Goal: Task Accomplishment & Management: Use online tool/utility

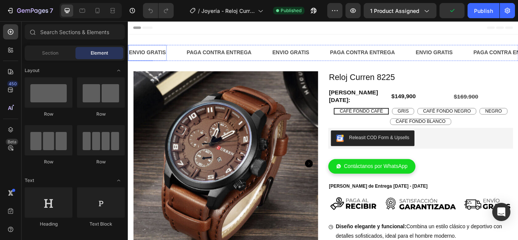
click at [159, 55] on p "ENVIO GRATIS" at bounding box center [150, 58] width 43 height 11
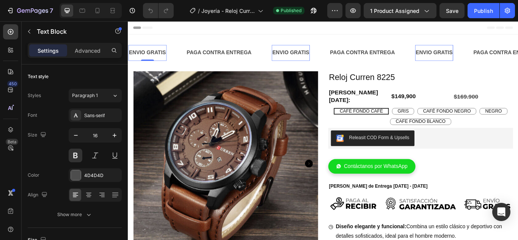
click at [147, 52] on div "ENVIO GRATIS" at bounding box center [150, 58] width 45 height 13
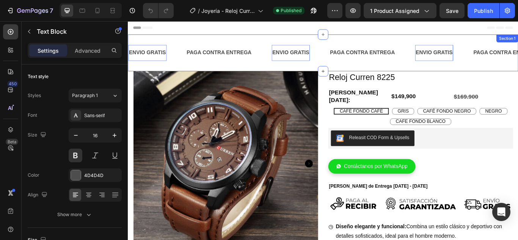
click at [139, 47] on div "ENVIO GRATIS Text Block 0 PAGA CONTRA ENTREGA Text Block ENVIO GRATIS Text Bloc…" at bounding box center [355, 58] width 455 height 43
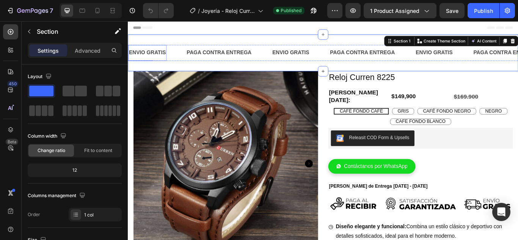
click at [143, 56] on p "ENVIO GRATIS" at bounding box center [150, 58] width 43 height 11
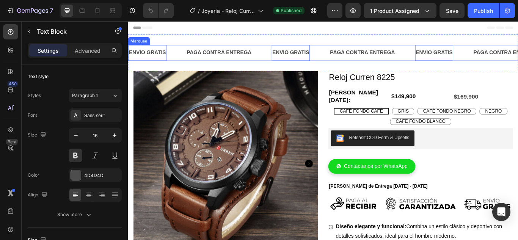
click at [182, 59] on div "ENVIO GRATIS Text Block 0" at bounding box center [161, 58] width 67 height 19
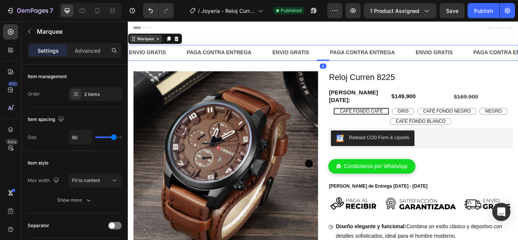
click at [161, 45] on div "Marquee" at bounding box center [149, 41] width 38 height 9
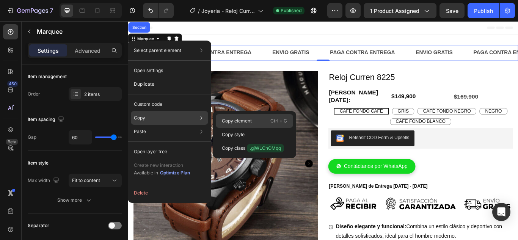
click at [235, 118] on p "Copy element" at bounding box center [237, 120] width 30 height 7
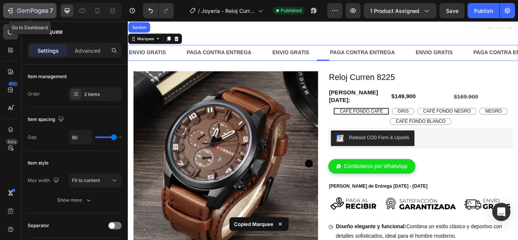
click at [10, 12] on icon "button" at bounding box center [10, 11] width 8 height 8
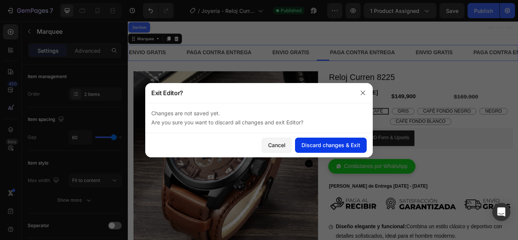
click at [318, 146] on div "Discard changes & Exit" at bounding box center [330, 145] width 59 height 8
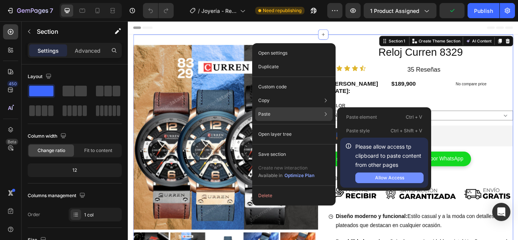
click at [372, 179] on button "Allow Access" at bounding box center [389, 177] width 68 height 11
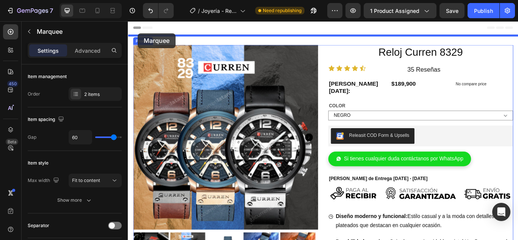
drag, startPoint x: 139, startPoint y: 51, endPoint x: 139, endPoint y: 35, distance: 15.9
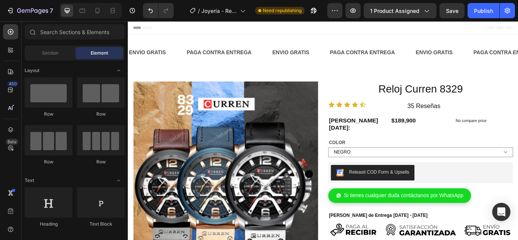
click at [139, 29] on div "Header" at bounding box center [146, 28] width 28 height 9
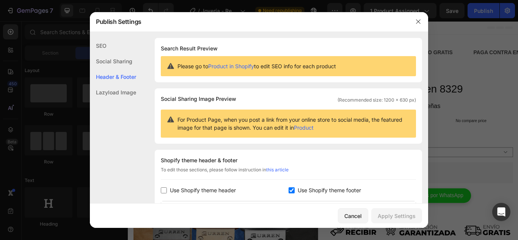
scroll to position [110, 0]
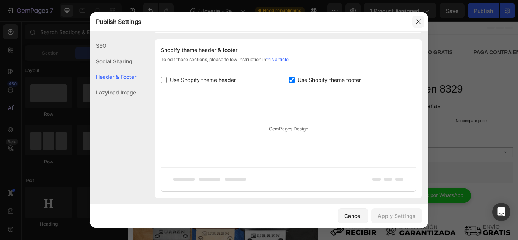
click at [415, 21] on button "button" at bounding box center [418, 22] width 12 height 12
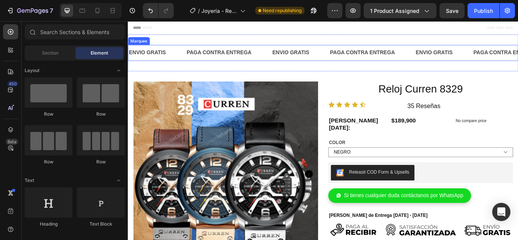
click at [341, 51] on div "ENVIO GRATIS Text Block" at bounding box center [328, 58] width 67 height 19
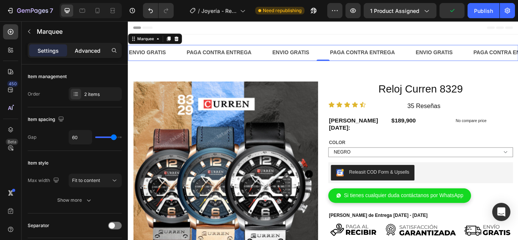
click at [92, 50] on p "Advanced" at bounding box center [88, 51] width 26 height 8
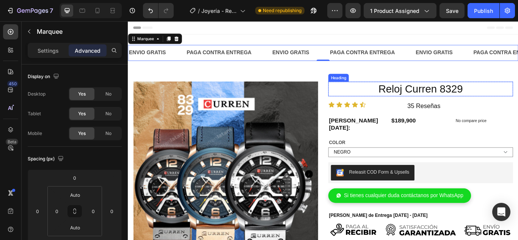
click at [396, 97] on h2 "Reloj Curren 8329" at bounding box center [468, 100] width 215 height 17
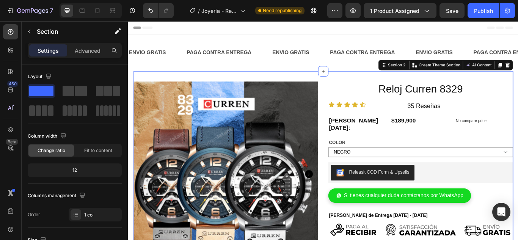
click at [334, 82] on div "Product Images Reloj Curren 8329 Heading Row Icon Icon Icon Icon Icon Icon List…" at bounding box center [355, 231] width 443 height 302
click at [87, 52] on p "Advanced" at bounding box center [88, 51] width 26 height 8
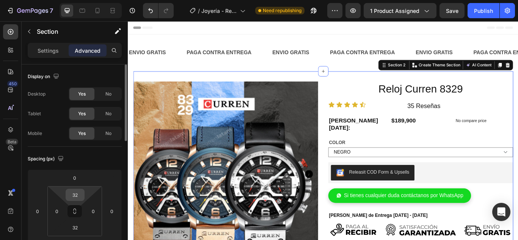
click at [77, 197] on input "32" at bounding box center [74, 194] width 15 height 11
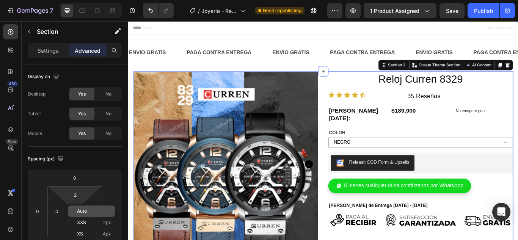
click at [85, 210] on span "Auto" at bounding box center [82, 210] width 10 height 5
type input "Auto"
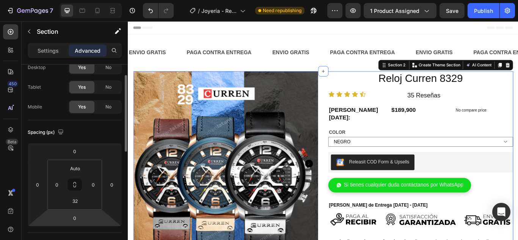
scroll to position [27, 0]
click at [80, 203] on input "32" at bounding box center [74, 200] width 15 height 11
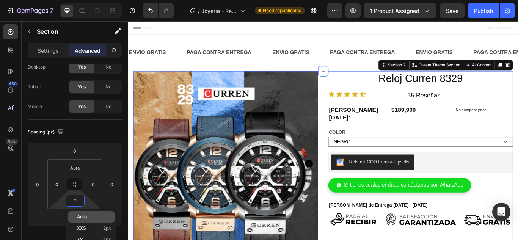
click at [86, 215] on span "Auto" at bounding box center [82, 216] width 10 height 5
type input "Auto"
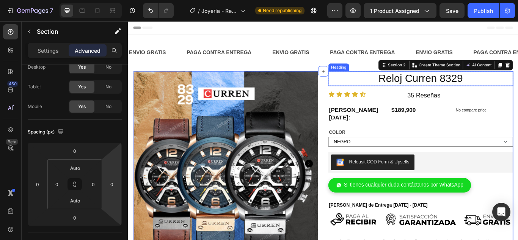
click at [391, 91] on h2 "Reloj Curren 8329" at bounding box center [468, 88] width 215 height 17
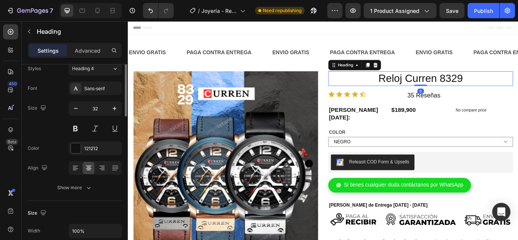
scroll to position [0, 0]
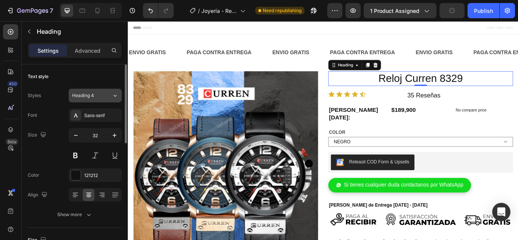
click at [116, 94] on icon at bounding box center [115, 96] width 6 height 8
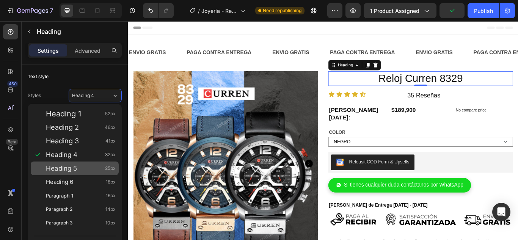
click at [85, 168] on div "Heading 5 25px" at bounding box center [81, 168] width 70 height 8
type input "25"
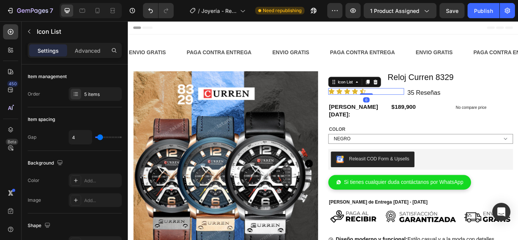
click at [426, 106] on div "Icon Icon Icon Icon Icon" at bounding box center [405, 103] width 88 height 8
click at [391, 94] on icon at bounding box center [394, 92] width 6 height 6
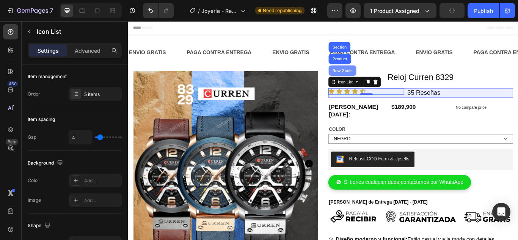
click at [381, 83] on div "Row 2 cols" at bounding box center [378, 79] width 32 height 12
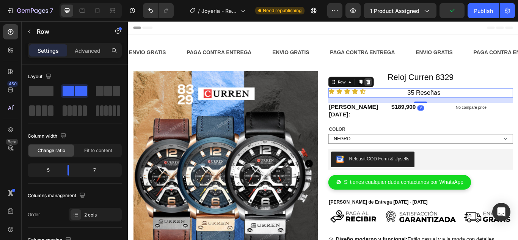
click at [405, 93] on icon at bounding box center [408, 92] width 6 height 6
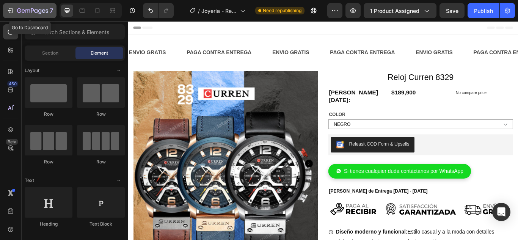
click at [10, 14] on icon "button" at bounding box center [10, 11] width 8 height 8
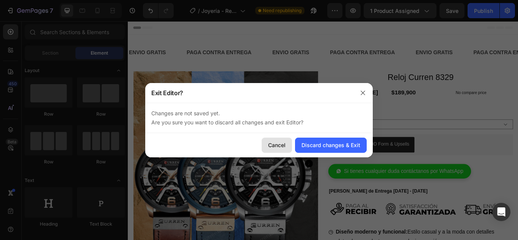
click at [274, 145] on div "Cancel" at bounding box center [276, 145] width 17 height 8
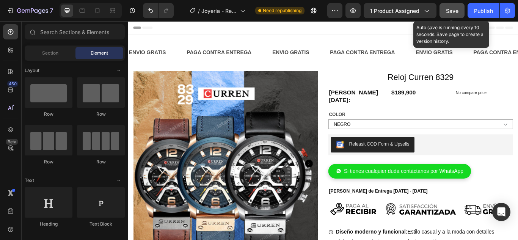
click at [452, 13] on span "Save" at bounding box center [452, 11] width 13 height 6
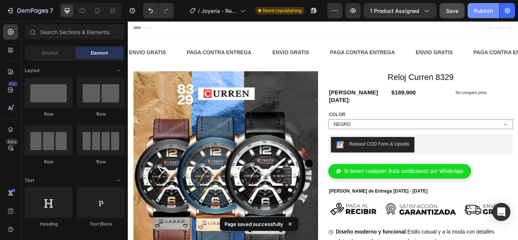
click at [484, 9] on div "Publish" at bounding box center [483, 11] width 19 height 8
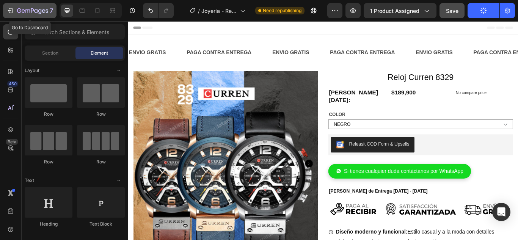
click at [11, 11] on icon "button" at bounding box center [10, 11] width 8 height 8
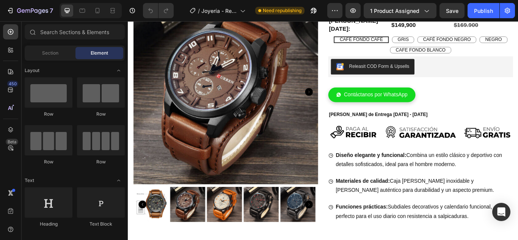
scroll to position [17, 0]
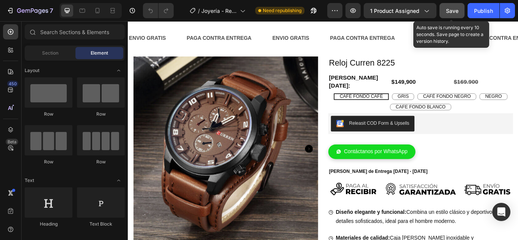
click at [451, 12] on span "Save" at bounding box center [452, 11] width 13 height 6
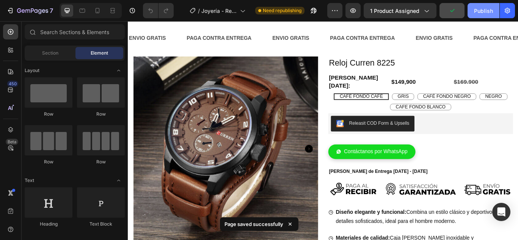
click at [479, 12] on div "Publish" at bounding box center [483, 11] width 19 height 8
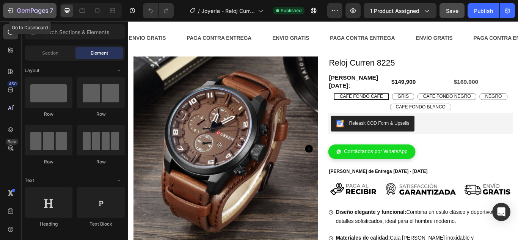
click at [25, 11] on icon "button" at bounding box center [27, 10] width 5 height 3
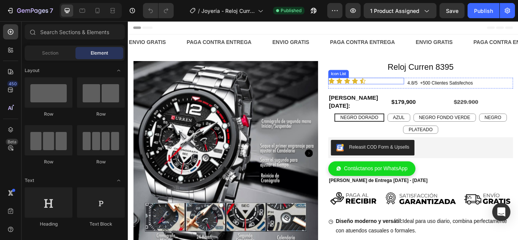
click at [414, 90] on div "Icon Icon Icon Icon Icon" at bounding box center [405, 91] width 88 height 8
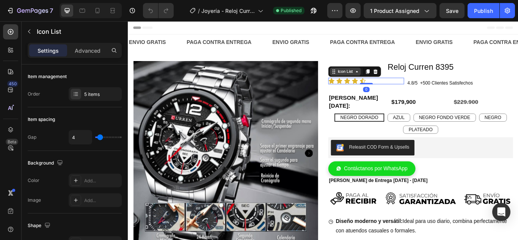
click at [391, 81] on icon at bounding box center [394, 80] width 6 height 6
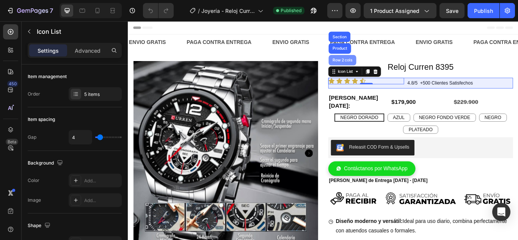
click at [383, 70] on div "Row 2 cols" at bounding box center [378, 67] width 32 height 12
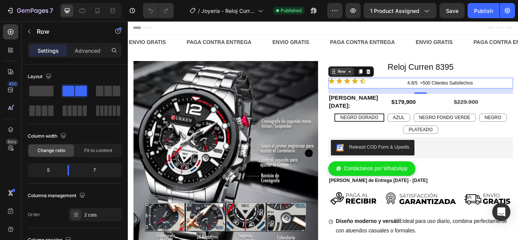
click at [384, 82] on icon at bounding box center [386, 80] width 6 height 6
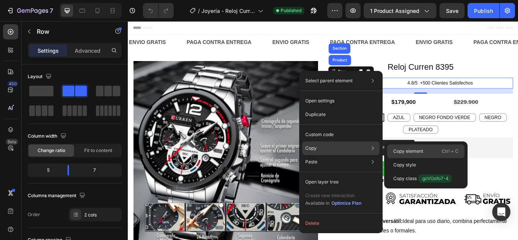
click at [397, 148] on p "Copy element" at bounding box center [408, 151] width 30 height 7
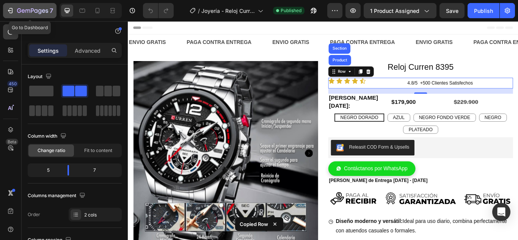
click at [14, 10] on div "7" at bounding box center [29, 10] width 47 height 9
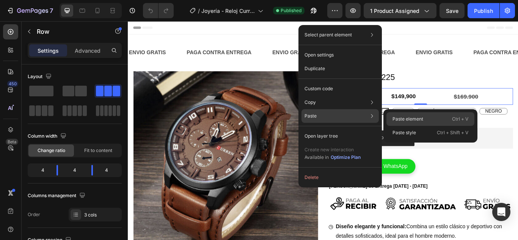
click at [401, 121] on p "Paste element" at bounding box center [407, 119] width 31 height 7
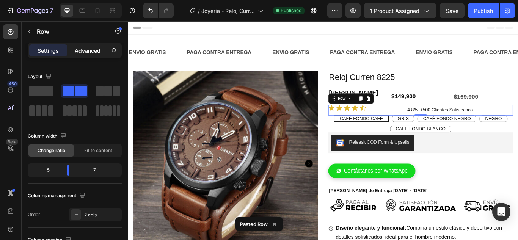
click at [87, 55] on div "Advanced" at bounding box center [88, 50] width 38 height 12
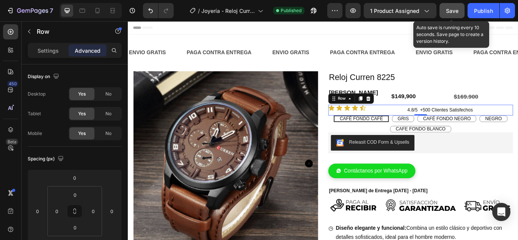
click at [446, 12] on span "Save" at bounding box center [452, 11] width 13 height 6
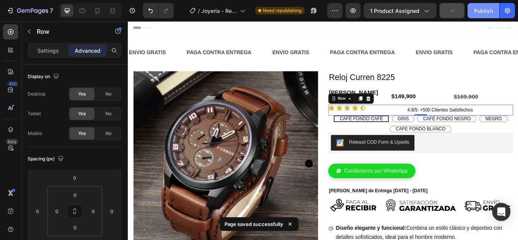
click at [480, 10] on div "Publish" at bounding box center [483, 11] width 19 height 8
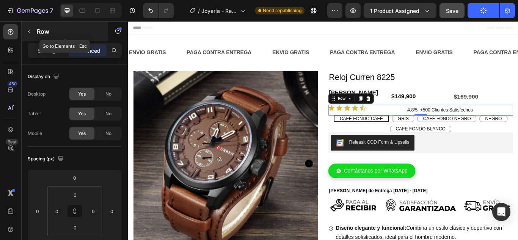
click at [30, 33] on icon "button" at bounding box center [29, 31] width 6 height 6
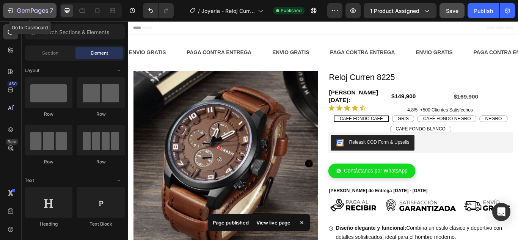
click at [11, 11] on icon "button" at bounding box center [10, 11] width 8 height 8
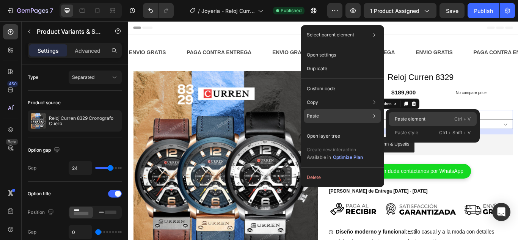
click at [406, 126] on div "Paste element Ctrl + V" at bounding box center [432, 133] width 88 height 14
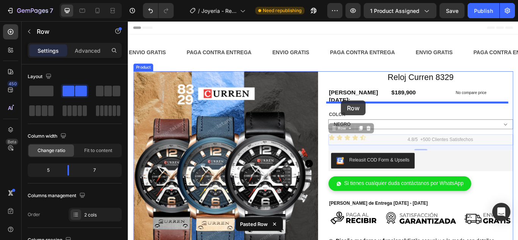
drag, startPoint x: 376, startPoint y: 139, endPoint x: 376, endPoint y: 114, distance: 25.4
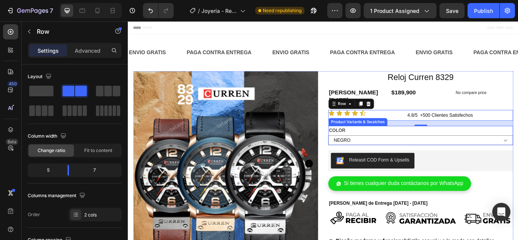
click at [368, 143] on legend "COLOR" at bounding box center [371, 148] width 21 height 11
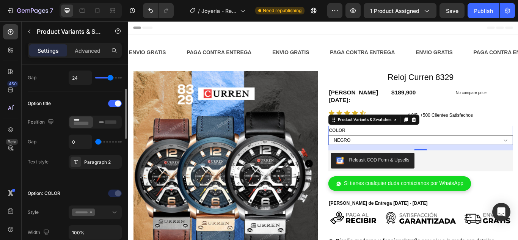
scroll to position [92, 0]
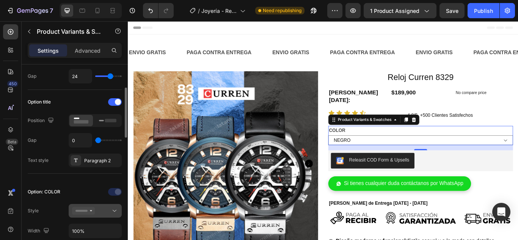
click at [115, 213] on icon at bounding box center [115, 211] width 8 height 8
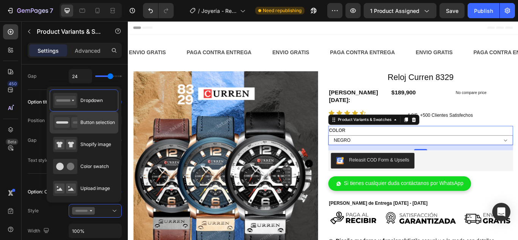
click at [94, 127] on div "Button selection" at bounding box center [84, 122] width 62 height 15
type input "20"
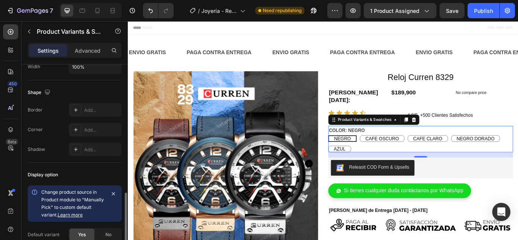
scroll to position [575, 0]
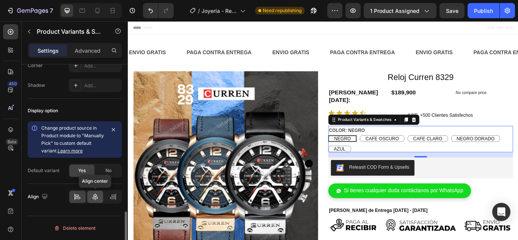
click at [94, 197] on icon at bounding box center [95, 197] width 8 height 8
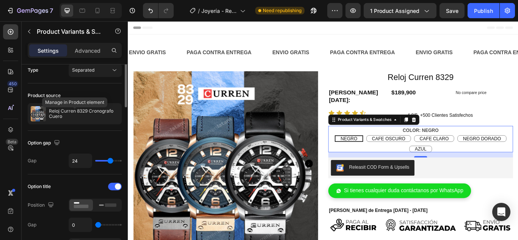
scroll to position [0, 0]
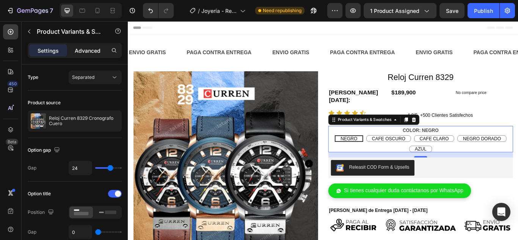
click at [91, 54] on p "Advanced" at bounding box center [88, 51] width 26 height 8
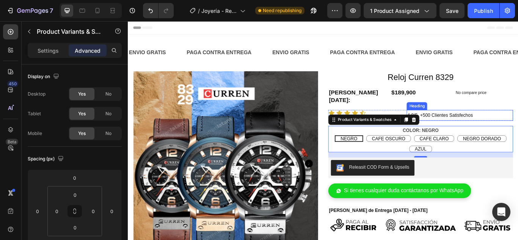
click at [517, 126] on h2 "4.8/5 +500 Clientes Satisfechos" at bounding box center [514, 131] width 124 height 13
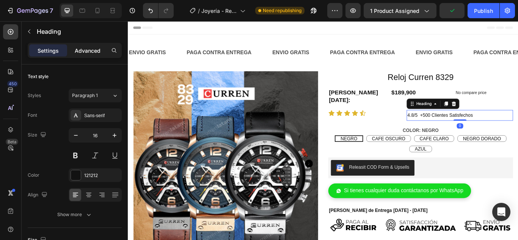
click at [82, 52] on p "Advanced" at bounding box center [88, 51] width 26 height 8
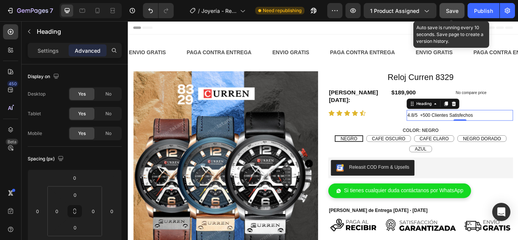
click at [451, 9] on span "Save" at bounding box center [452, 11] width 13 height 6
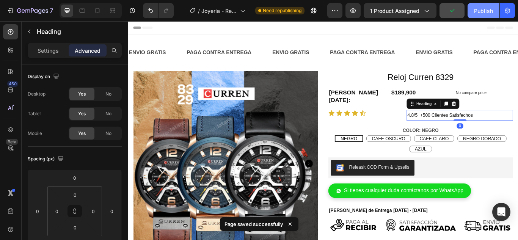
click at [477, 13] on div "Publish" at bounding box center [483, 11] width 19 height 8
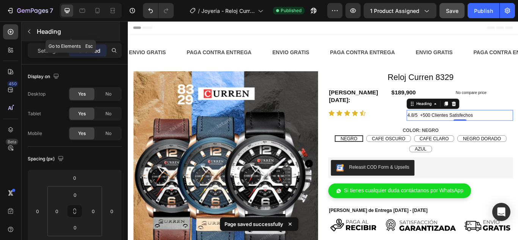
click at [30, 33] on icon "button" at bounding box center [29, 31] width 6 height 6
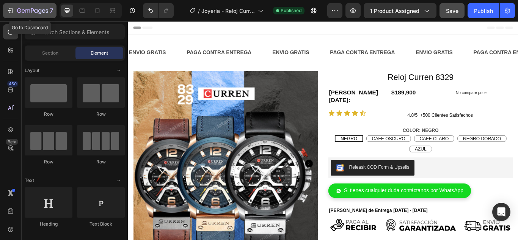
click at [12, 8] on icon "button" at bounding box center [10, 11] width 8 height 8
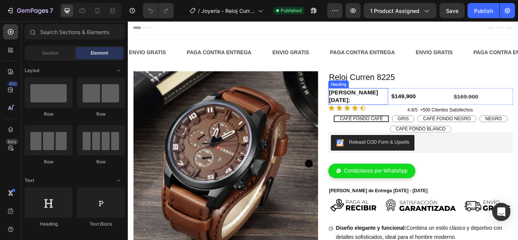
click at [370, 99] on div "Heading" at bounding box center [373, 94] width 24 height 9
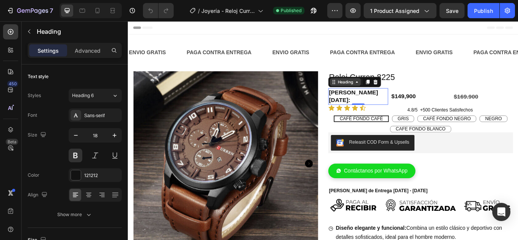
click at [382, 95] on div "Heading" at bounding box center [381, 92] width 21 height 7
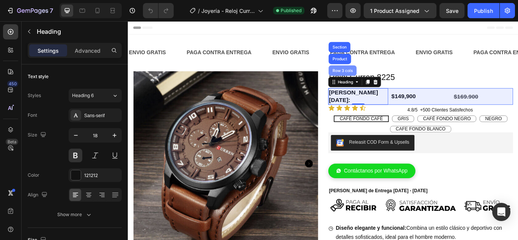
click at [374, 81] on div "Row 3 cols" at bounding box center [378, 79] width 27 height 5
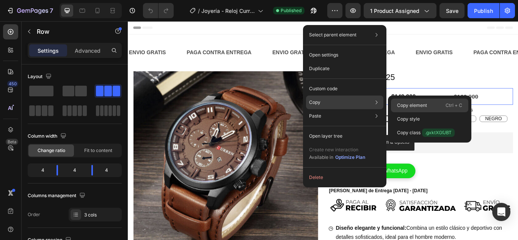
click at [409, 108] on p "Copy element" at bounding box center [412, 105] width 30 height 7
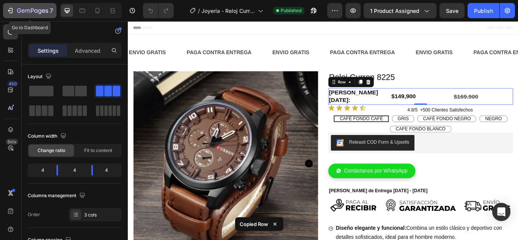
click at [11, 8] on icon "button" at bounding box center [10, 10] width 3 height 5
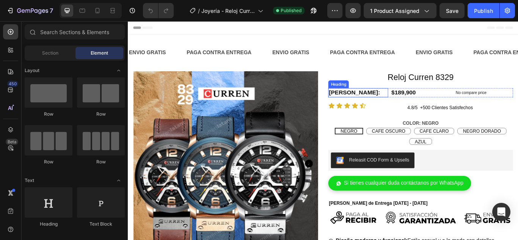
click at [372, 107] on h2 "[PERSON_NAME][DATE]:" at bounding box center [396, 104] width 70 height 10
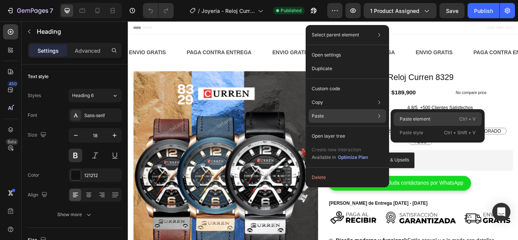
click at [420, 117] on p "Paste element" at bounding box center [414, 119] width 31 height 7
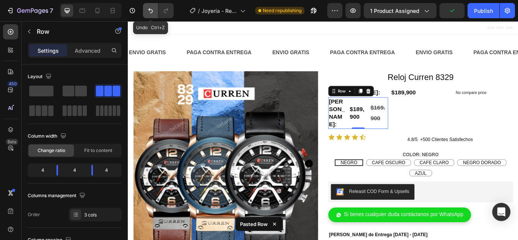
click at [150, 11] on icon "Undo/Redo" at bounding box center [150, 10] width 5 height 5
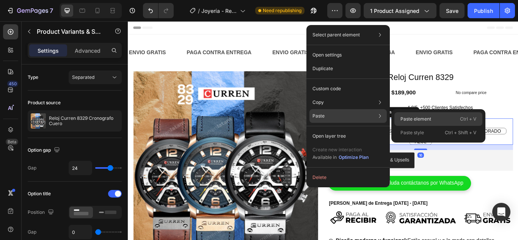
click at [409, 118] on p "Paste element" at bounding box center [415, 119] width 31 height 7
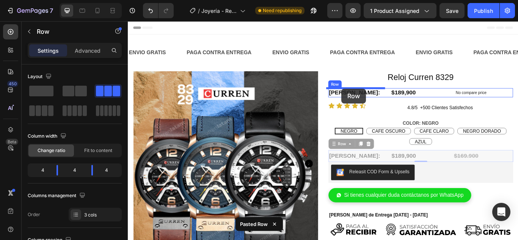
drag, startPoint x: 372, startPoint y: 165, endPoint x: 376, endPoint y: 100, distance: 65.7
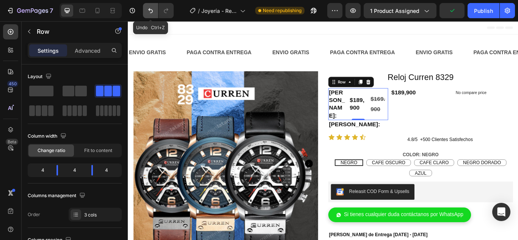
click at [152, 11] on icon "Undo/Redo" at bounding box center [150, 10] width 5 height 5
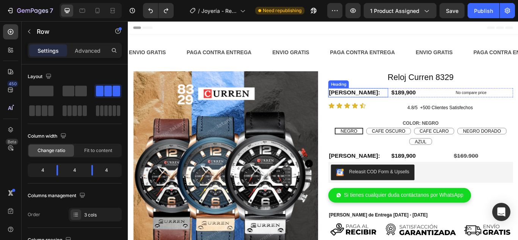
click at [381, 105] on h2 "[PERSON_NAME][DATE]:" at bounding box center [396, 104] width 70 height 10
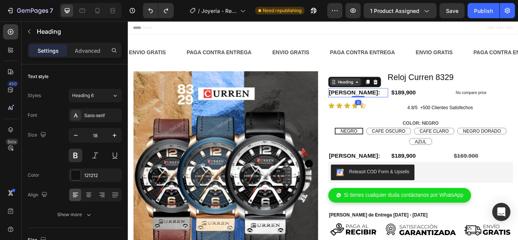
click at [391, 94] on icon at bounding box center [394, 92] width 6 height 6
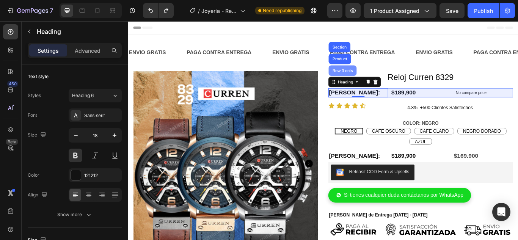
click at [379, 81] on div "Row 3 cols" at bounding box center [378, 79] width 33 height 12
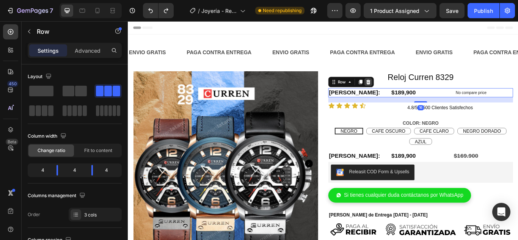
click at [405, 92] on icon at bounding box center [408, 92] width 6 height 6
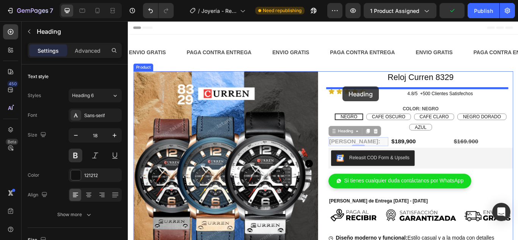
drag, startPoint x: 371, startPoint y: 162, endPoint x: 378, endPoint y: 97, distance: 65.2
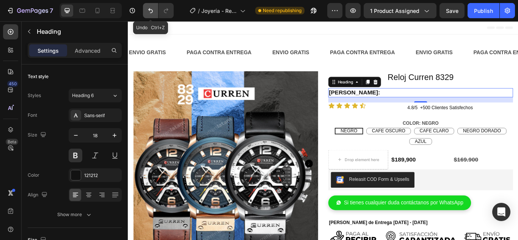
click at [151, 9] on icon "Undo/Redo" at bounding box center [150, 10] width 5 height 5
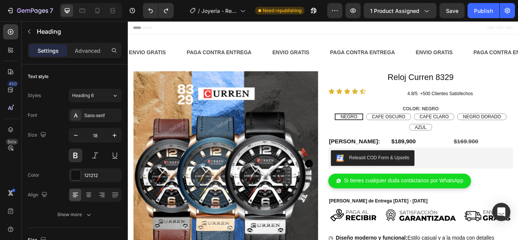
click at [383, 161] on h2 "[PERSON_NAME][DATE]:" at bounding box center [396, 161] width 70 height 10
click at [376, 160] on p "[PERSON_NAME][DATE]:" at bounding box center [396, 161] width 68 height 9
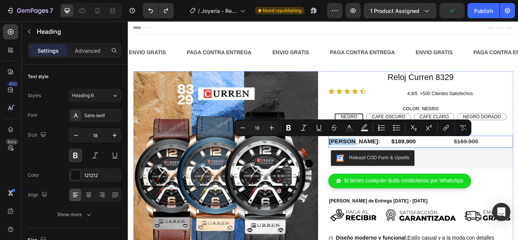
click at [376, 155] on div "Precio Hoy: Heading" at bounding box center [396, 162] width 70 height 14
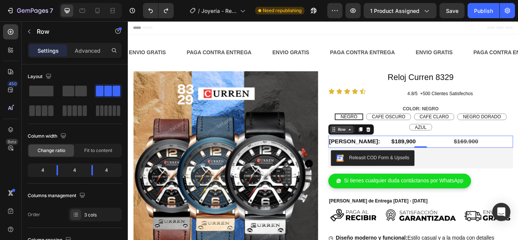
click at [383, 150] on icon at bounding box center [386, 147] width 6 height 6
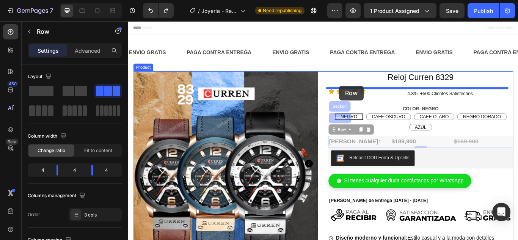
drag, startPoint x: 365, startPoint y: 147, endPoint x: 374, endPoint y: 96, distance: 52.0
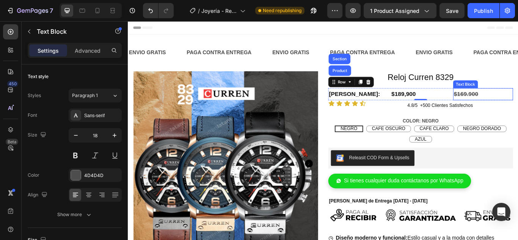
click at [517, 107] on strong "$169.900" at bounding box center [521, 106] width 28 height 8
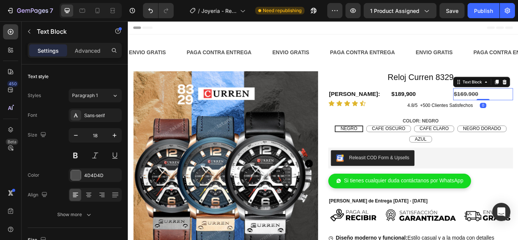
click at [516, 106] on strong "$169.900" at bounding box center [521, 106] width 28 height 8
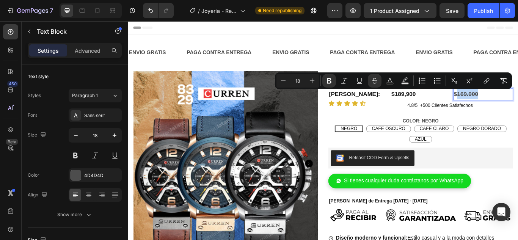
click at [516, 104] on strong "$169.900" at bounding box center [521, 106] width 28 height 8
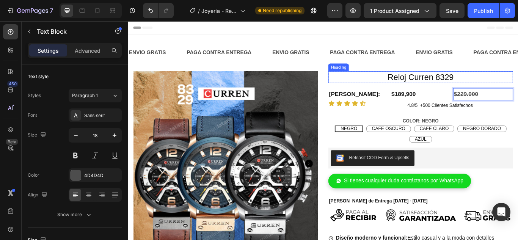
click at [469, 89] on h2 "Reloj Curren 8329" at bounding box center [468, 87] width 215 height 14
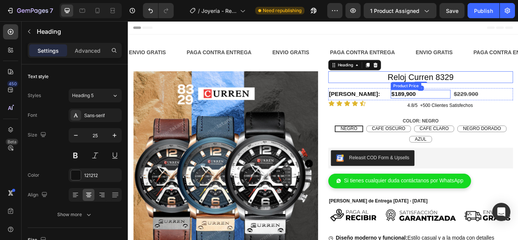
click at [434, 106] on div "$189,900" at bounding box center [469, 106] width 70 height 10
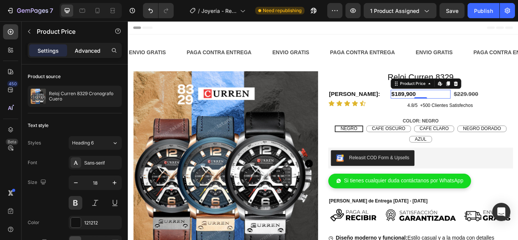
click at [95, 52] on p "Advanced" at bounding box center [88, 51] width 26 height 8
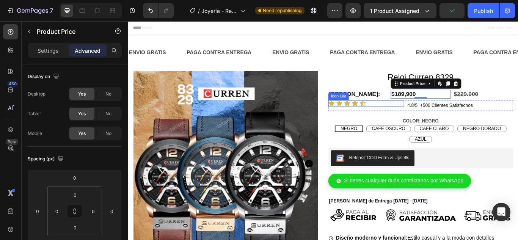
click at [417, 120] on div "Icon Icon Icon Icon Icon" at bounding box center [405, 117] width 88 height 8
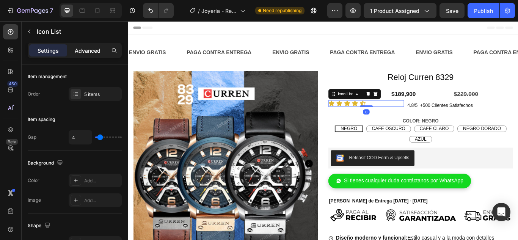
click at [89, 52] on p "Advanced" at bounding box center [88, 51] width 26 height 8
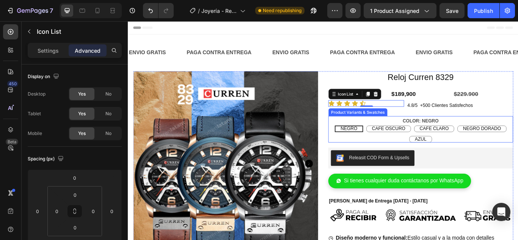
click at [398, 139] on div "COLOR: NEGRO NEGRO NEGRO NEGRO CAFE OSCURO CAFE OSCURO CAFE OSCURO CAFE CLARO C…" at bounding box center [468, 147] width 215 height 31
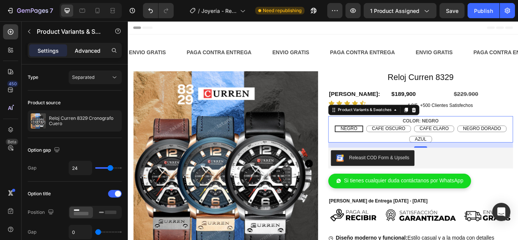
click at [90, 50] on p "Advanced" at bounding box center [88, 51] width 26 height 8
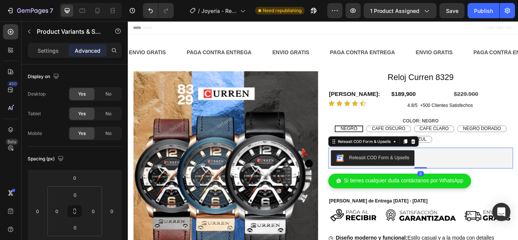
click at [501, 184] on div "Releasit COD Form & Upsells" at bounding box center [468, 181] width 209 height 18
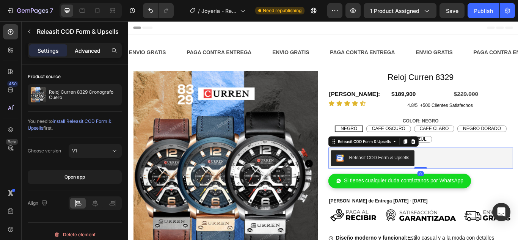
click at [86, 53] on p "Advanced" at bounding box center [88, 51] width 26 height 8
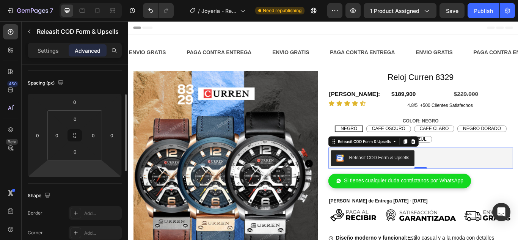
scroll to position [76, 0]
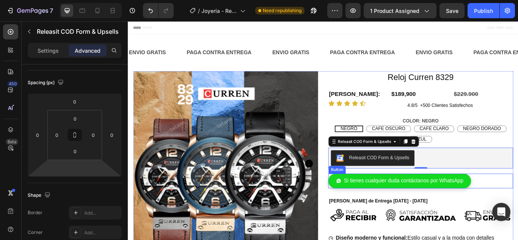
click at [517, 205] on div "Si tienes cualquier duda contáctanos por WhatsApp Button" at bounding box center [468, 207] width 215 height 17
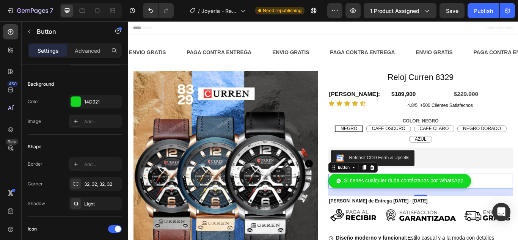
scroll to position [0, 0]
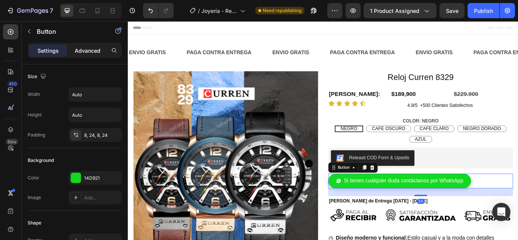
click at [83, 52] on p "Advanced" at bounding box center [88, 51] width 26 height 8
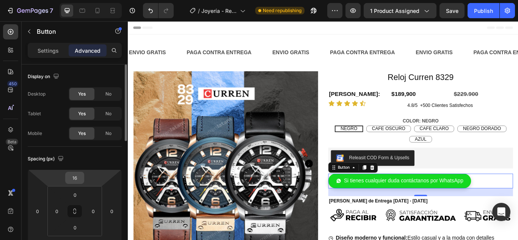
click at [77, 176] on input "16" at bounding box center [74, 177] width 15 height 11
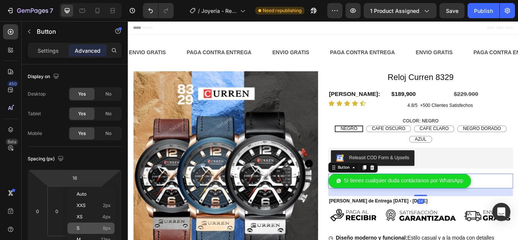
click at [92, 228] on p "S 8px" at bounding box center [94, 227] width 34 height 5
type input "8"
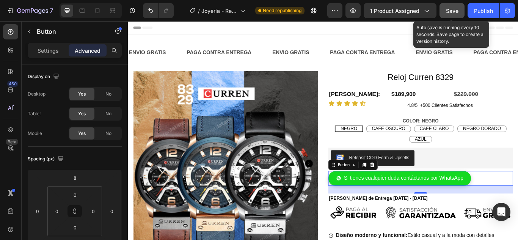
click at [449, 12] on span "Save" at bounding box center [452, 11] width 13 height 6
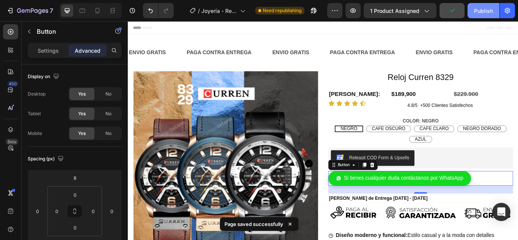
click at [480, 11] on div "Publish" at bounding box center [483, 11] width 19 height 8
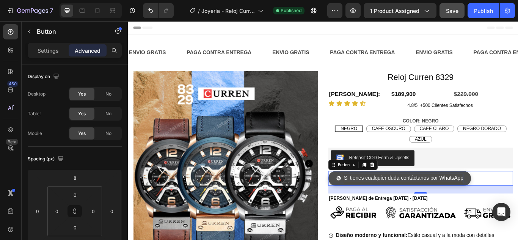
click at [420, 205] on p "Si tienes cualquier duda contáctanos por WhatsApp" at bounding box center [448, 204] width 139 height 11
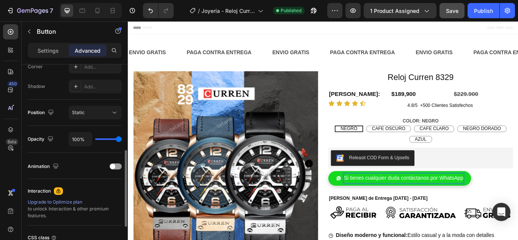
scroll to position [244, 0]
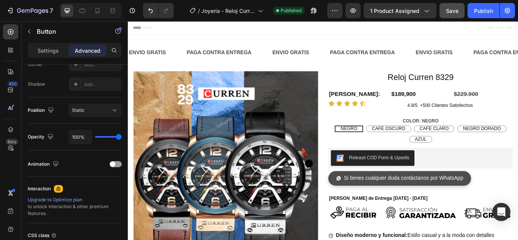
click at [517, 204] on link "Si tienes cualquier duda contáctanos por WhatsApp" at bounding box center [444, 204] width 166 height 17
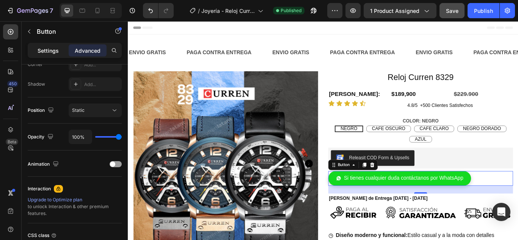
click at [47, 51] on p "Settings" at bounding box center [48, 51] width 21 height 8
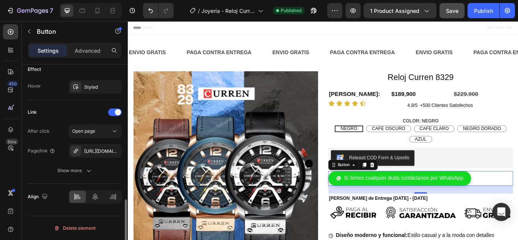
scroll to position [462, 0]
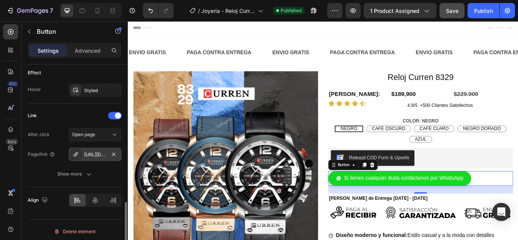
click at [98, 156] on div "https://wa.me/573117238701" at bounding box center [95, 154] width 22 height 7
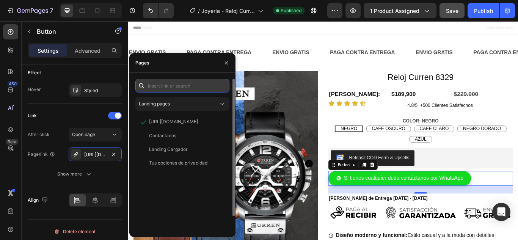
click at [167, 86] on input "text" at bounding box center [182, 86] width 94 height 14
paste input "https://api.whatsapp.com/send?phone=573117238701&text=Hola!%20Podr%C3%ADas%20da…"
type input "https://api.whatsapp.com/send?phone=573117238701&text=Hola!%20Podr%C3%ADas%20da…"
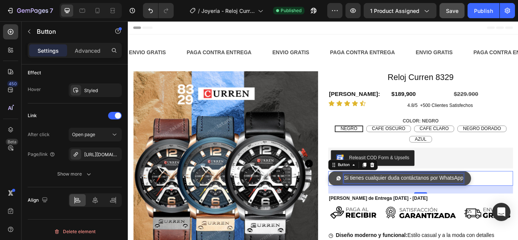
scroll to position [0, 0]
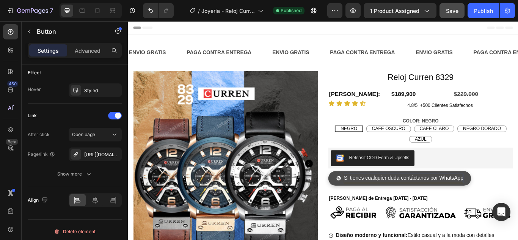
click at [446, 202] on p "Si tienes cualquier duda contáctanos por WhatsApp" at bounding box center [448, 204] width 139 height 11
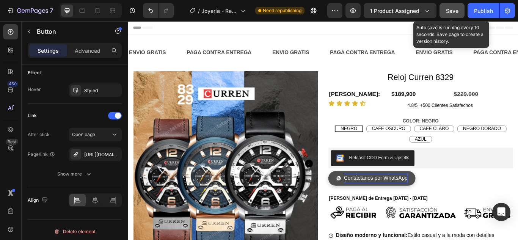
click at [452, 11] on span "Save" at bounding box center [452, 11] width 13 height 6
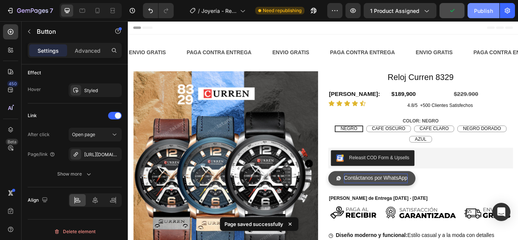
click at [487, 11] on div "Publish" at bounding box center [483, 11] width 19 height 8
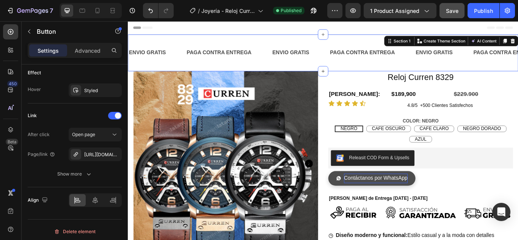
click at [313, 46] on div "ENVIO GRATIS Text Block PAGA CONTRA ENTREGA Text Block ENVIO GRATIS Text Block …" at bounding box center [355, 58] width 455 height 43
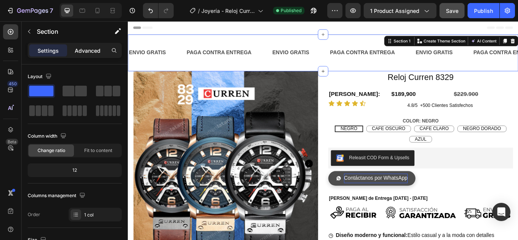
click at [87, 54] on p "Advanced" at bounding box center [88, 51] width 26 height 8
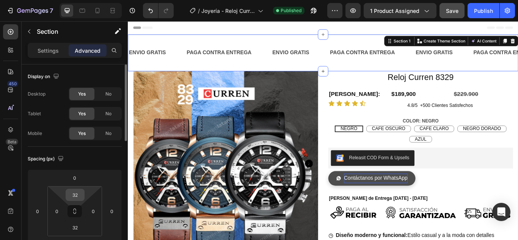
click at [71, 196] on input "32" at bounding box center [74, 194] width 15 height 11
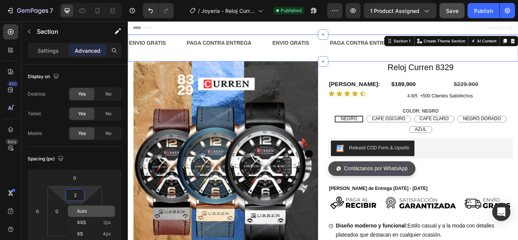
click at [81, 213] on span "Auto" at bounding box center [82, 210] width 10 height 5
type input "Auto"
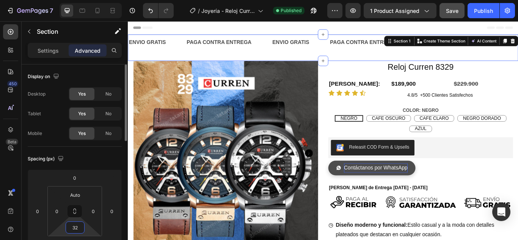
click at [74, 226] on input "32" at bounding box center [74, 227] width 15 height 11
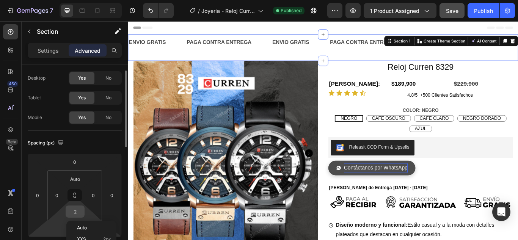
click at [74, 226] on div "Auto" at bounding box center [91, 227] width 47 height 11
type input "Auto"
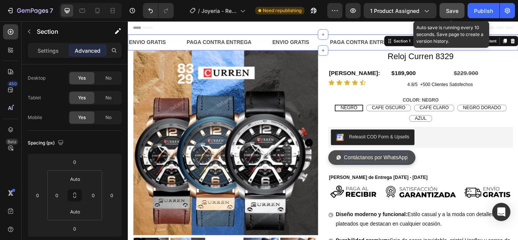
click at [456, 13] on span "Save" at bounding box center [452, 11] width 13 height 6
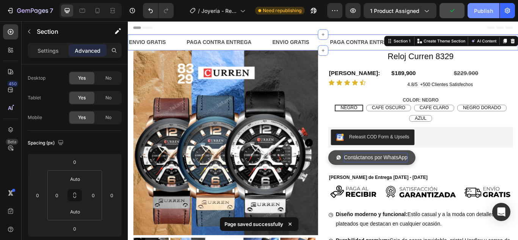
click at [482, 12] on div "Publish" at bounding box center [483, 11] width 19 height 8
click at [486, 8] on div "Publish" at bounding box center [483, 11] width 19 height 8
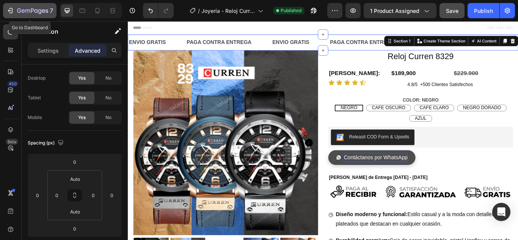
click at [11, 9] on icon "button" at bounding box center [10, 11] width 8 height 8
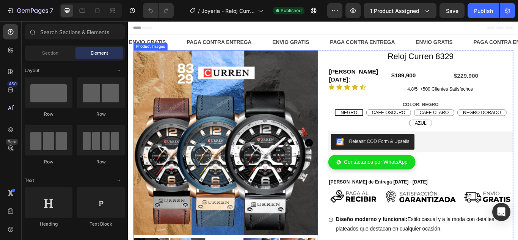
click at [280, 129] on img at bounding box center [241, 162] width 215 height 215
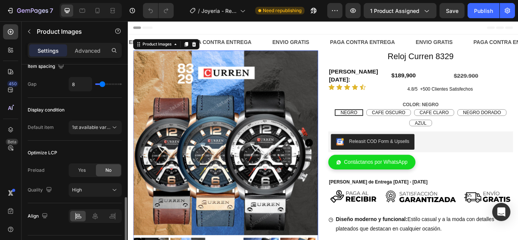
scroll to position [433, 0]
click at [79, 173] on span "Yes" at bounding box center [82, 170] width 8 height 7
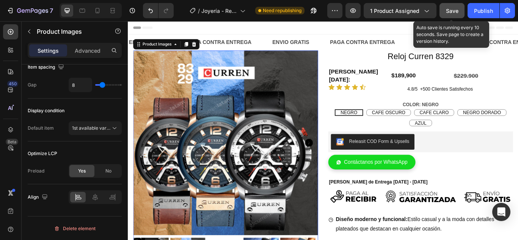
click at [449, 12] on span "Save" at bounding box center [452, 11] width 13 height 6
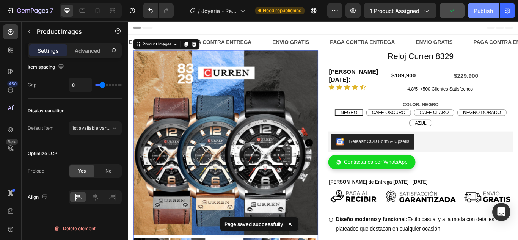
click at [487, 12] on div "Publish" at bounding box center [483, 11] width 19 height 8
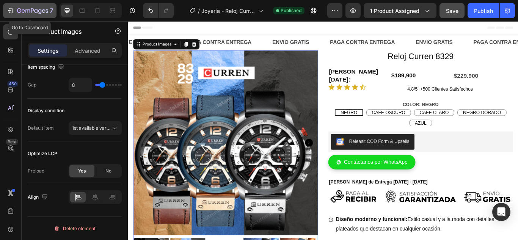
click at [10, 14] on div "7" at bounding box center [29, 10] width 47 height 9
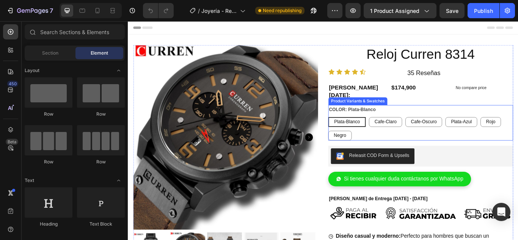
click at [427, 140] on div "Plata-Blanco Plata-Blanco Plata-Blanco Cafe-Claro Cafe-Claro Cafe-Claro Cafe-Os…" at bounding box center [468, 146] width 215 height 27
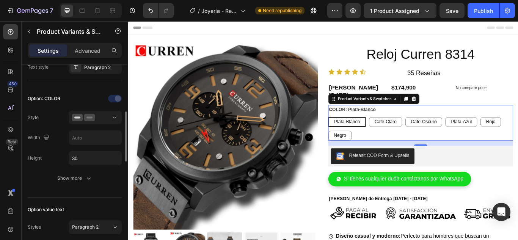
scroll to position [183, 0]
click at [85, 160] on input "30" at bounding box center [95, 160] width 52 height 14
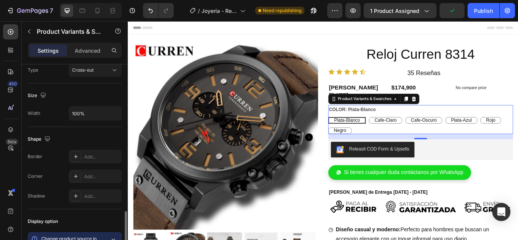
scroll to position [575, 0]
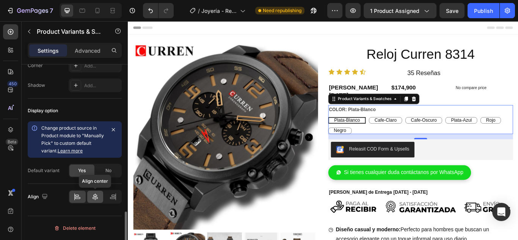
type input "20"
click at [94, 193] on icon at bounding box center [95, 197] width 8 height 8
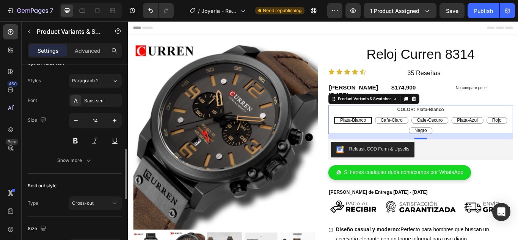
scroll to position [332, 0]
click at [84, 163] on div "Show more" at bounding box center [74, 160] width 35 height 8
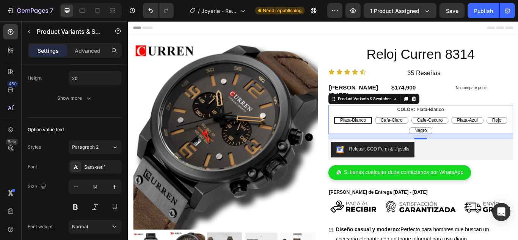
scroll to position [0, 0]
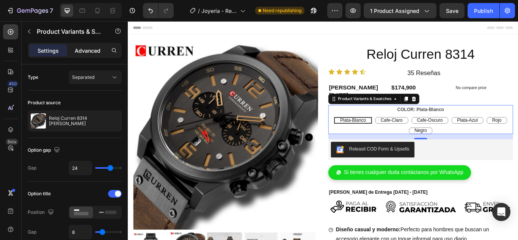
click at [88, 53] on p "Advanced" at bounding box center [88, 51] width 26 height 8
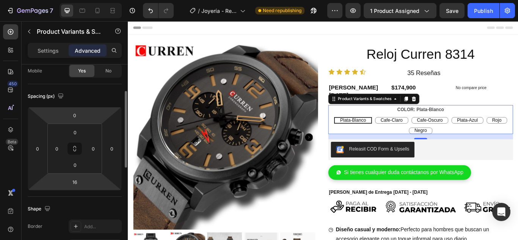
scroll to position [64, 0]
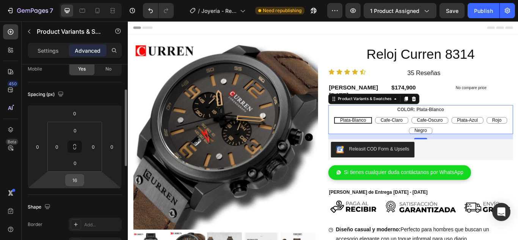
click at [78, 180] on input "16" at bounding box center [74, 179] width 15 height 11
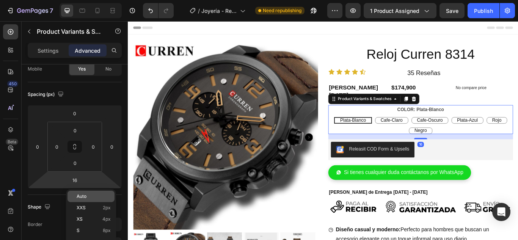
click at [88, 197] on p "Auto" at bounding box center [94, 196] width 34 height 5
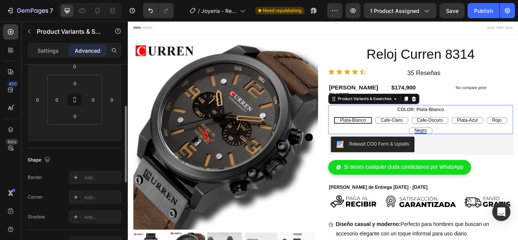
scroll to position [0, 0]
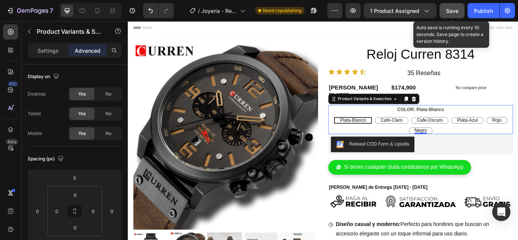
click at [454, 13] on span "Save" at bounding box center [452, 11] width 13 height 6
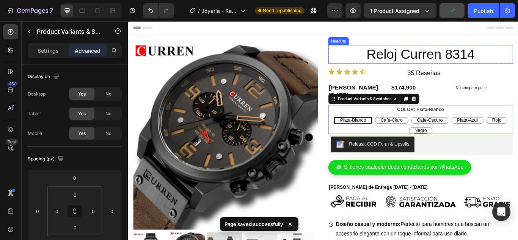
click at [412, 61] on h2 "Reloj Curren 8314" at bounding box center [468, 60] width 215 height 22
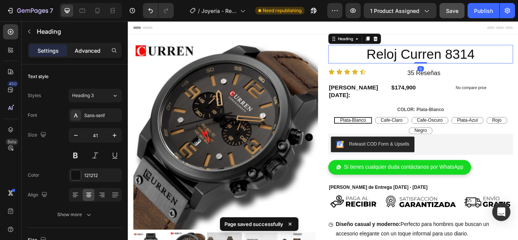
click at [83, 52] on p "Advanced" at bounding box center [88, 51] width 26 height 8
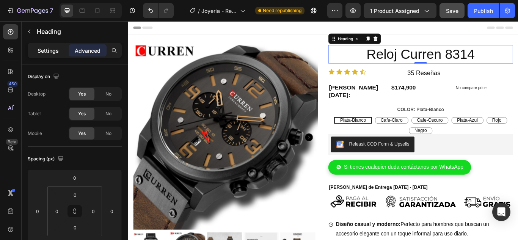
click at [51, 52] on p "Settings" at bounding box center [48, 51] width 21 height 8
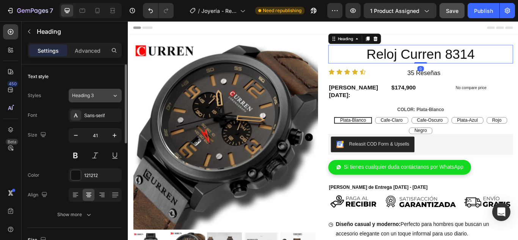
click at [91, 96] on span "Heading 3" at bounding box center [83, 95] width 22 height 7
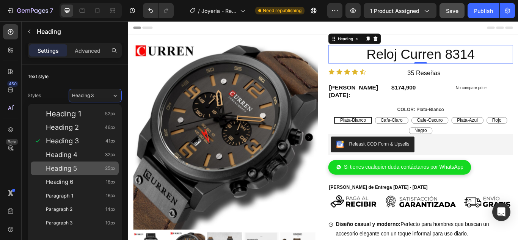
click at [84, 164] on div "Heading 5 25px" at bounding box center [81, 168] width 70 height 8
type input "25"
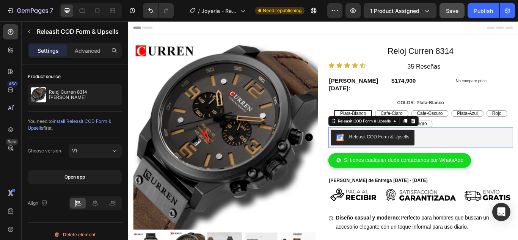
click at [405, 152] on div "Releasit COD Form & Upsells" at bounding box center [420, 156] width 70 height 8
click at [91, 52] on p "Advanced" at bounding box center [88, 51] width 26 height 8
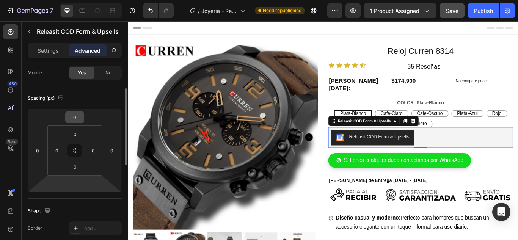
scroll to position [61, 0]
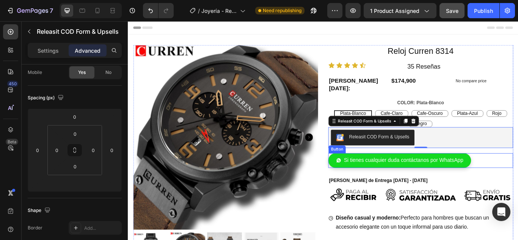
click at [517, 175] on div "Si tienes cualquier duda contáctanos por WhatsApp Button" at bounding box center [468, 183] width 215 height 17
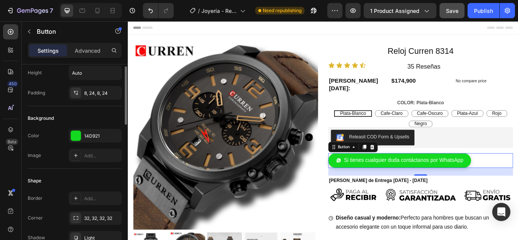
scroll to position [0, 0]
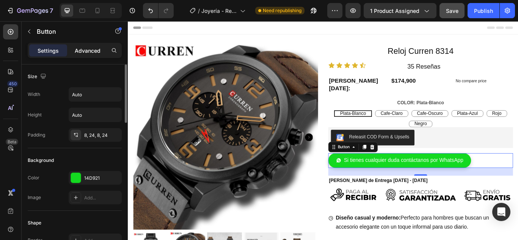
click at [86, 49] on p "Advanced" at bounding box center [88, 51] width 26 height 8
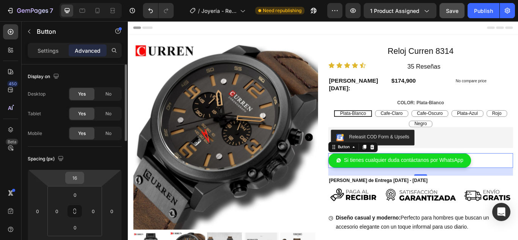
click at [77, 182] on input "16" at bounding box center [74, 177] width 15 height 11
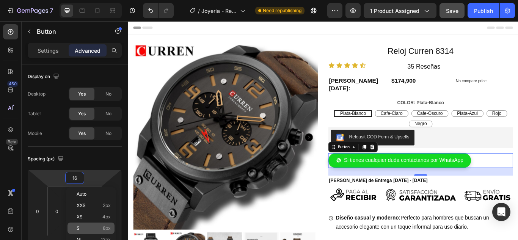
click at [90, 226] on p "S 8px" at bounding box center [94, 227] width 34 height 5
type input "8"
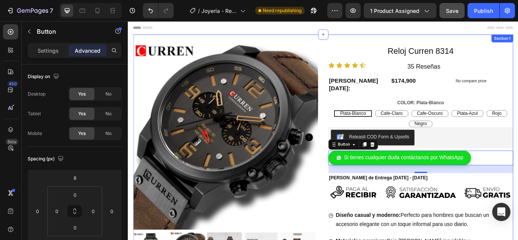
click at [296, 37] on div "Product Images Reloj Curren 8314 Heading Row Icon Icon Icon Icon Icon Icon List…" at bounding box center [355, 192] width 443 height 311
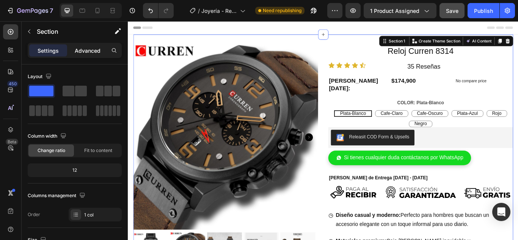
click at [89, 55] on div "Advanced" at bounding box center [88, 50] width 38 height 12
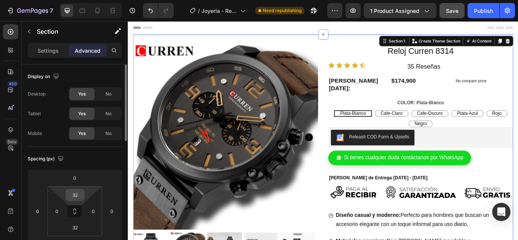
click at [75, 194] on input "32" at bounding box center [74, 194] width 15 height 11
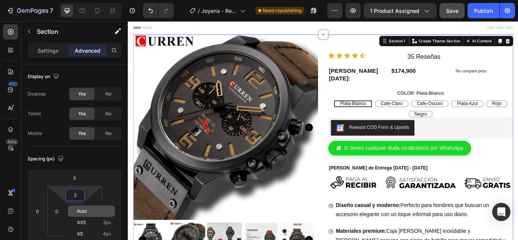
click at [83, 213] on span "Auto" at bounding box center [82, 210] width 10 height 5
type input "Auto"
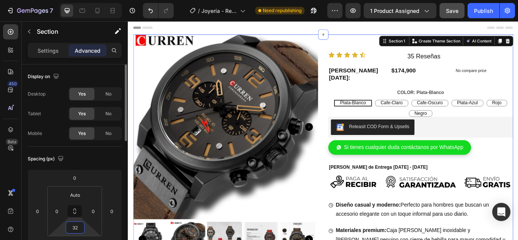
click at [75, 229] on input "32" at bounding box center [74, 227] width 15 height 11
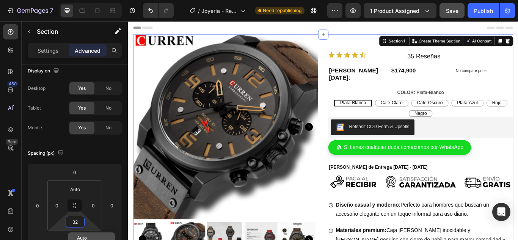
click at [84, 235] on span "Auto" at bounding box center [82, 237] width 10 height 5
type input "Auto"
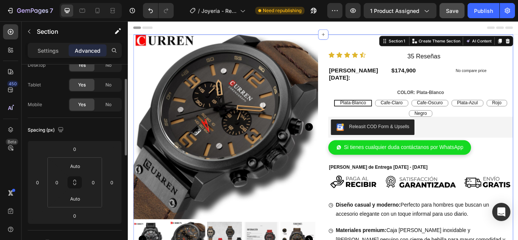
scroll to position [24, 0]
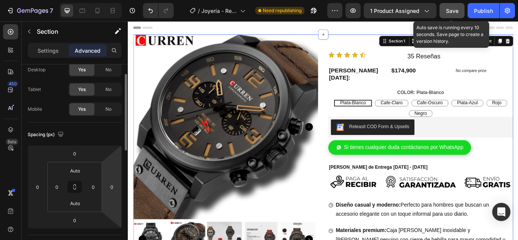
click at [446, 15] on button "Save" at bounding box center [451, 10] width 25 height 15
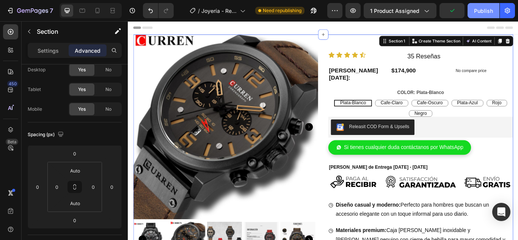
click at [476, 13] on div "Publish" at bounding box center [483, 11] width 19 height 8
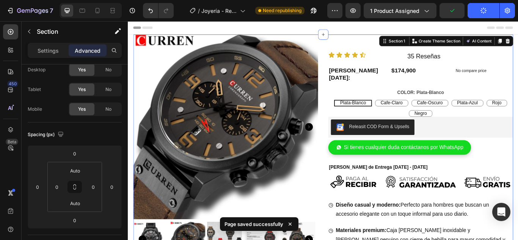
drag, startPoint x: 604, startPoint y: 34, endPoint x: 220, endPoint y: 156, distance: 402.4
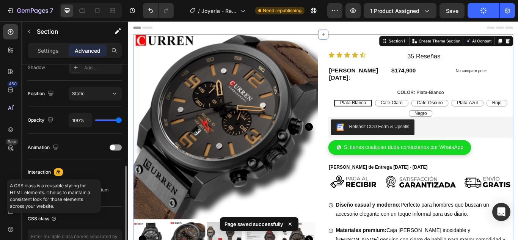
scroll to position [248, 0]
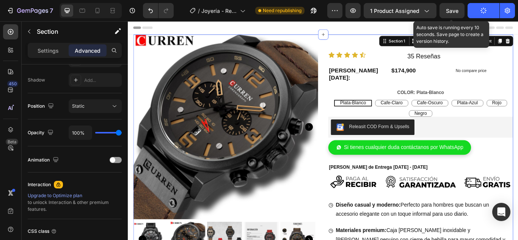
click at [458, 14] on div "Save" at bounding box center [452, 11] width 13 height 8
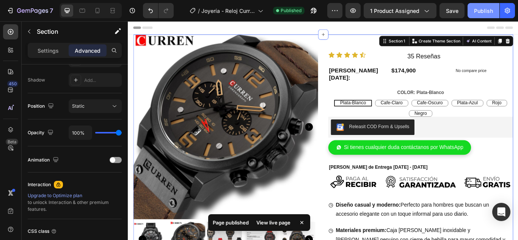
click at [479, 14] on div "Publish" at bounding box center [483, 11] width 19 height 8
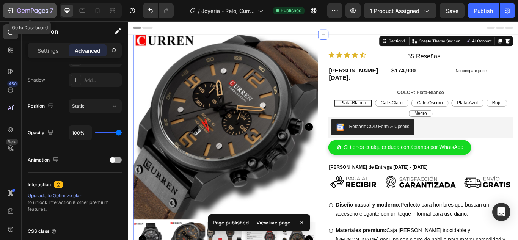
click at [10, 9] on icon "button" at bounding box center [10, 11] width 8 height 8
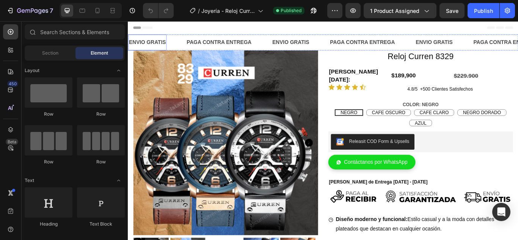
click at [139, 39] on div "ENVIO GRATIS Text Block" at bounding box center [150, 46] width 45 height 19
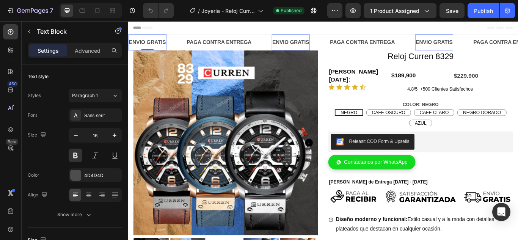
click at [134, 38] on div "ENVIO GRATIS Text Block 0" at bounding box center [150, 46] width 45 height 19
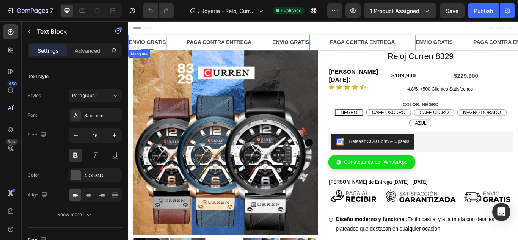
click at [182, 49] on div "ENVIO GRATIS Text Block 0" at bounding box center [161, 46] width 67 height 19
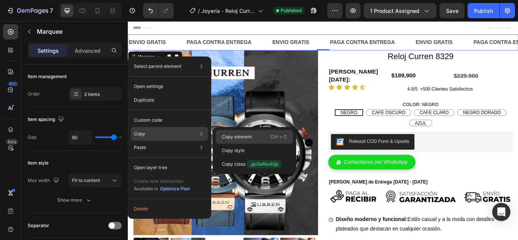
click at [230, 136] on p "Copy element" at bounding box center [237, 136] width 30 height 7
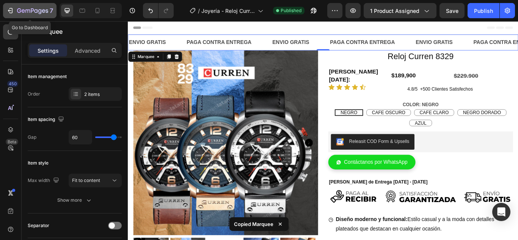
click at [13, 10] on icon "button" at bounding box center [10, 11] width 8 height 8
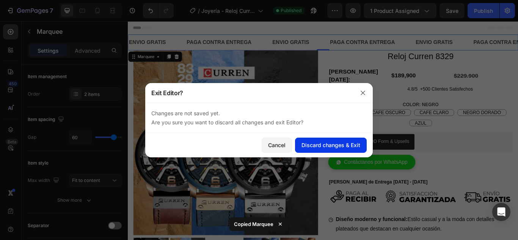
click at [318, 149] on button "Discard changes & Exit" at bounding box center [331, 145] width 72 height 15
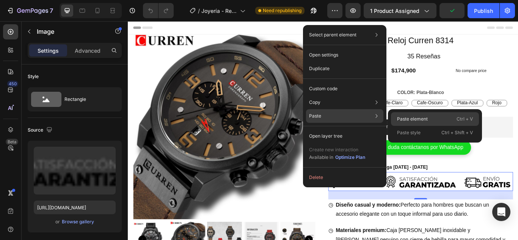
click at [398, 119] on p "Paste element" at bounding box center [412, 119] width 31 height 7
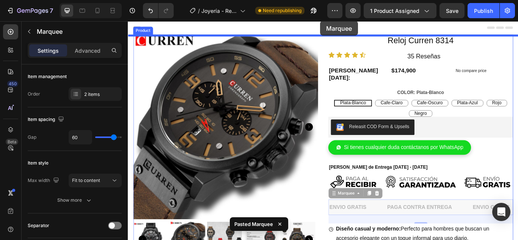
drag, startPoint x: 377, startPoint y: 213, endPoint x: 352, endPoint y: 21, distance: 193.7
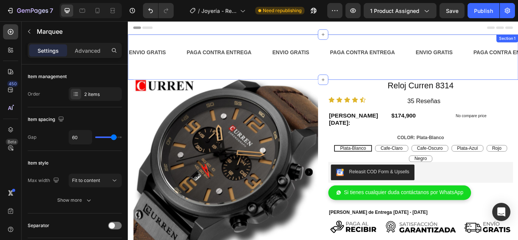
click at [281, 47] on div "ENVIO GRATIS Text Block PAGA CONTRA ENTREGA Text Block ENVIO GRATIS Text Block …" at bounding box center [355, 63] width 455 height 53
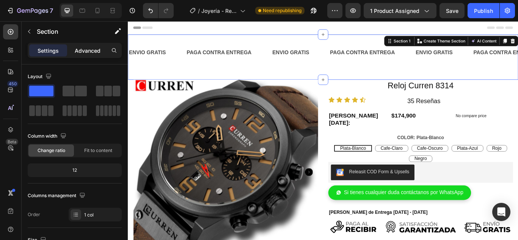
click at [85, 50] on p "Advanced" at bounding box center [88, 51] width 26 height 8
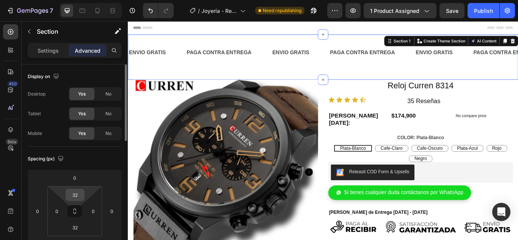
click at [75, 196] on input "32" at bounding box center [74, 194] width 15 height 11
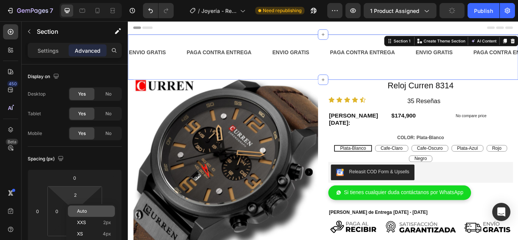
click at [80, 211] on span "Auto" at bounding box center [82, 210] width 10 height 5
type input "Auto"
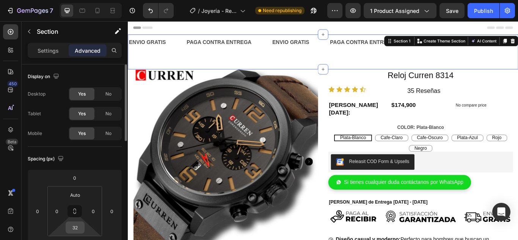
click at [77, 225] on input "32" at bounding box center [74, 227] width 15 height 11
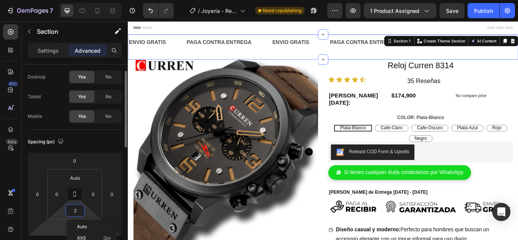
click at [80, 227] on span "Auto" at bounding box center [82, 226] width 10 height 5
type input "Auto"
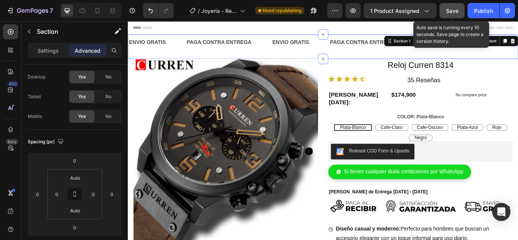
click at [448, 14] on span "Save" at bounding box center [452, 11] width 13 height 6
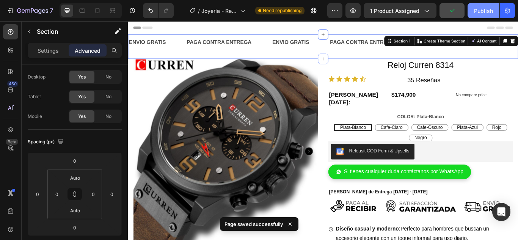
click at [479, 14] on div "Publish" at bounding box center [483, 11] width 19 height 8
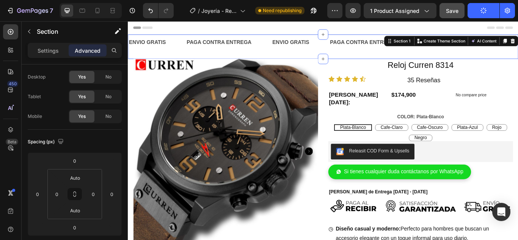
click at [319, 64] on div "ENVIO GRATIS Text Block PAGA CONTRA ENTREGA Text Block ENVIO GRATIS Text Block …" at bounding box center [355, 51] width 455 height 28
click at [327, 70] on img at bounding box center [241, 172] width 215 height 215
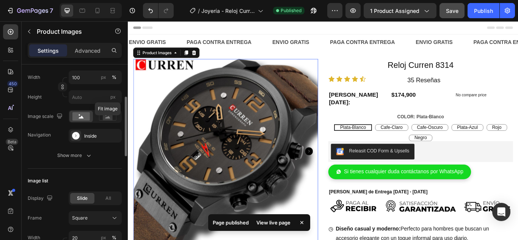
scroll to position [0, 0]
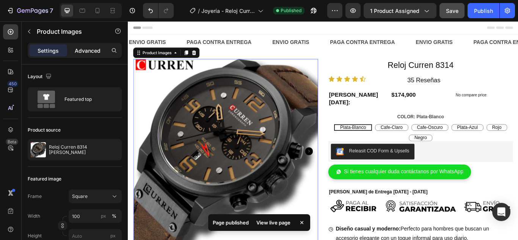
click at [83, 51] on p "Advanced" at bounding box center [88, 51] width 26 height 8
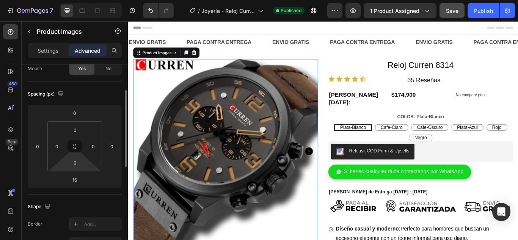
scroll to position [66, 0]
click at [75, 181] on input "16" at bounding box center [74, 178] width 15 height 11
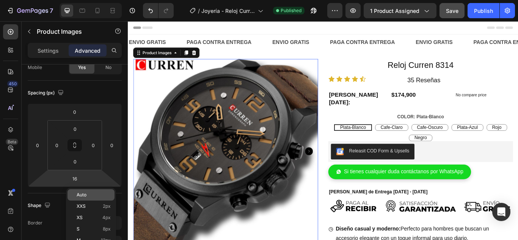
click at [84, 195] on span "Auto" at bounding box center [82, 194] width 10 height 5
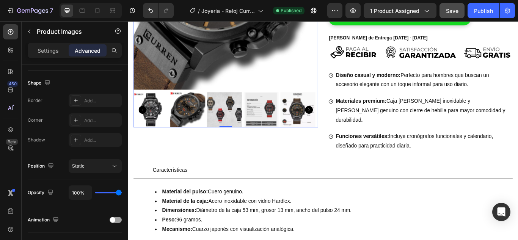
scroll to position [179, 0]
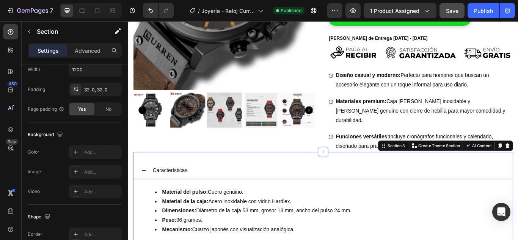
scroll to position [0, 0]
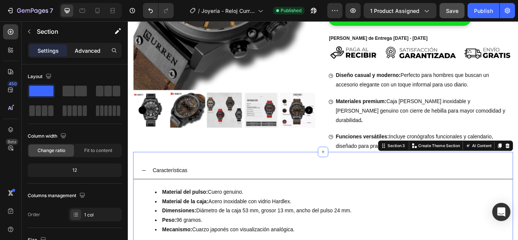
click at [83, 52] on p "Advanced" at bounding box center [88, 51] width 26 height 8
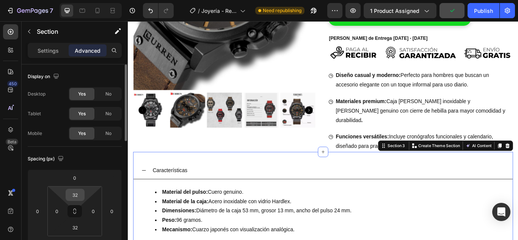
click at [76, 197] on input "32" at bounding box center [74, 194] width 15 height 11
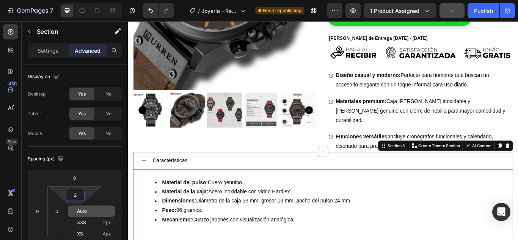
click at [83, 211] on span "Auto" at bounding box center [82, 210] width 10 height 5
type input "Auto"
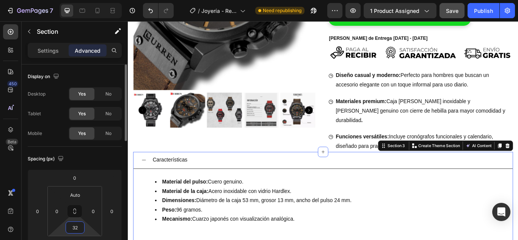
click at [74, 230] on input "32" at bounding box center [74, 227] width 15 height 11
click at [80, 228] on input "32" at bounding box center [74, 227] width 15 height 11
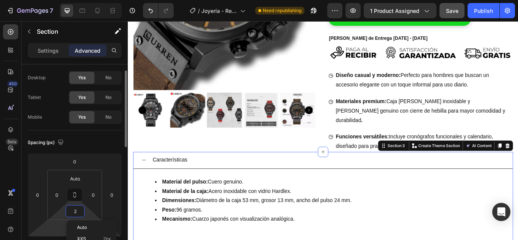
click at [80, 228] on span "Auto" at bounding box center [82, 227] width 10 height 5
type input "Auto"
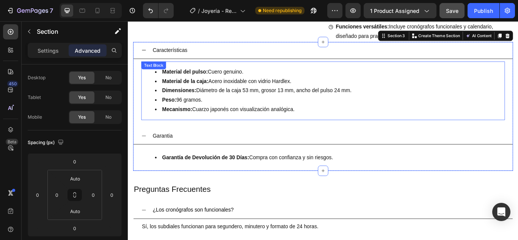
scroll to position [307, 0]
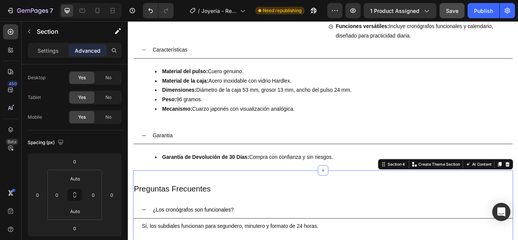
click at [83, 179] on div "32" at bounding box center [75, 178] width 19 height 12
click at [85, 193] on span "Auto" at bounding box center [82, 194] width 10 height 5
type input "Auto"
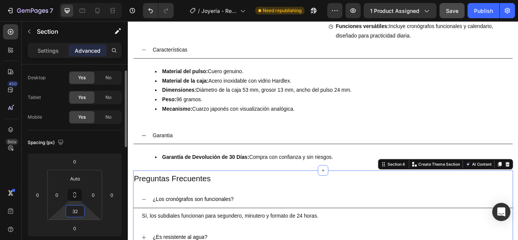
click at [74, 214] on input "32" at bounding box center [74, 210] width 15 height 11
click at [86, 227] on span "Auto" at bounding box center [82, 227] width 10 height 5
type input "Auto"
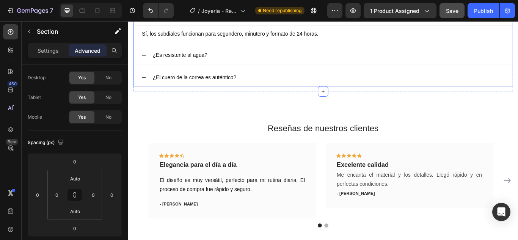
scroll to position [500, 0]
click at [206, 119] on div "Reseñas de nuestros clientes Heading Icon Icon Icon Icon Icon Row Elegancia par…" at bounding box center [355, 197] width 455 height 189
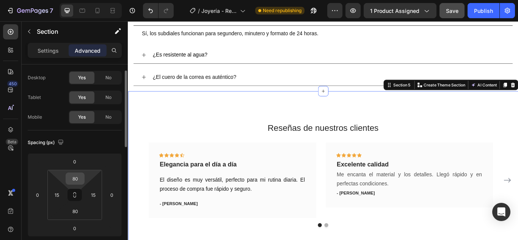
click at [77, 179] on input "80" at bounding box center [74, 178] width 15 height 11
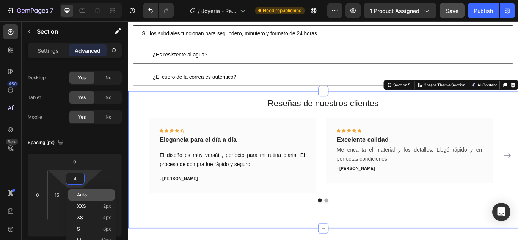
click at [85, 193] on span "Auto" at bounding box center [82, 194] width 10 height 5
type input "Auto"
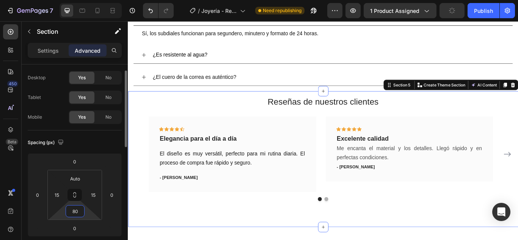
click at [74, 209] on input "80" at bounding box center [74, 210] width 15 height 11
click at [85, 228] on span "Auto" at bounding box center [82, 227] width 10 height 5
type input "Auto"
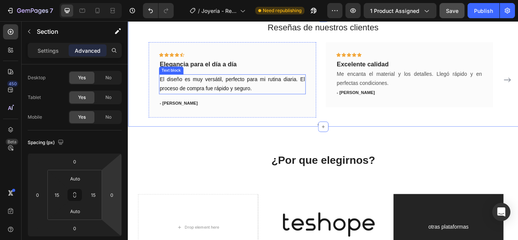
scroll to position [587, 0]
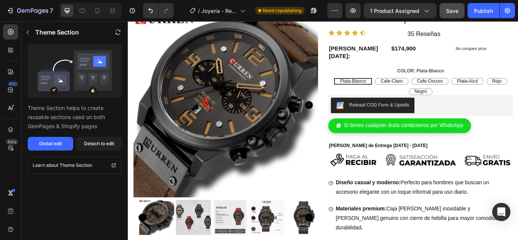
scroll to position [0, 0]
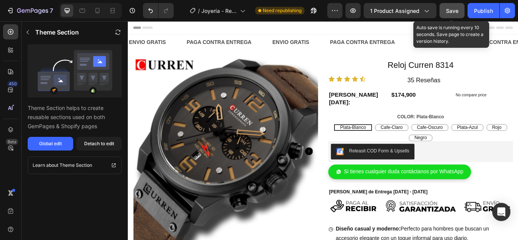
click at [453, 16] on button "Save" at bounding box center [451, 10] width 25 height 15
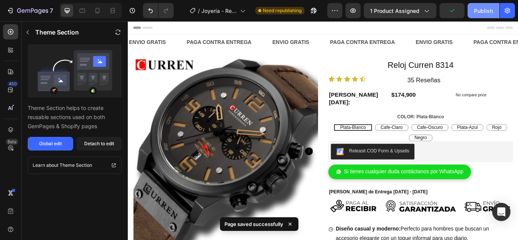
click at [488, 10] on div "Publish" at bounding box center [483, 11] width 19 height 8
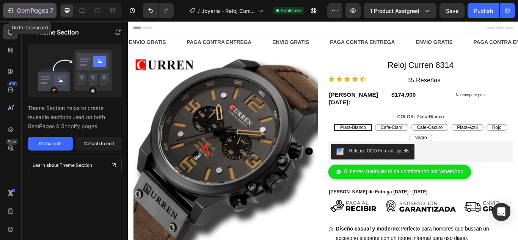
click at [10, 9] on icon "button" at bounding box center [10, 11] width 8 height 8
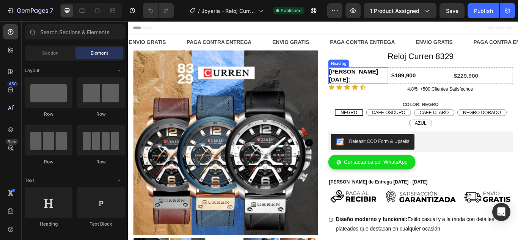
click at [372, 75] on div "Heading" at bounding box center [373, 70] width 24 height 9
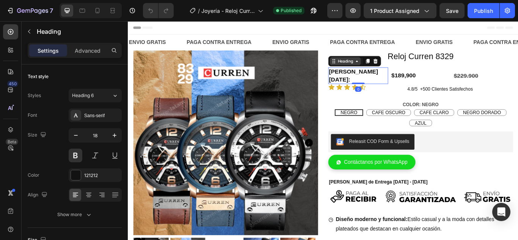
click at [391, 71] on icon at bounding box center [394, 68] width 6 height 6
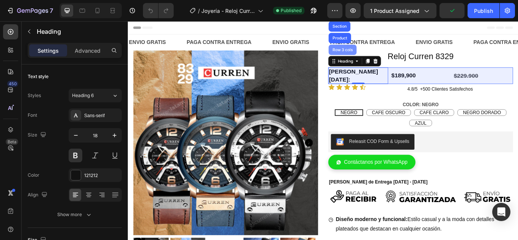
click at [381, 60] on div "Row 3 cols" at bounding box center [378, 55] width 33 height 12
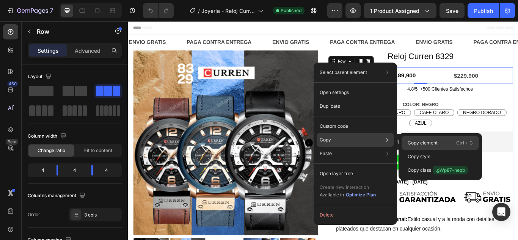
click at [415, 142] on p "Copy element" at bounding box center [422, 142] width 30 height 7
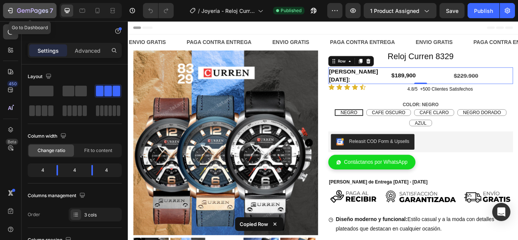
click at [13, 12] on icon "button" at bounding box center [10, 11] width 8 height 8
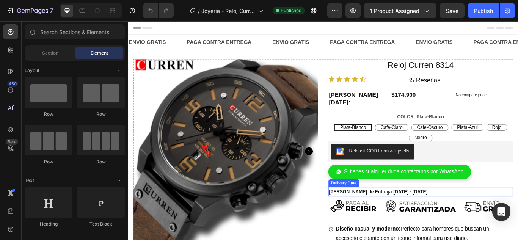
click at [369, 217] on span "[PERSON_NAME] de Entrega" at bounding box center [399, 220] width 74 height 6
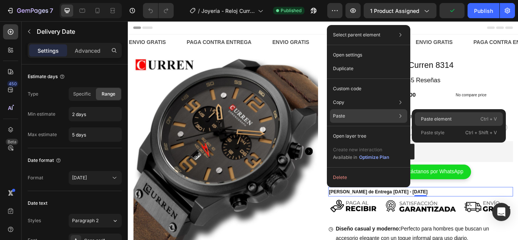
click at [431, 118] on p "Paste element" at bounding box center [436, 119] width 31 height 7
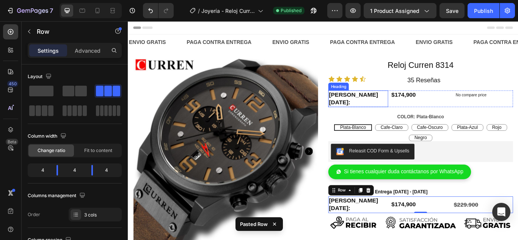
click at [374, 102] on h2 "[PERSON_NAME][DATE]:" at bounding box center [396, 111] width 70 height 19
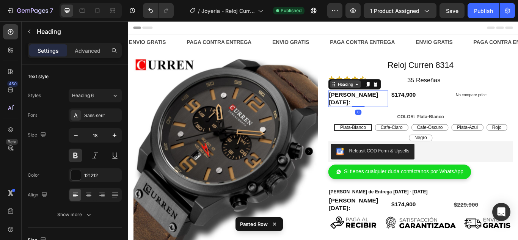
click at [377, 93] on div "Heading" at bounding box center [381, 94] width 21 height 7
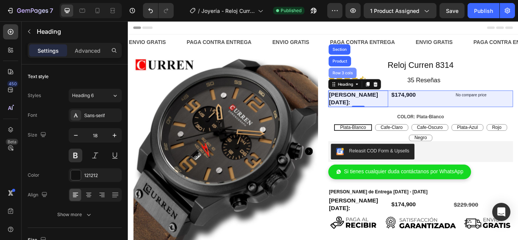
click at [377, 86] on div "Row 3 cols" at bounding box center [378, 81] width 33 height 12
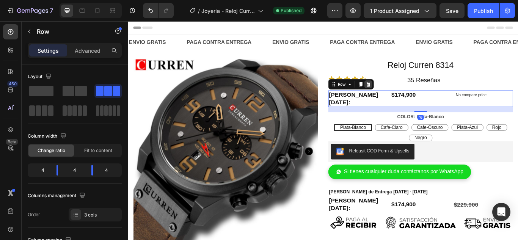
click at [405, 95] on icon at bounding box center [408, 95] width 6 height 6
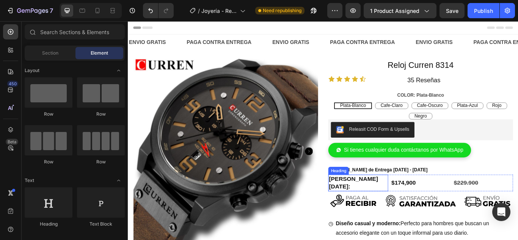
click at [371, 198] on div "Heading" at bounding box center [373, 195] width 21 height 7
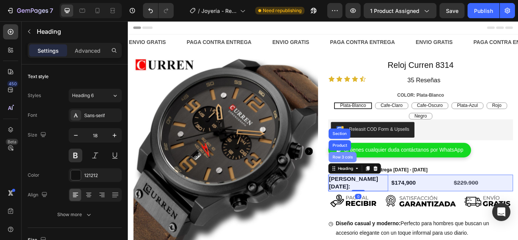
click at [371, 182] on div "Row 3 cols" at bounding box center [378, 179] width 27 height 5
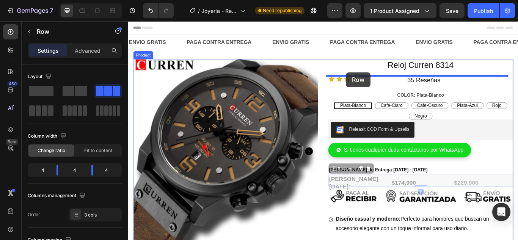
drag, startPoint x: 368, startPoint y: 197, endPoint x: 382, endPoint y: 81, distance: 117.1
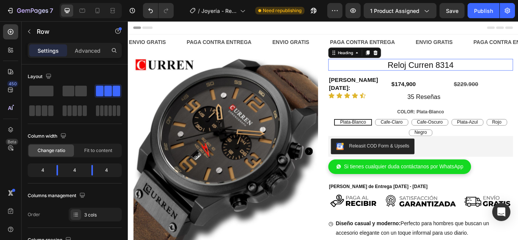
click at [449, 73] on h2 "Reloj Curren 8314" at bounding box center [468, 72] width 215 height 14
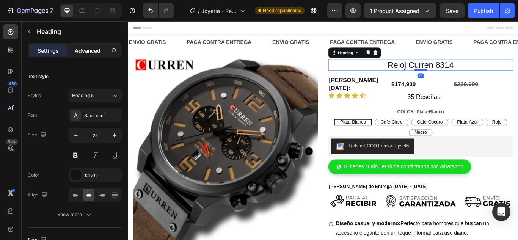
click at [80, 50] on p "Advanced" at bounding box center [88, 51] width 26 height 8
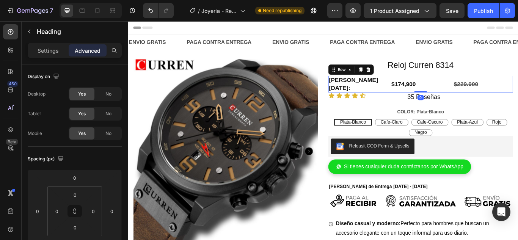
click at [408, 86] on div "[PERSON_NAME][DATE]: Heading" at bounding box center [396, 94] width 70 height 19
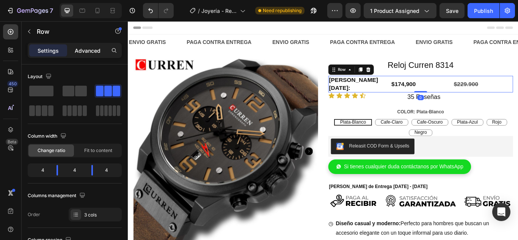
click at [95, 51] on p "Advanced" at bounding box center [88, 51] width 26 height 8
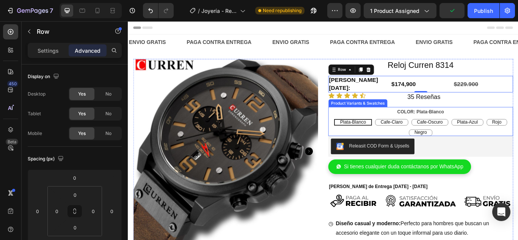
click at [433, 121] on div "COLOR: Plata-Blanco Plata-Blanco Plata-Blanco Plata-Blanco Cafe-Claro Cafe-Clar…" at bounding box center [468, 138] width 215 height 34
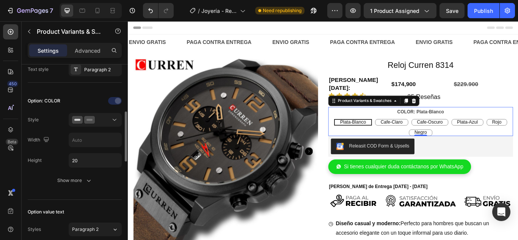
scroll to position [183, 0]
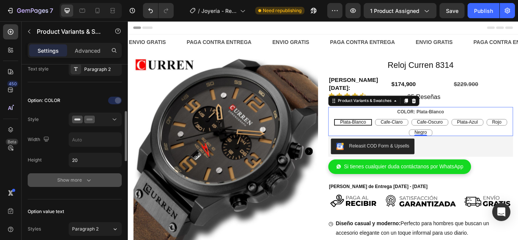
click at [82, 180] on div "Show more" at bounding box center [74, 180] width 35 height 8
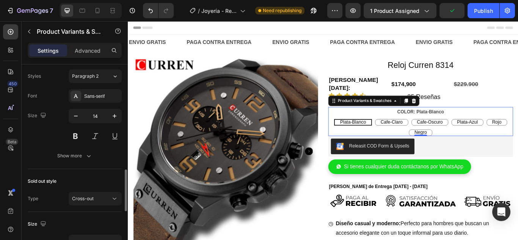
scroll to position [495, 0]
click at [89, 154] on icon "button" at bounding box center [89, 156] width 8 height 8
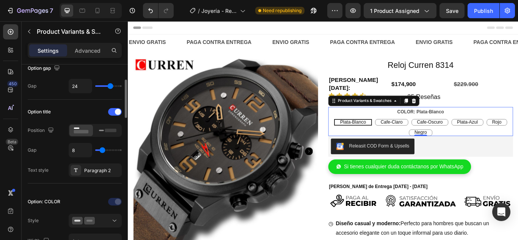
scroll to position [81, 0]
click at [120, 112] on span at bounding box center [118, 112] width 6 height 6
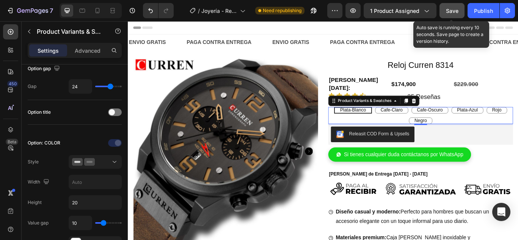
click at [451, 11] on span "Save" at bounding box center [452, 11] width 13 height 6
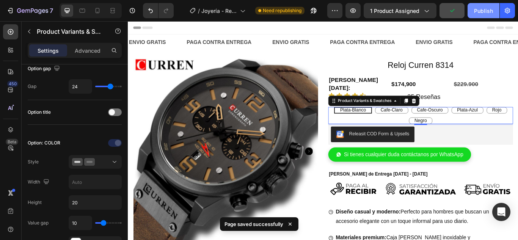
click at [480, 11] on div "Publish" at bounding box center [483, 11] width 19 height 8
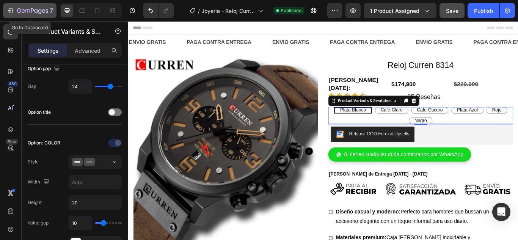
click at [25, 11] on icon "button" at bounding box center [27, 10] width 5 height 3
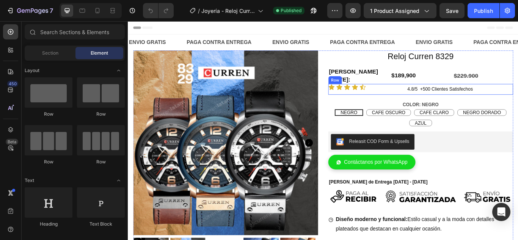
click at [419, 97] on div "Icon Icon Icon Icon Icon Icon List" at bounding box center [405, 100] width 88 height 13
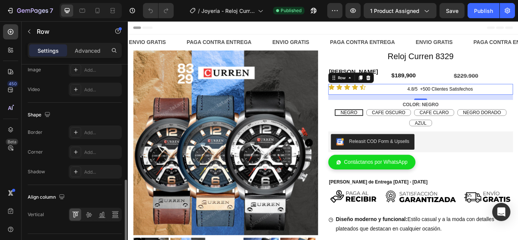
scroll to position [352, 0]
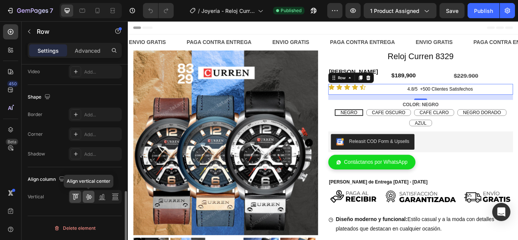
click at [89, 197] on icon at bounding box center [89, 196] width 6 height 5
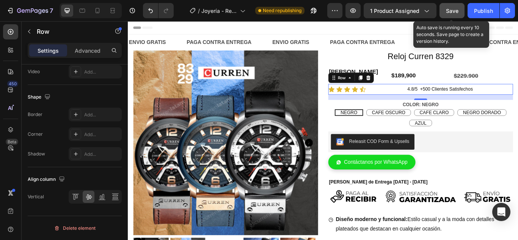
click at [452, 12] on span "Save" at bounding box center [452, 11] width 13 height 6
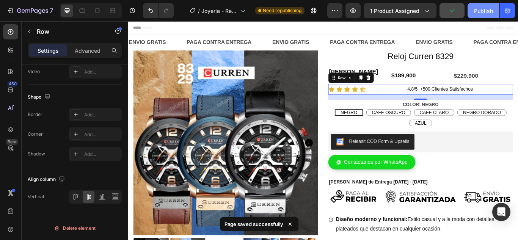
click at [478, 11] on div "Publish" at bounding box center [483, 11] width 19 height 8
click at [385, 84] on icon at bounding box center [386, 87] width 6 height 6
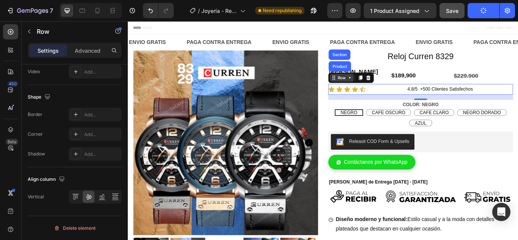
click at [373, 84] on div "Row" at bounding box center [377, 87] width 13 height 7
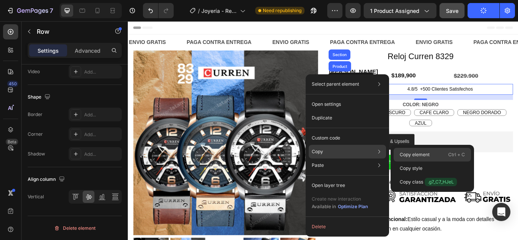
click at [413, 154] on p "Copy element" at bounding box center [414, 154] width 30 height 7
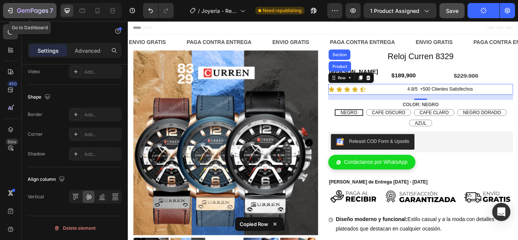
click at [11, 10] on icon "button" at bounding box center [10, 11] width 8 height 8
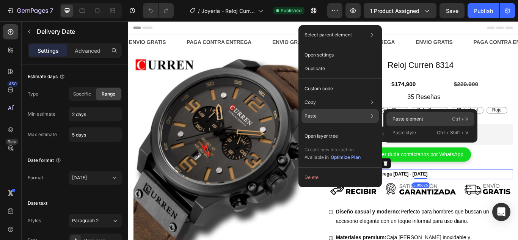
click at [413, 119] on p "Paste element" at bounding box center [407, 119] width 31 height 7
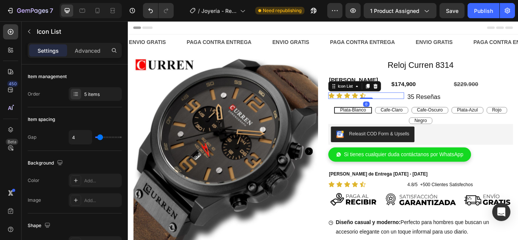
click at [440, 104] on div "Icon Icon Icon Icon Icon" at bounding box center [405, 108] width 88 height 8
click at [391, 94] on icon at bounding box center [394, 97] width 6 height 6
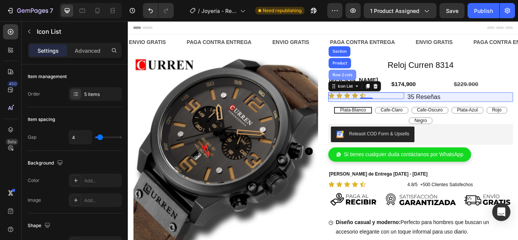
click at [379, 81] on div "Row 2 cols" at bounding box center [378, 83] width 26 height 5
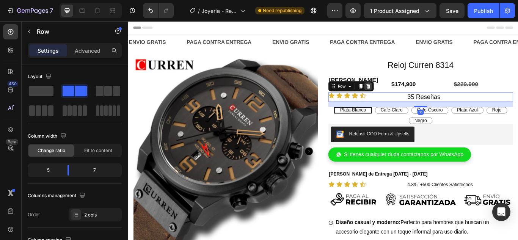
click at [406, 94] on icon at bounding box center [407, 96] width 5 height 5
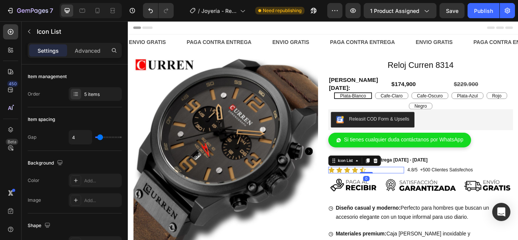
click at [414, 198] on div "Icon Icon Icon Icon Icon" at bounding box center [405, 195] width 88 height 8
click at [383, 186] on div "Icon List" at bounding box center [381, 183] width 21 height 7
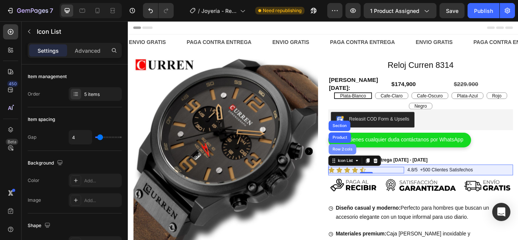
click at [381, 176] on div "Row 2 cols" at bounding box center [378, 170] width 32 height 12
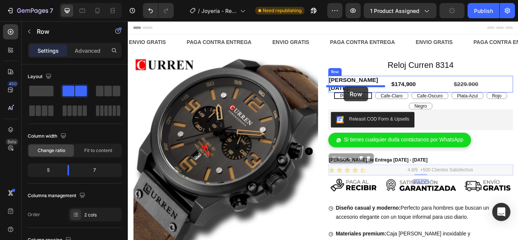
drag, startPoint x: 371, startPoint y: 184, endPoint x: 379, endPoint y: 97, distance: 87.1
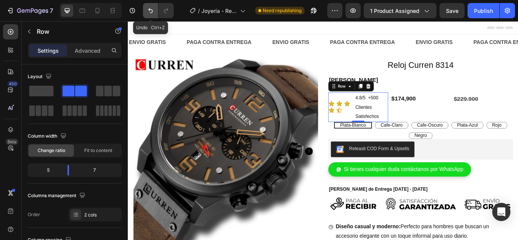
click at [151, 9] on icon "Undo/Redo" at bounding box center [151, 11] width 8 height 8
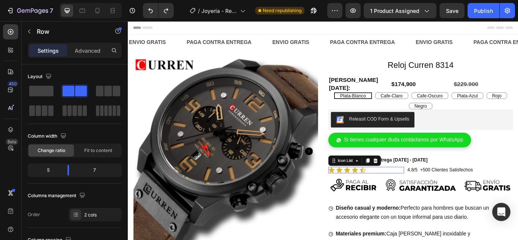
click at [415, 199] on div "Icon Icon Icon Icon Icon" at bounding box center [405, 195] width 88 height 8
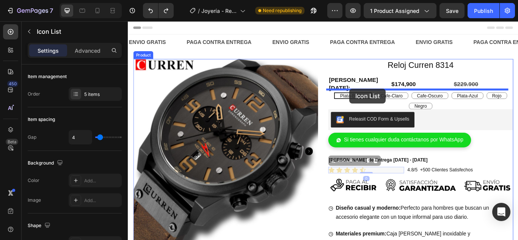
drag, startPoint x: 381, startPoint y: 188, endPoint x: 386, endPoint y: 100, distance: 88.0
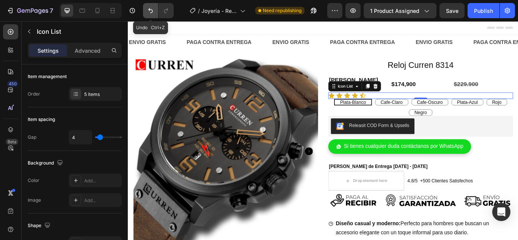
click at [152, 13] on icon "Undo/Redo" at bounding box center [151, 11] width 8 height 8
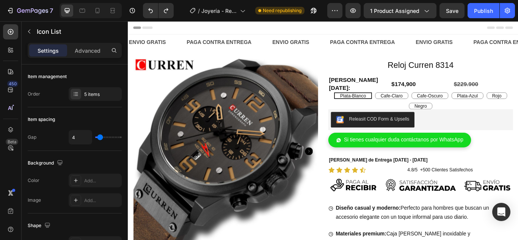
click at [446, 199] on div "Icon Icon Icon Icon Icon Icon List 4.8/5 +500 Clientes Satisfechos Heading Row" at bounding box center [468, 194] width 215 height 13
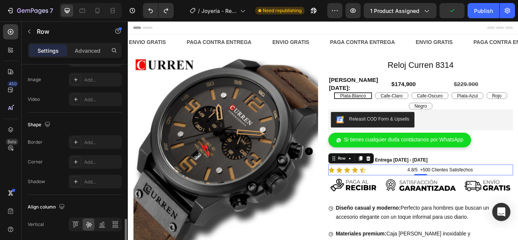
scroll to position [352, 0]
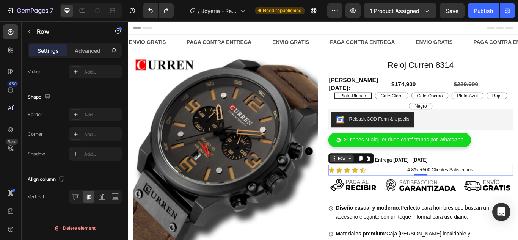
click at [383, 184] on icon at bounding box center [386, 181] width 6 height 6
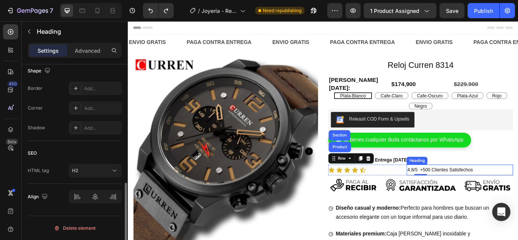
click at [517, 199] on h2 "4.8/5 +500 Clientes Satisfechos" at bounding box center [514, 194] width 124 height 13
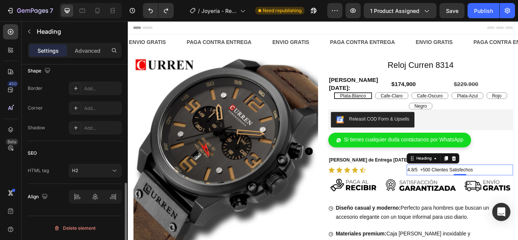
scroll to position [0, 0]
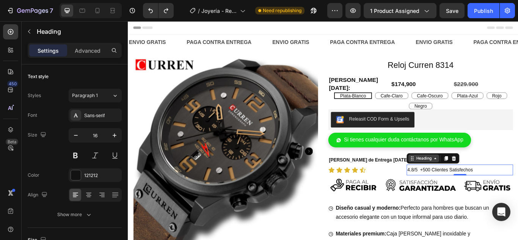
click at [483, 184] on icon at bounding box center [486, 181] width 6 height 6
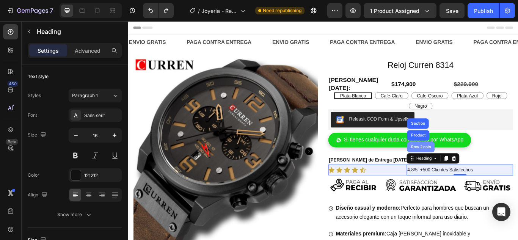
click at [474, 170] on div "Row 2 cols" at bounding box center [469, 168] width 26 height 5
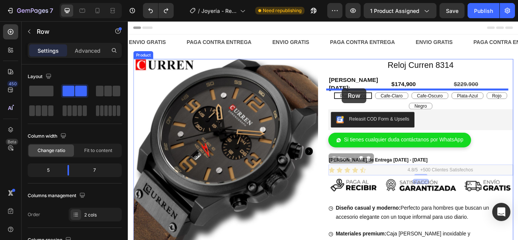
drag, startPoint x: 371, startPoint y: 185, endPoint x: 377, endPoint y: 99, distance: 86.3
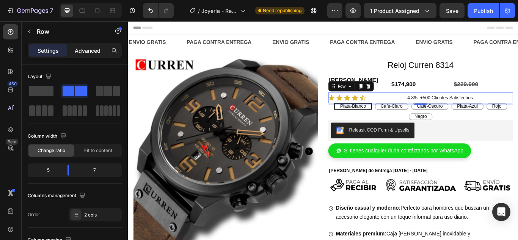
click at [92, 50] on p "Advanced" at bounding box center [88, 51] width 26 height 8
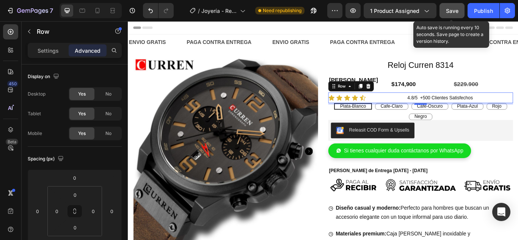
click at [456, 9] on span "Save" at bounding box center [452, 11] width 13 height 6
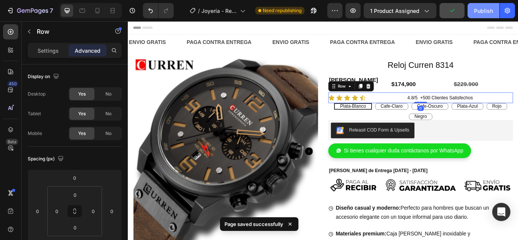
click at [480, 12] on div "Publish" at bounding box center [483, 11] width 19 height 8
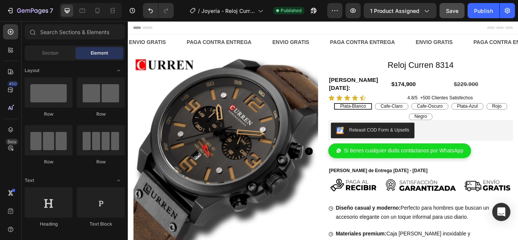
click at [145, 30] on span "Header" at bounding box center [150, 29] width 17 height 8
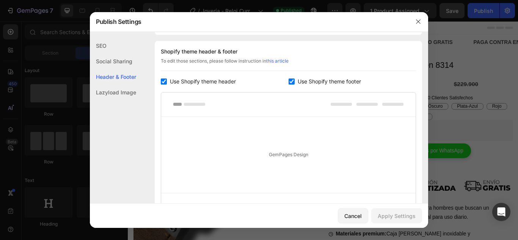
scroll to position [110, 0]
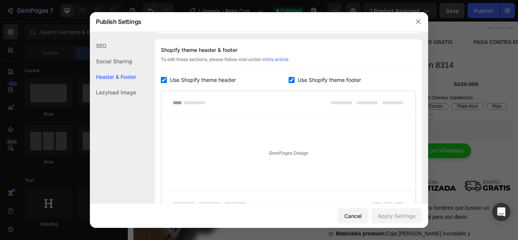
click at [161, 80] on input "checkbox" at bounding box center [164, 80] width 6 height 6
checkbox input "false"
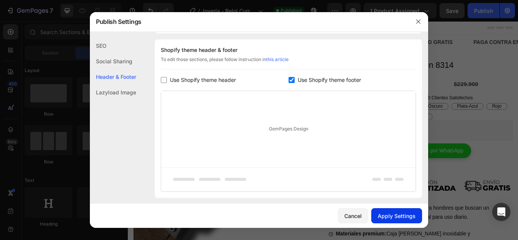
click at [399, 214] on div "Apply Settings" at bounding box center [396, 216] width 38 height 8
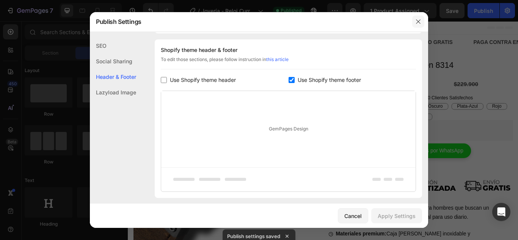
click at [419, 21] on icon "button" at bounding box center [418, 22] width 6 height 6
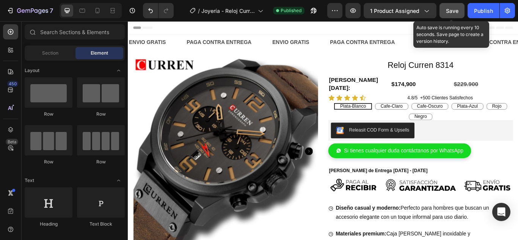
click at [450, 9] on span "Save" at bounding box center [452, 11] width 13 height 6
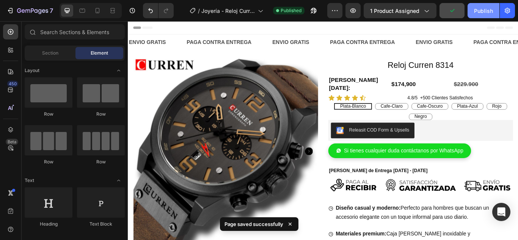
click at [484, 8] on div "Publish" at bounding box center [483, 11] width 19 height 8
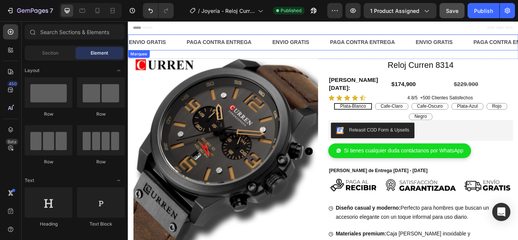
click at [282, 49] on div "PAGA CONTRA ENTREGA Text Block" at bounding box center [246, 46] width 100 height 19
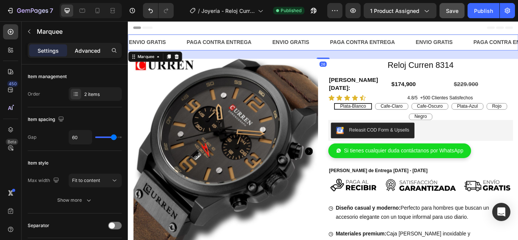
click at [90, 50] on p "Advanced" at bounding box center [88, 51] width 26 height 8
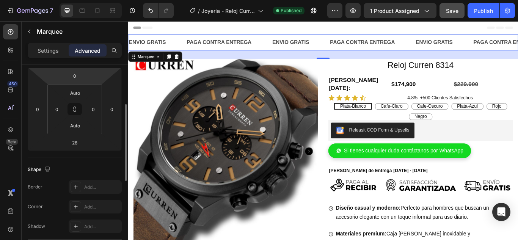
scroll to position [102, 0]
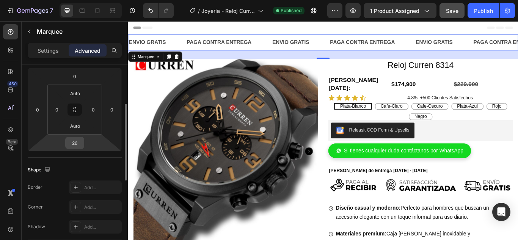
click at [77, 144] on input "26" at bounding box center [74, 142] width 15 height 11
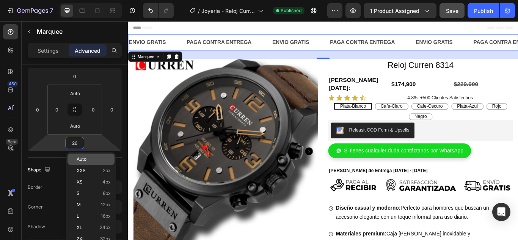
click at [80, 157] on span "Auto" at bounding box center [82, 158] width 10 height 5
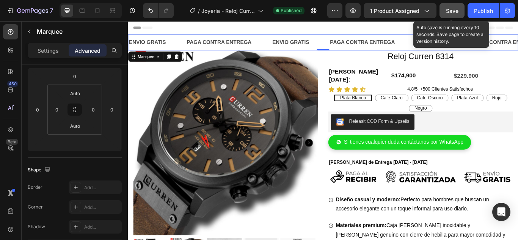
click at [452, 16] on button "Save" at bounding box center [451, 10] width 25 height 15
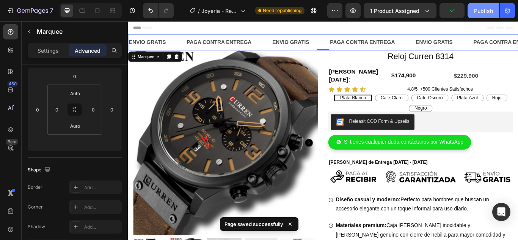
click at [480, 14] on div "Publish" at bounding box center [483, 11] width 19 height 8
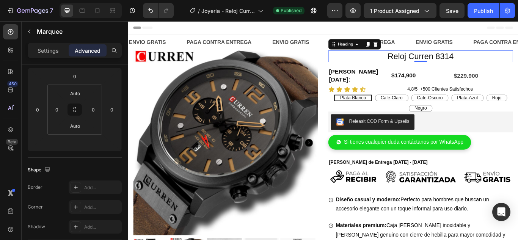
click at [449, 60] on h2 "Reloj Curren 8314" at bounding box center [468, 62] width 215 height 14
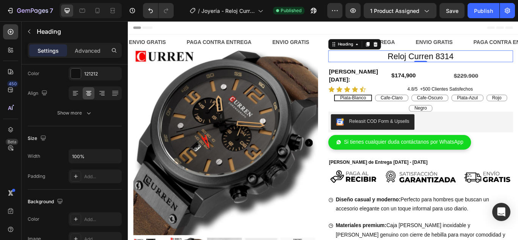
scroll to position [0, 0]
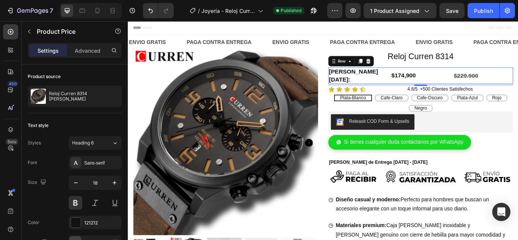
click at [414, 76] on div "Precio Hoy: Heading" at bounding box center [396, 84] width 70 height 19
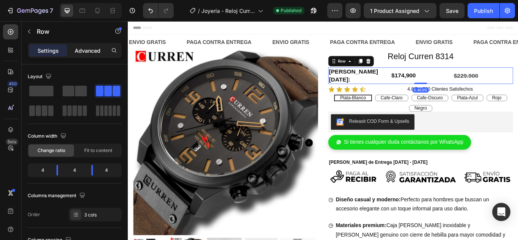
click at [89, 51] on p "Advanced" at bounding box center [88, 51] width 26 height 8
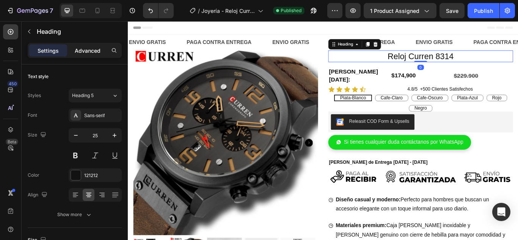
click at [80, 49] on p "Advanced" at bounding box center [88, 51] width 26 height 8
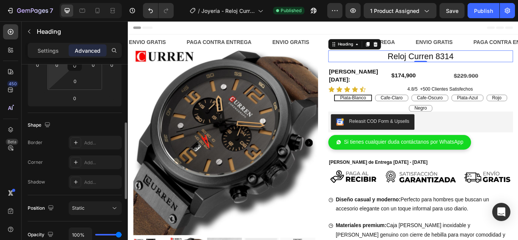
scroll to position [145, 0]
click at [49, 55] on div "Settings" at bounding box center [48, 50] width 38 height 12
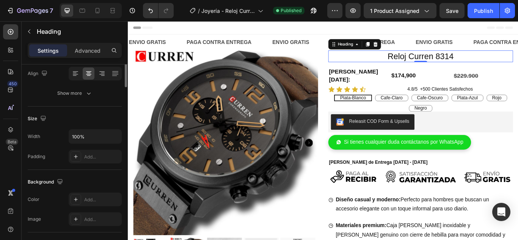
scroll to position [0, 0]
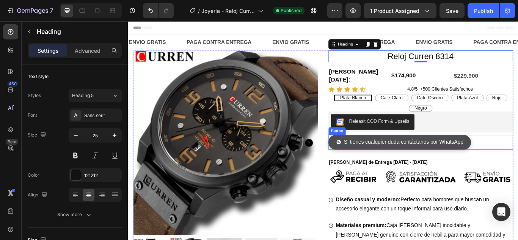
click at [391, 168] on p "Si tienes cualquier duda contáctanos por WhatsApp" at bounding box center [448, 162] width 139 height 11
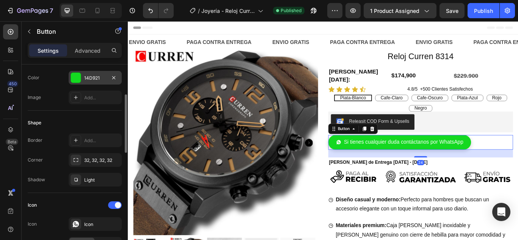
scroll to position [100, 0]
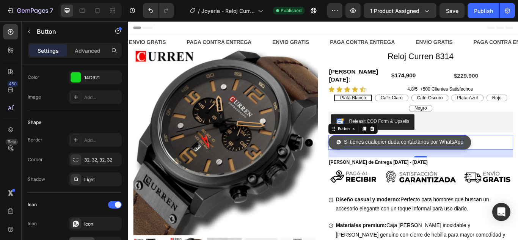
click at [446, 164] on p "Si tienes cualquier duda contáctanos por WhatsApp" at bounding box center [448, 162] width 139 height 11
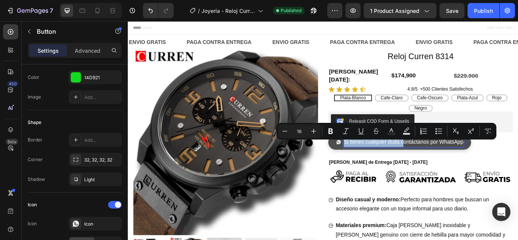
drag, startPoint x: 446, startPoint y: 164, endPoint x: 372, endPoint y: 171, distance: 74.2
click at [372, 171] on link "Si tienes cualquier duda contáctanos por WhatsApp" at bounding box center [444, 162] width 166 height 17
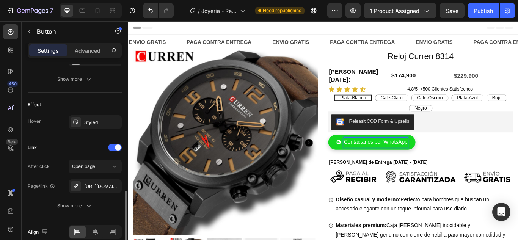
scroll to position [430, 0]
click at [103, 184] on div "https://wa.me/573117238701" at bounding box center [95, 186] width 22 height 7
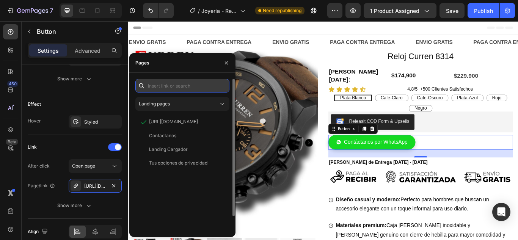
click at [165, 87] on input "text" at bounding box center [182, 86] width 94 height 14
paste input "https://api.whatsapp.com/send?phone=573117238701&text=Hola!%20Podr%C3%ADas%20da…"
type input "https://api.whatsapp.com/send?phone=573117238701&text=Hola!%20Podr%C3%ADas%20da…"
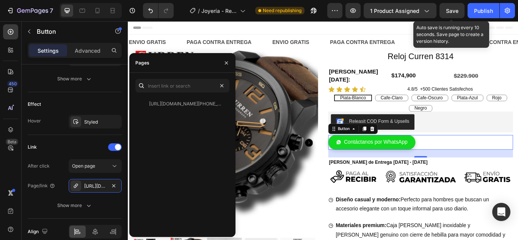
click at [449, 10] on span "Save" at bounding box center [452, 11] width 13 height 6
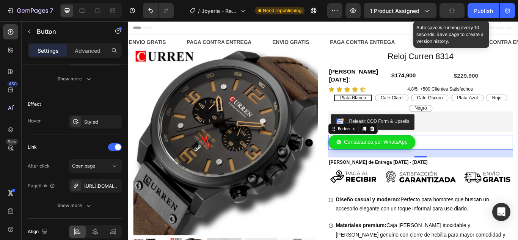
scroll to position [0, 0]
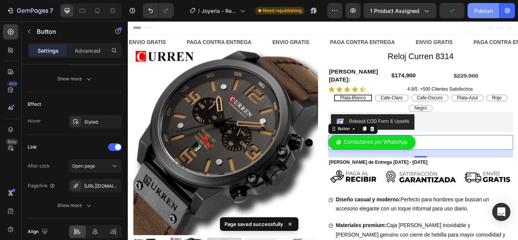
click at [482, 11] on div "Publish" at bounding box center [483, 11] width 19 height 8
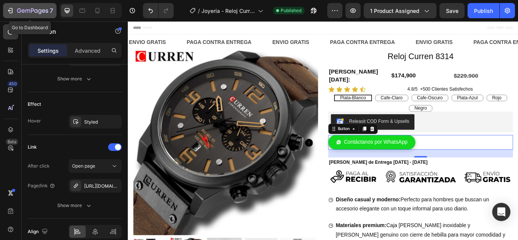
click at [8, 11] on icon "button" at bounding box center [10, 11] width 8 height 8
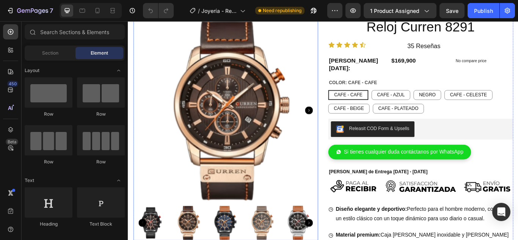
scroll to position [31, 0]
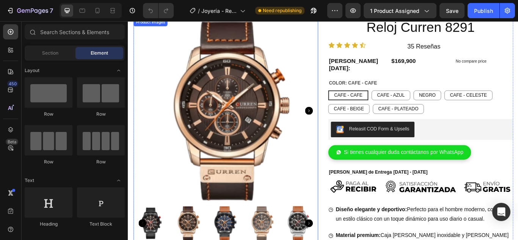
click at [338, 125] on icon "Carousel Next Arrow" at bounding box center [338, 125] width 9 height 9
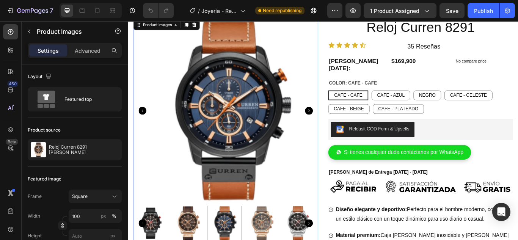
click at [338, 125] on icon "Carousel Next Arrow" at bounding box center [338, 125] width 9 height 9
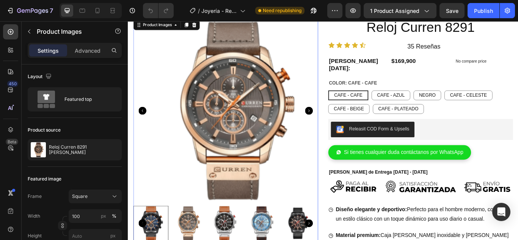
click at [338, 125] on icon "Carousel Next Arrow" at bounding box center [338, 125] width 9 height 9
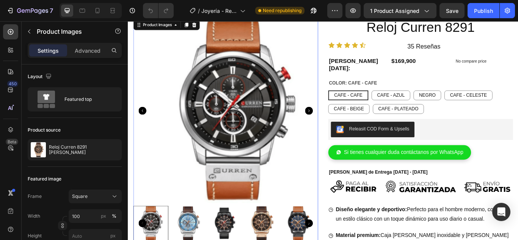
scroll to position [0, 0]
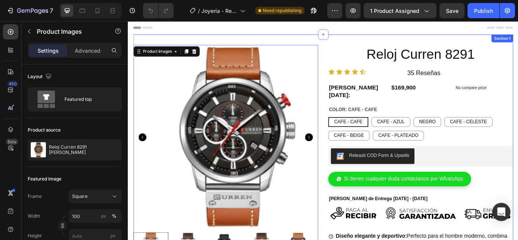
click at [388, 44] on div "Product Images 16 Reloj Curren 8291 Heading Row Icon Icon Icon Icon Icon Icon L…" at bounding box center [355, 199] width 443 height 325
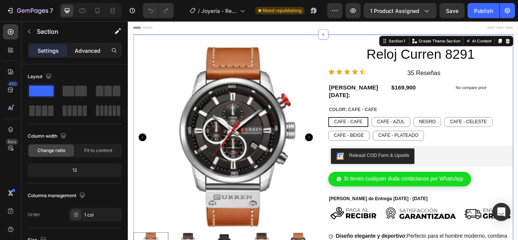
click at [88, 49] on p "Advanced" at bounding box center [88, 51] width 26 height 8
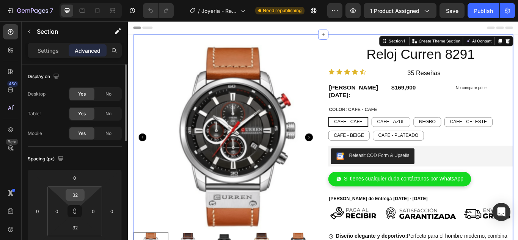
click at [80, 195] on input "32" at bounding box center [74, 194] width 15 height 11
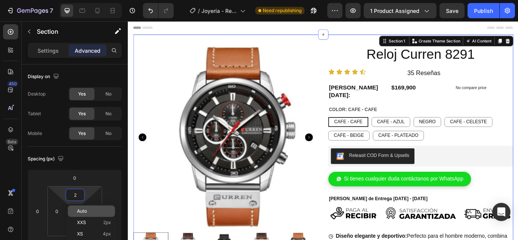
click at [84, 210] on span "Auto" at bounding box center [82, 210] width 10 height 5
type input "Auto"
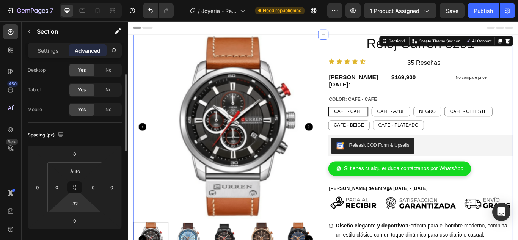
scroll to position [25, 0]
click at [78, 201] on input "32" at bounding box center [74, 202] width 15 height 11
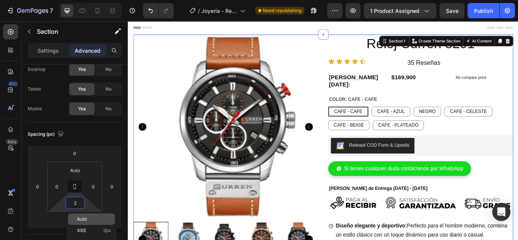
click at [89, 218] on p "Auto" at bounding box center [94, 218] width 34 height 5
type input "Auto"
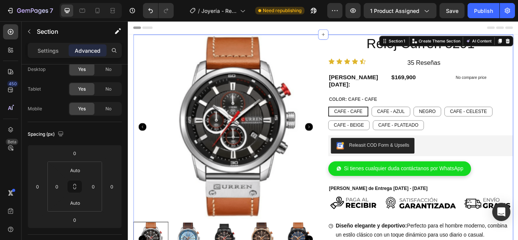
click at [150, 28] on span "Header" at bounding box center [150, 29] width 17 height 8
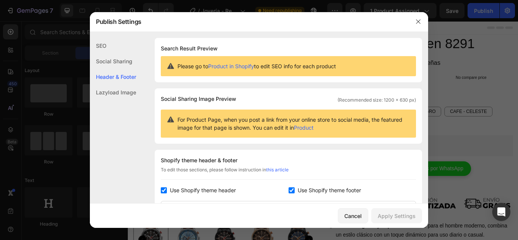
scroll to position [110, 0]
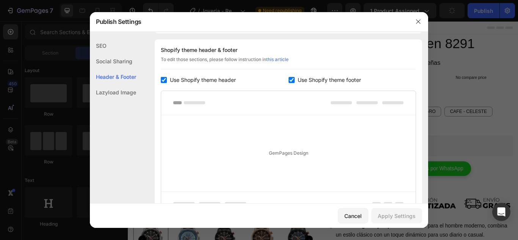
click at [165, 82] on input "checkbox" at bounding box center [164, 80] width 6 height 6
checkbox input "false"
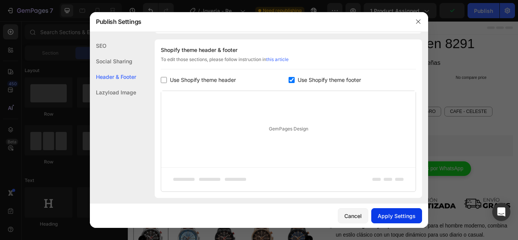
click at [396, 213] on div "Apply Settings" at bounding box center [396, 216] width 38 height 8
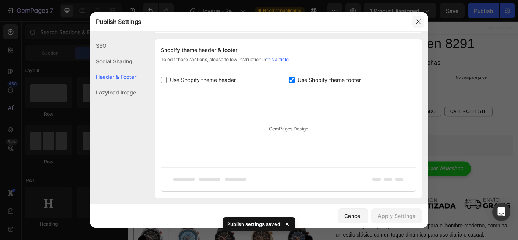
click at [419, 23] on icon "button" at bounding box center [418, 22] width 6 height 6
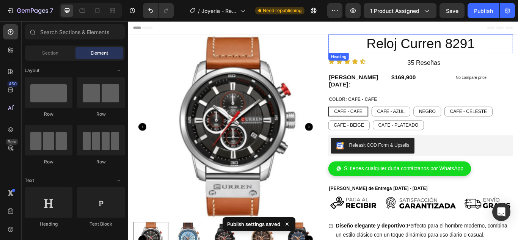
click at [446, 49] on h2 "Reloj Curren 8291" at bounding box center [468, 48] width 215 height 22
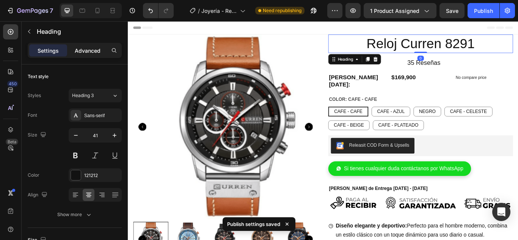
click at [93, 52] on p "Advanced" at bounding box center [88, 51] width 26 height 8
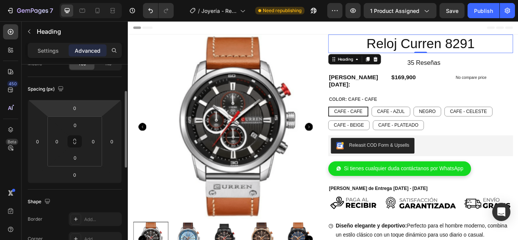
scroll to position [70, 0]
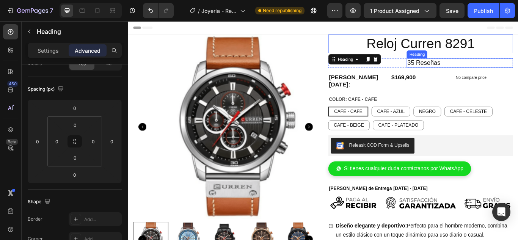
click at [509, 65] on h2 "35 Reseñas" at bounding box center [514, 69] width 124 height 11
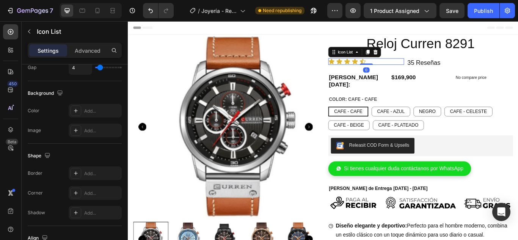
click at [416, 70] on div "Icon Icon Icon Icon Icon" at bounding box center [405, 68] width 88 height 8
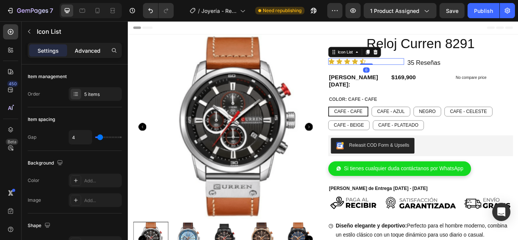
click at [84, 51] on p "Advanced" at bounding box center [88, 51] width 26 height 8
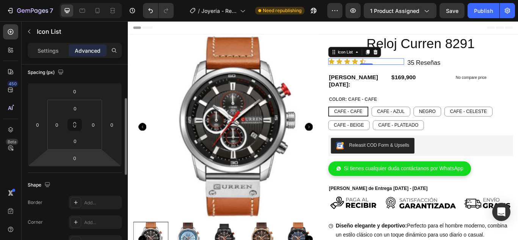
scroll to position [87, 0]
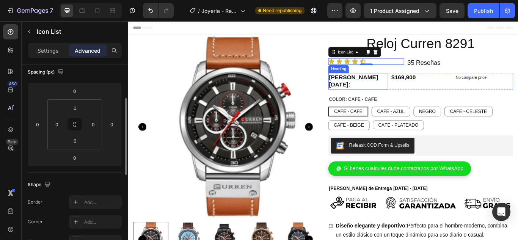
click at [391, 85] on h2 "[PERSON_NAME][DATE]:" at bounding box center [396, 90] width 70 height 19
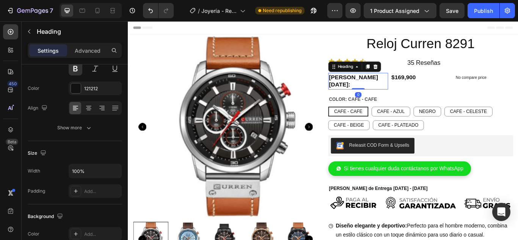
scroll to position [0, 0]
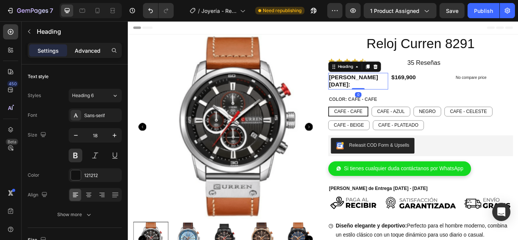
click at [92, 51] on p "Advanced" at bounding box center [88, 51] width 26 height 8
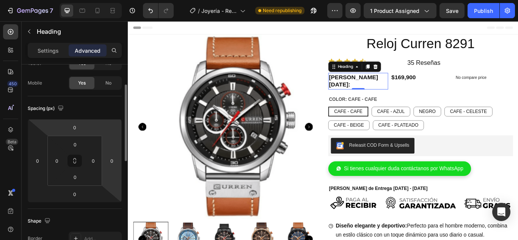
scroll to position [51, 0]
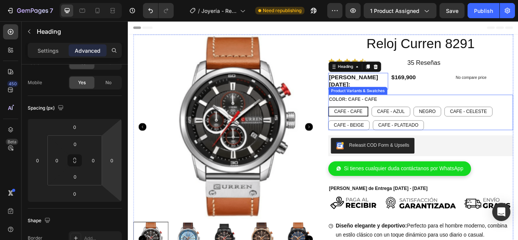
click at [422, 107] on div "COLOR: CAFE - CAFE CAFE - CAFE CAFE - CAFE CAFE - CAFE CAFE - AZUL CAFE - AZUL …" at bounding box center [468, 127] width 215 height 41
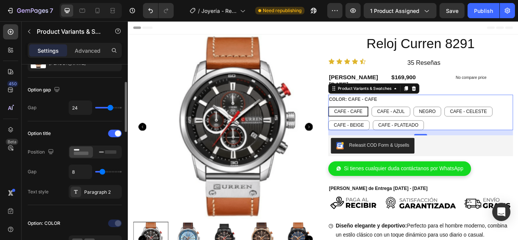
scroll to position [63, 0]
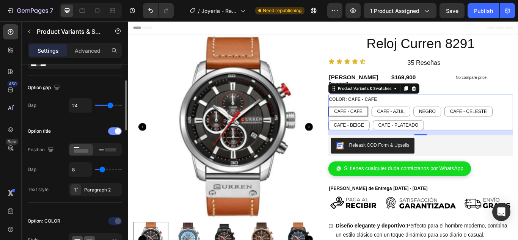
click at [116, 132] on span at bounding box center [118, 131] width 6 height 6
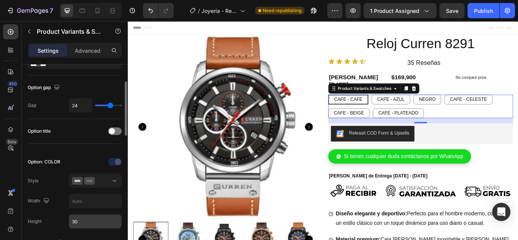
click at [81, 222] on input "30" at bounding box center [95, 221] width 52 height 14
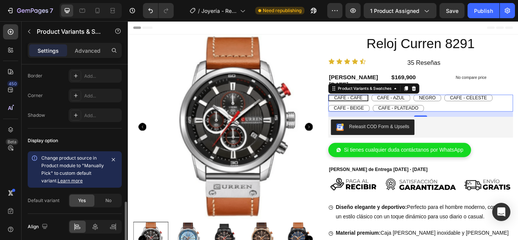
scroll to position [488, 0]
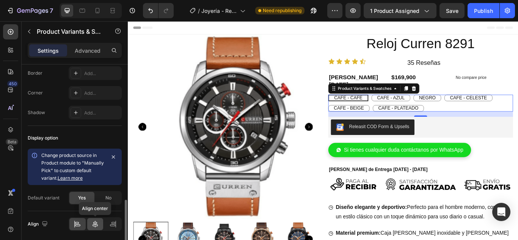
type input "20"
click at [96, 223] on icon at bounding box center [95, 224] width 8 height 8
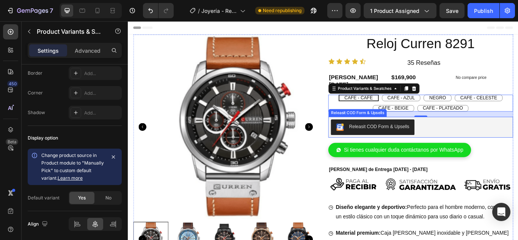
click at [488, 139] on div "Releasit COD Form & Upsells" at bounding box center [468, 145] width 209 height 18
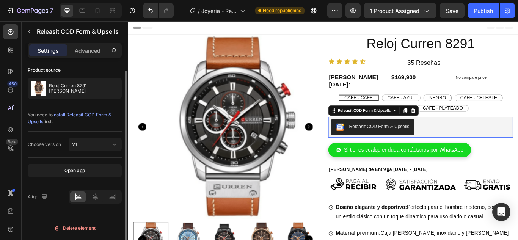
scroll to position [0, 0]
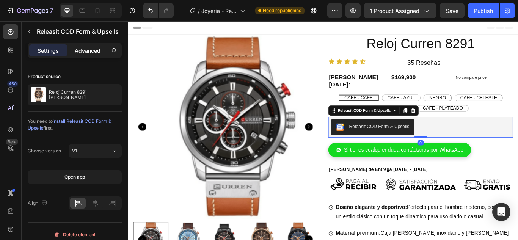
click at [94, 51] on p "Advanced" at bounding box center [88, 51] width 26 height 8
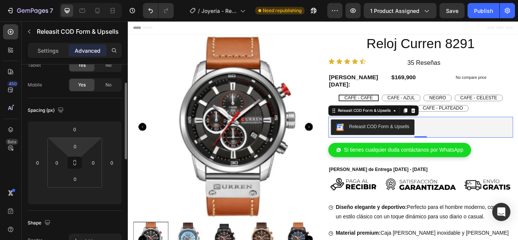
scroll to position [50, 0]
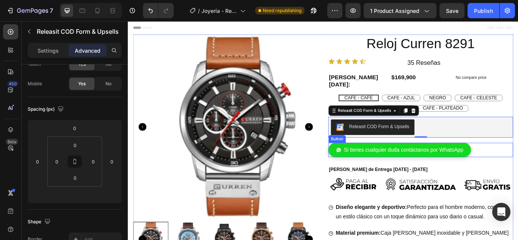
click at [517, 163] on div "Si tienes cualquier duda contáctanos por WhatsApp Button" at bounding box center [468, 171] width 215 height 17
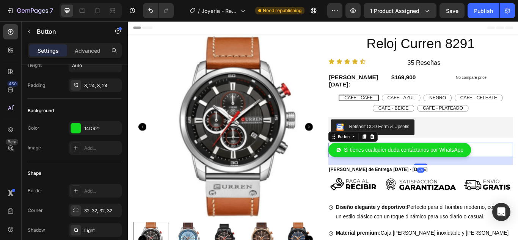
scroll to position [0, 0]
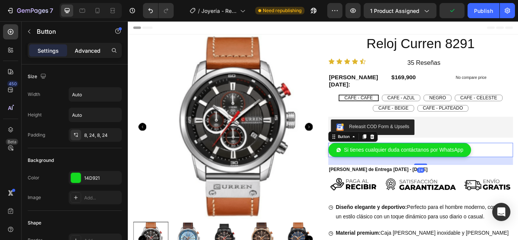
click at [85, 53] on p "Advanced" at bounding box center [88, 51] width 26 height 8
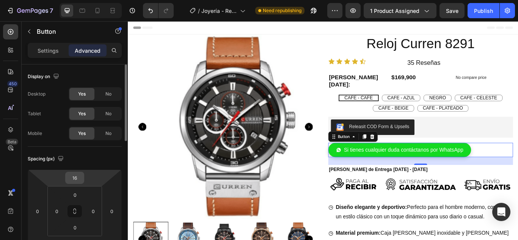
click at [76, 176] on input "16" at bounding box center [74, 177] width 15 height 11
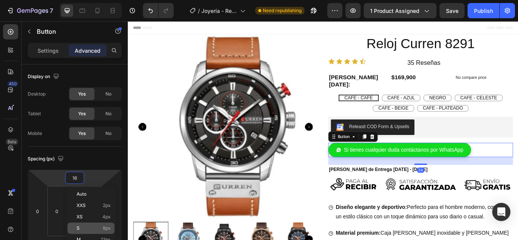
click at [91, 227] on p "S 8px" at bounding box center [94, 227] width 34 height 5
type input "8"
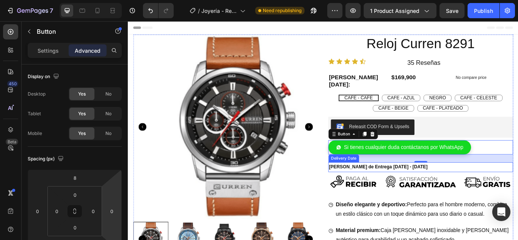
click at [380, 188] on span "[PERSON_NAME] de Entrega" at bounding box center [399, 191] width 74 height 6
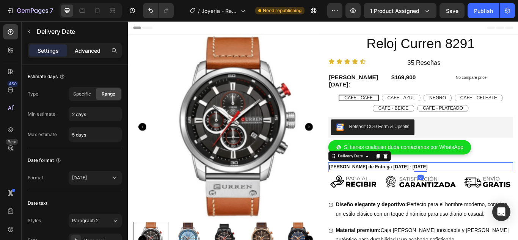
click at [92, 52] on p "Advanced" at bounding box center [88, 51] width 26 height 8
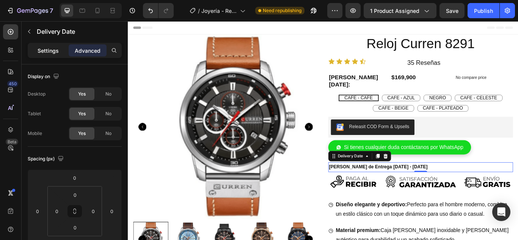
click at [50, 51] on p "Settings" at bounding box center [48, 51] width 21 height 8
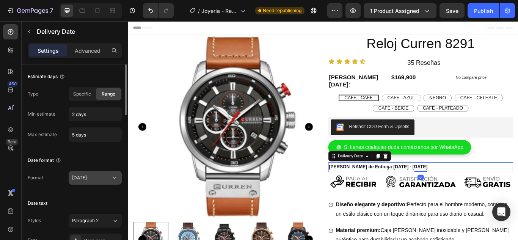
click at [99, 181] on div "Aug 27" at bounding box center [91, 177] width 39 height 7
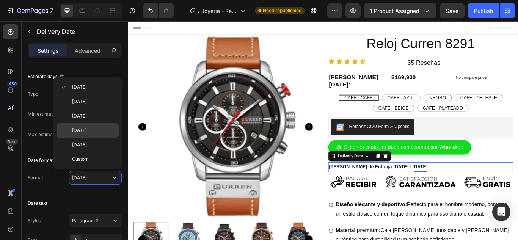
click at [86, 129] on span "27/08/2025" at bounding box center [79, 130] width 15 height 7
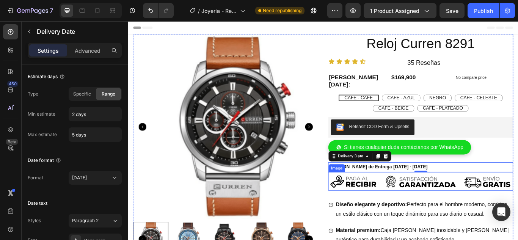
click at [405, 200] on img at bounding box center [468, 208] width 215 height 22
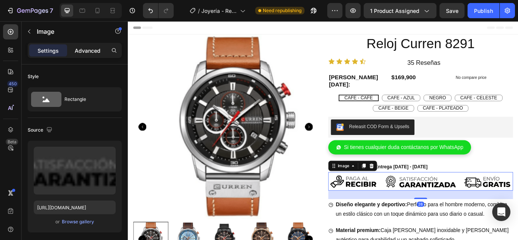
click at [85, 50] on p "Advanced" at bounding box center [88, 51] width 26 height 8
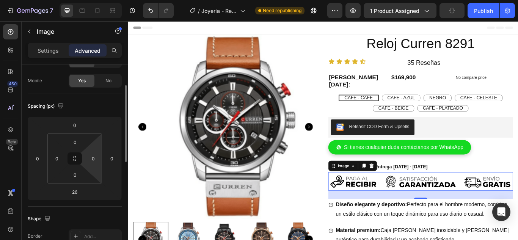
scroll to position [53, 0]
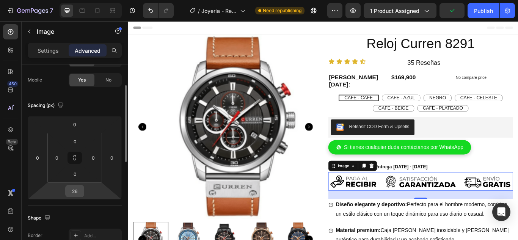
click at [78, 196] on input "26" at bounding box center [74, 190] width 15 height 11
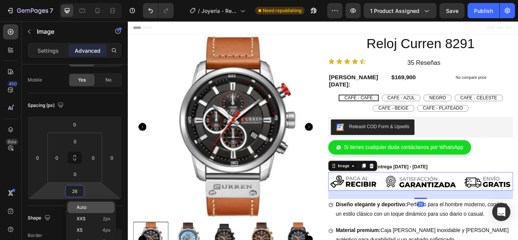
click at [82, 207] on span "Auto" at bounding box center [82, 207] width 10 height 5
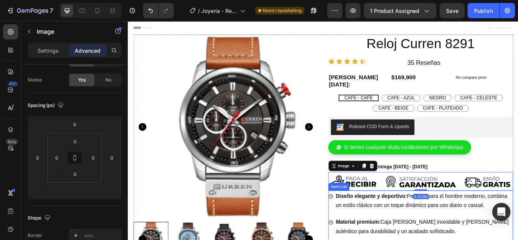
click at [381, 224] on strong "Diseño elegante y deportivo:" at bounding box center [411, 225] width 83 height 6
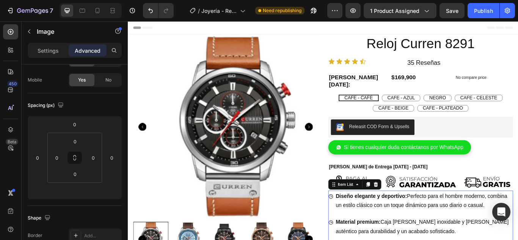
scroll to position [0, 0]
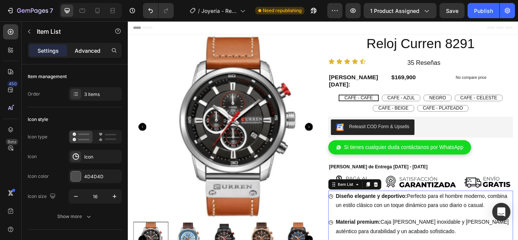
click at [78, 50] on p "Advanced" at bounding box center [88, 51] width 26 height 8
type input "100%"
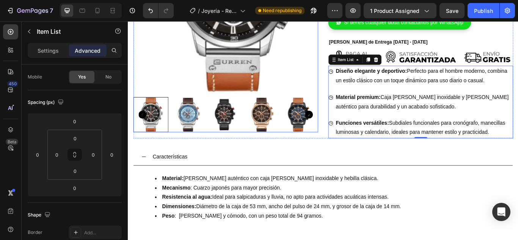
scroll to position [156, 0]
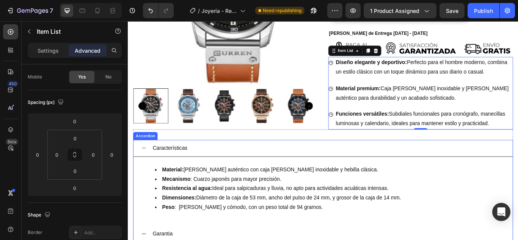
click at [291, 160] on div "Características" at bounding box center [355, 170] width 442 height 20
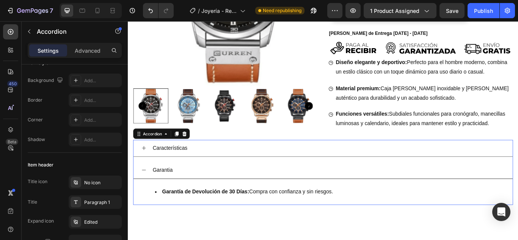
scroll to position [0, 0]
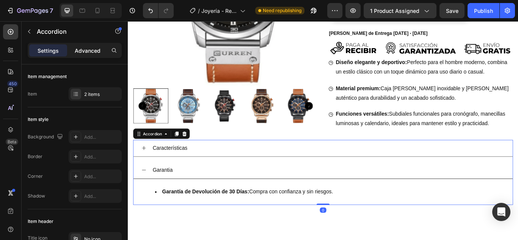
click at [86, 48] on p "Advanced" at bounding box center [88, 51] width 26 height 8
type input "100%"
type input "100"
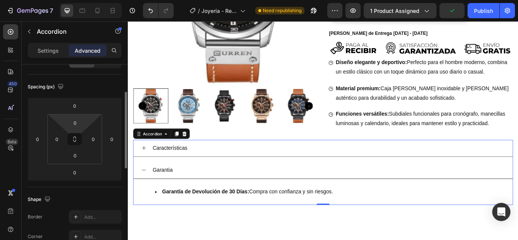
scroll to position [72, 0]
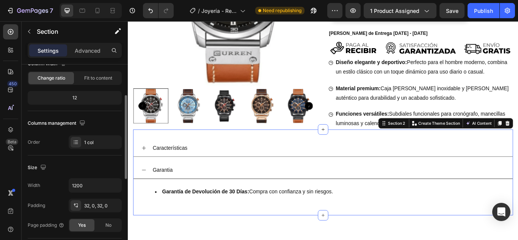
click at [227, 148] on div "Características Garantia Garantía de Devolución de 30 Días: Compra con confianz…" at bounding box center [355, 197] width 443 height 100
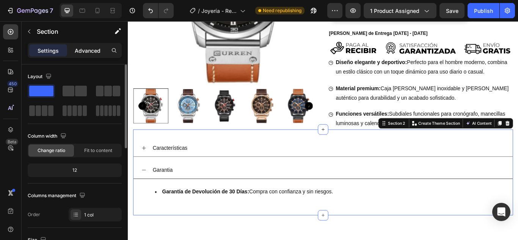
click at [85, 52] on p "Advanced" at bounding box center [88, 51] width 26 height 8
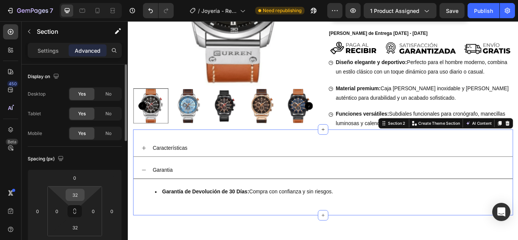
click at [77, 197] on input "32" at bounding box center [74, 194] width 15 height 11
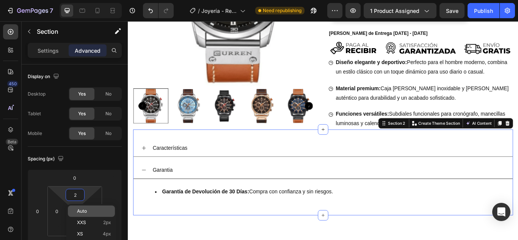
click at [89, 213] on p "Auto" at bounding box center [94, 210] width 34 height 5
type input "Auto"
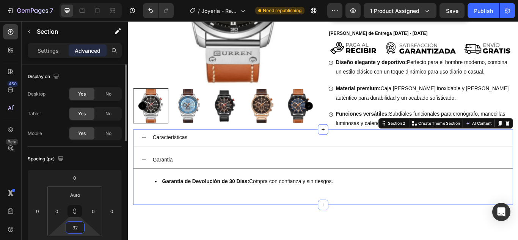
click at [80, 230] on input "32" at bounding box center [74, 227] width 15 height 11
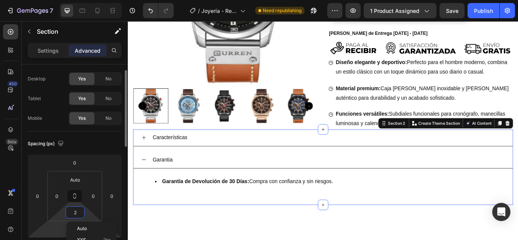
click at [83, 232] on div "Auto" at bounding box center [91, 228] width 47 height 11
type input "Auto"
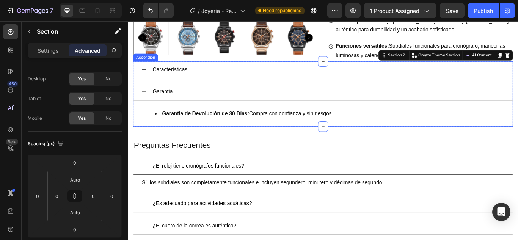
scroll to position [235, 0]
click at [204, 149] on div "Preguntas Frecuentes Heading ¿El reloj tiene cronógrafos funcionales? Sí, los s…" at bounding box center [355, 216] width 443 height 144
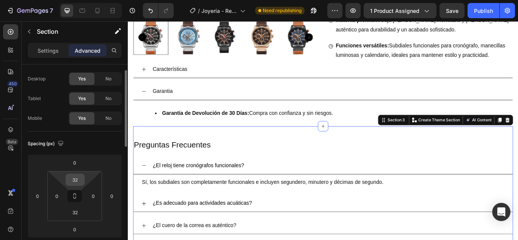
click at [77, 179] on input "32" at bounding box center [74, 179] width 15 height 11
click at [84, 192] on div "Auto" at bounding box center [91, 195] width 47 height 11
type input "Auto"
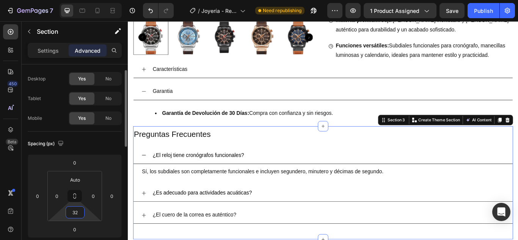
click at [76, 215] on input "32" at bounding box center [74, 212] width 15 height 11
click at [88, 229] on p "Auto" at bounding box center [94, 228] width 34 height 5
type input "Auto"
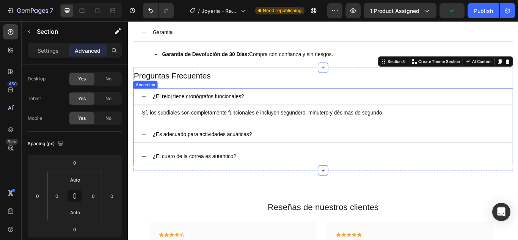
scroll to position [300, 0]
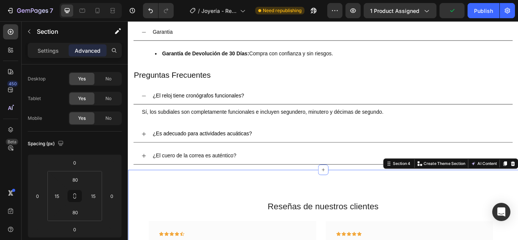
click at [77, 178] on input "80" at bounding box center [74, 179] width 15 height 11
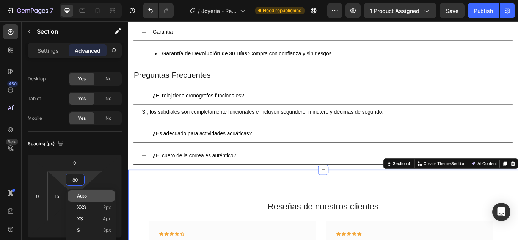
click at [80, 197] on span "Auto" at bounding box center [82, 195] width 10 height 5
type input "Auto"
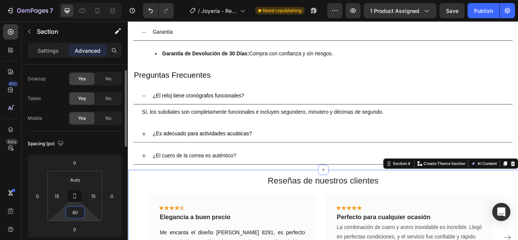
click at [78, 213] on input "80" at bounding box center [74, 212] width 15 height 11
click at [88, 230] on p "Auto" at bounding box center [94, 228] width 34 height 5
type input "Auto"
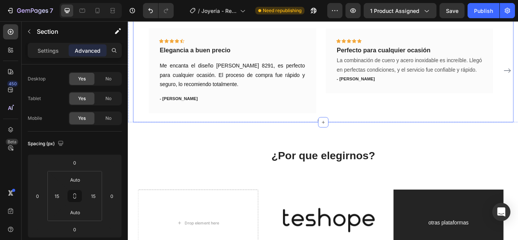
scroll to position [496, 0]
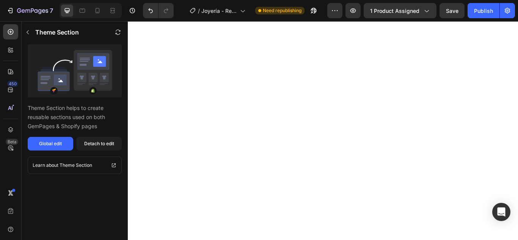
scroll to position [0, 0]
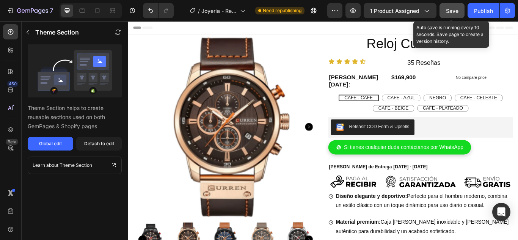
click at [451, 14] on button "Save" at bounding box center [451, 10] width 25 height 15
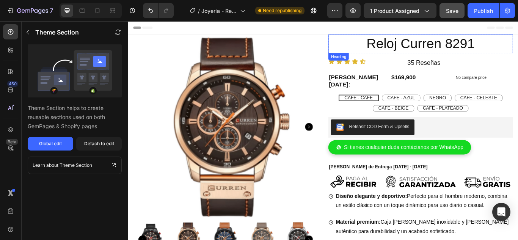
click at [455, 44] on h2 "Reloj Curren 8291" at bounding box center [468, 48] width 215 height 22
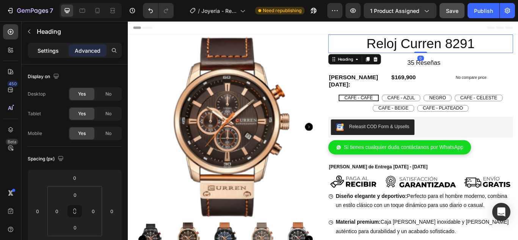
click at [49, 51] on p "Settings" at bounding box center [48, 51] width 21 height 8
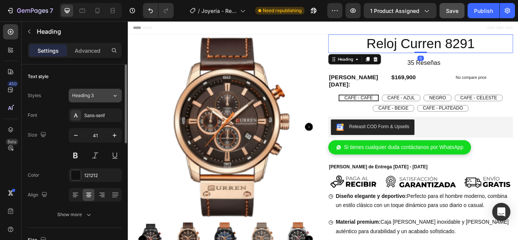
click at [108, 97] on div "Heading 3" at bounding box center [92, 95] width 40 height 7
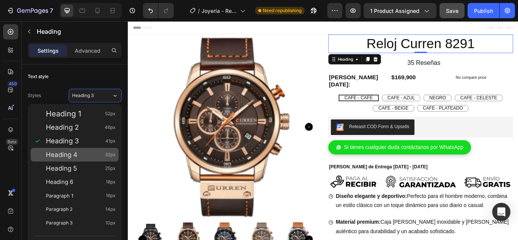
click at [94, 157] on div "Heading 4 32px" at bounding box center [81, 155] width 70 height 8
type input "32"
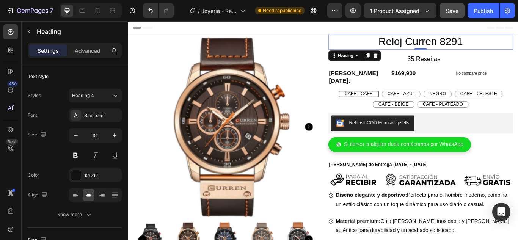
click at [376, 44] on h2 "Reloj Curren 8291" at bounding box center [468, 45] width 215 height 17
click at [92, 54] on p "Advanced" at bounding box center [88, 51] width 26 height 8
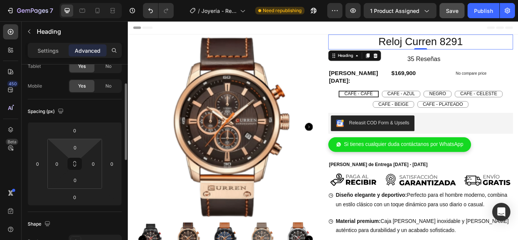
scroll to position [49, 0]
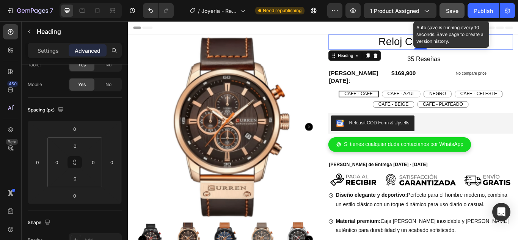
click at [457, 11] on span "Save" at bounding box center [452, 11] width 13 height 6
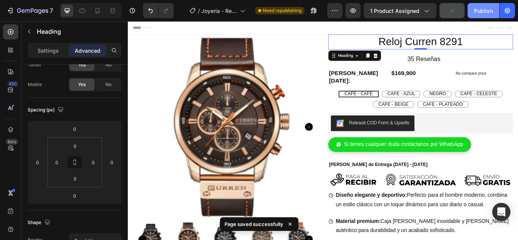
click at [484, 11] on div "Publish" at bounding box center [483, 11] width 19 height 8
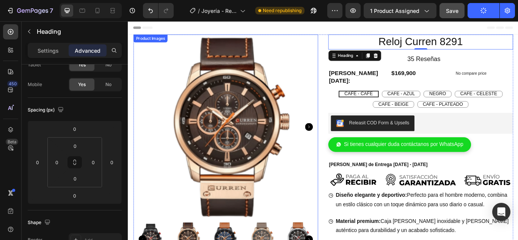
click at [184, 132] on img at bounding box center [241, 144] width 215 height 215
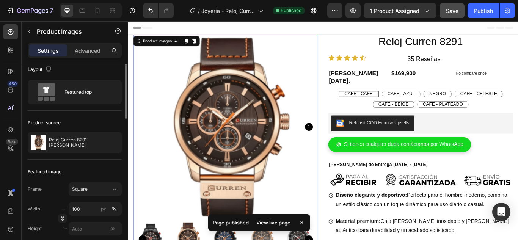
scroll to position [0, 0]
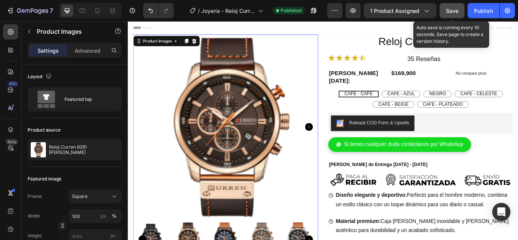
click at [454, 11] on span "Save" at bounding box center [452, 11] width 13 height 6
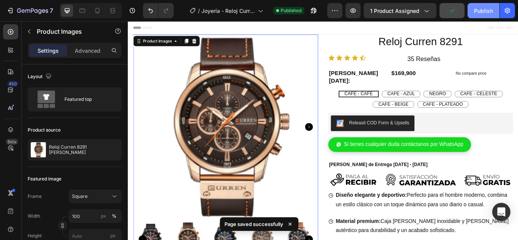
click at [479, 13] on div "Publish" at bounding box center [483, 11] width 19 height 8
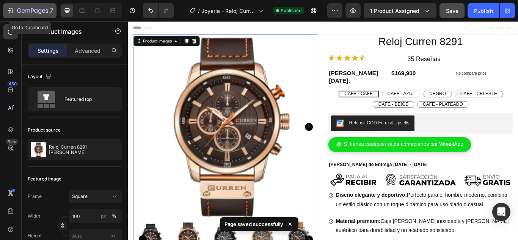
click at [11, 12] on icon "button" at bounding box center [10, 11] width 8 height 8
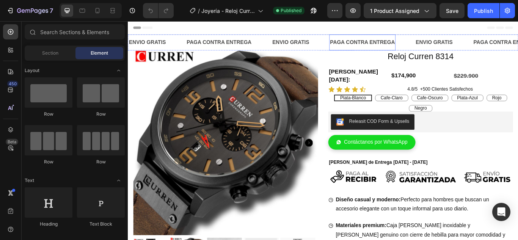
click at [410, 44] on p "PAGA CONTRA ENTREGA" at bounding box center [400, 46] width 75 height 11
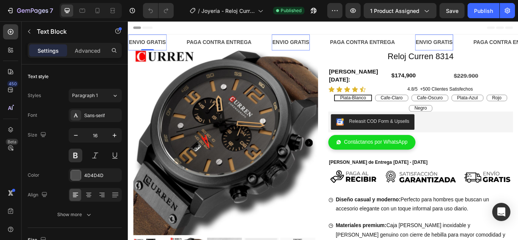
click at [154, 49] on p "ENVIO GRATIS" at bounding box center [150, 46] width 43 height 11
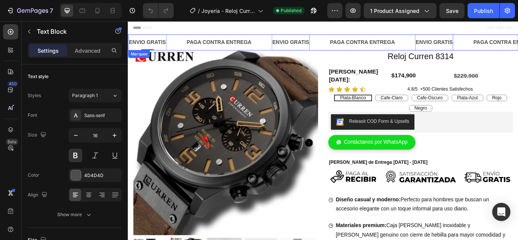
click at [187, 51] on div "ENVIO GRATIS Text Block 0" at bounding box center [161, 46] width 67 height 19
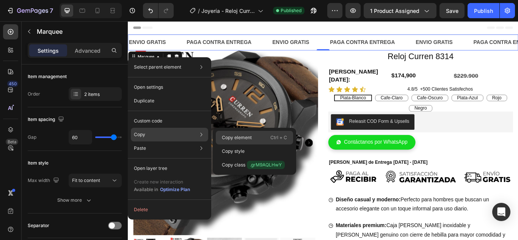
click at [231, 138] on p "Copy element" at bounding box center [237, 137] width 30 height 7
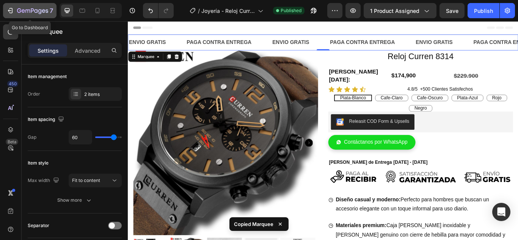
click at [8, 8] on icon "button" at bounding box center [10, 11] width 8 height 8
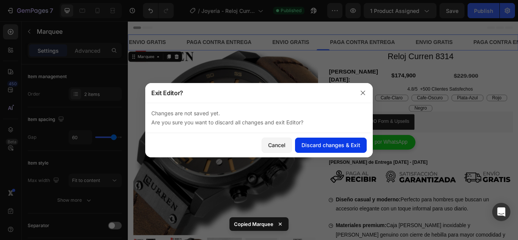
click at [324, 144] on div "Discard changes & Exit" at bounding box center [330, 145] width 59 height 8
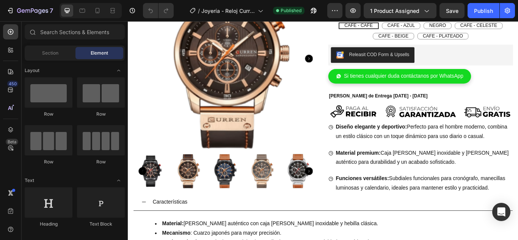
scroll to position [80, 0]
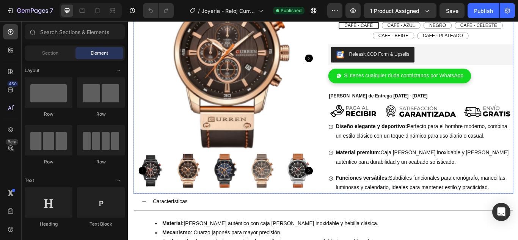
click at [341, 213] on div "Product Images" at bounding box center [241, 89] width 215 height 265
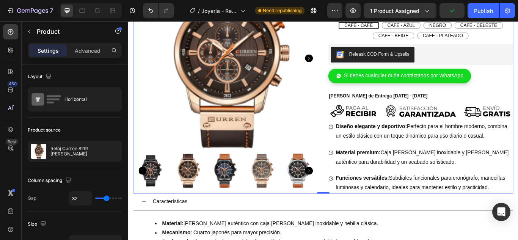
click at [368, 134] on div "Reloj Curren 8291 Heading Row Icon Icon Icon Icon Icon Icon List 35 Reseñas Hea…" at bounding box center [468, 89] width 215 height 265
click at [372, 132] on div "Item List" at bounding box center [373, 133] width 21 height 7
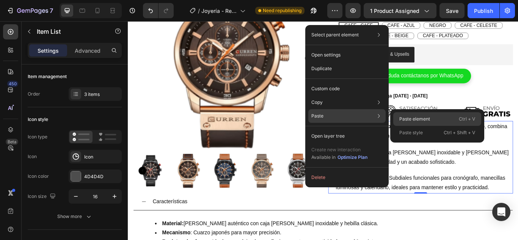
click at [405, 120] on p "Paste element" at bounding box center [414, 119] width 31 height 7
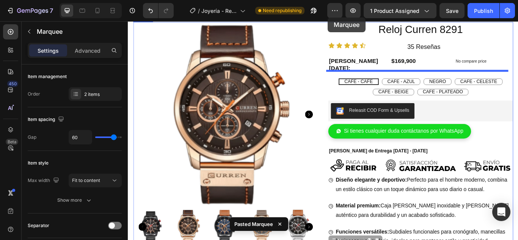
scroll to position [0, 0]
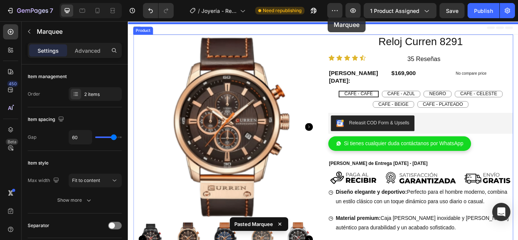
drag, startPoint x: 368, startPoint y: 203, endPoint x: 455, endPoint y: 38, distance: 186.5
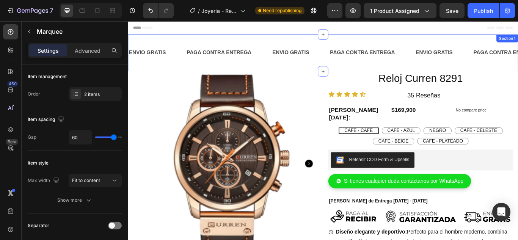
click at [171, 41] on div "ENVIO GRATIS Text Block PAGA CONTRA ENTREGA Text Block ENVIO GRATIS Text Block …" at bounding box center [355, 58] width 455 height 43
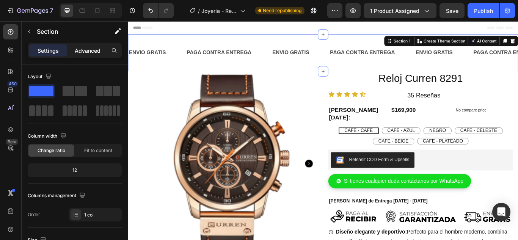
click at [92, 56] on div "Advanced" at bounding box center [88, 50] width 38 height 12
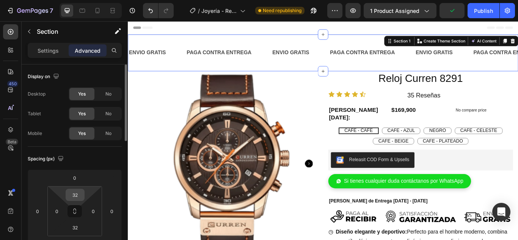
click at [73, 193] on input "32" at bounding box center [74, 194] width 15 height 11
click at [85, 212] on span "Auto" at bounding box center [82, 210] width 10 height 5
type input "Auto"
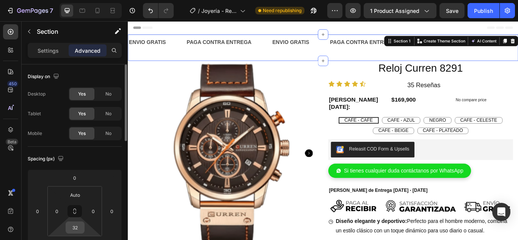
click at [77, 226] on input "32" at bounding box center [74, 227] width 15 height 11
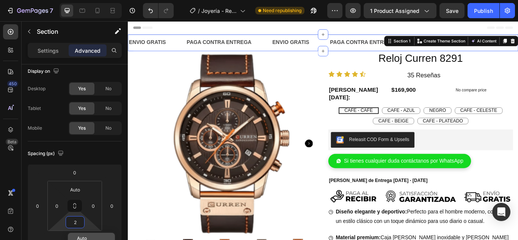
click at [88, 236] on p "Auto" at bounding box center [94, 238] width 34 height 5
type input "Auto"
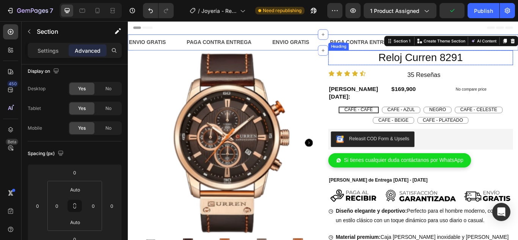
click at [366, 58] on h2 "Reloj Curren 8291" at bounding box center [468, 63] width 215 height 17
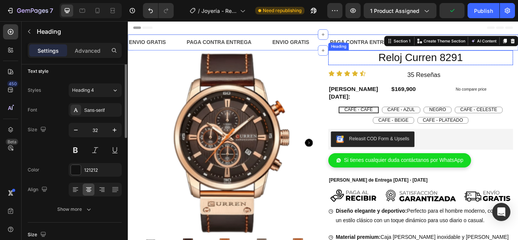
scroll to position [0, 0]
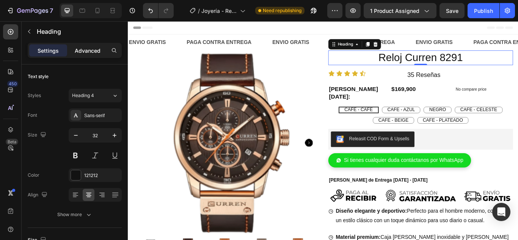
click at [90, 50] on p "Advanced" at bounding box center [88, 51] width 26 height 8
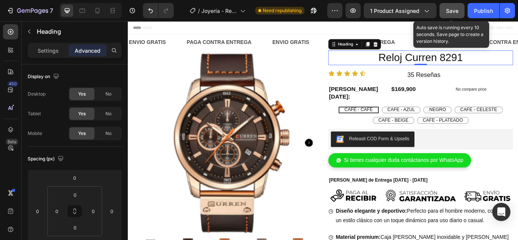
click at [454, 10] on span "Save" at bounding box center [452, 11] width 13 height 6
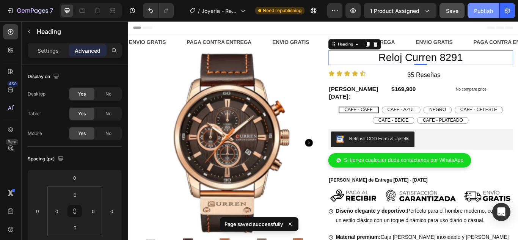
click at [485, 11] on div "Publish" at bounding box center [483, 11] width 19 height 8
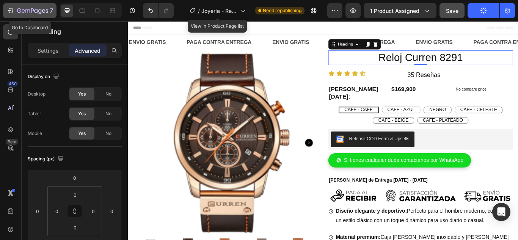
click at [13, 12] on icon "button" at bounding box center [10, 11] width 8 height 8
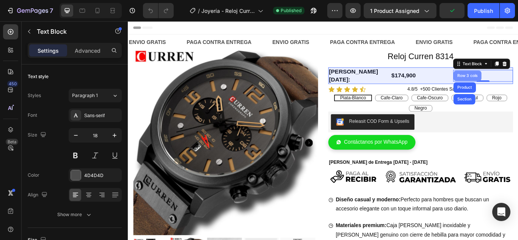
click at [517, 83] on div "Row 3 cols" at bounding box center [523, 85] width 27 height 5
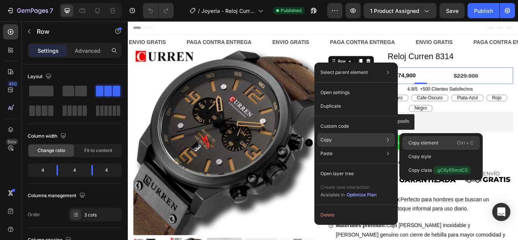
click at [422, 150] on div "Copy element Ctrl + C" at bounding box center [440, 157] width 77 height 14
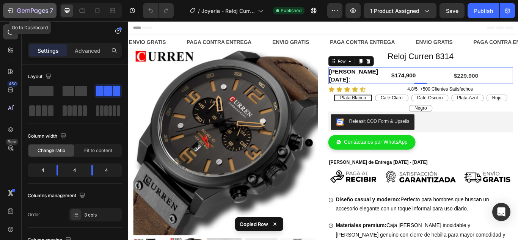
click at [20, 11] on icon "button" at bounding box center [32, 11] width 31 height 6
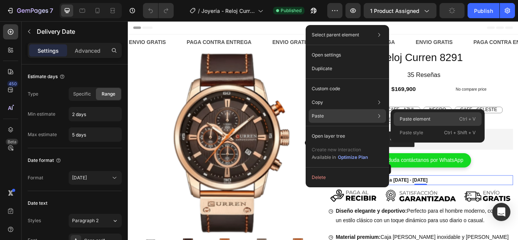
click at [407, 121] on p "Paste element" at bounding box center [414, 119] width 31 height 7
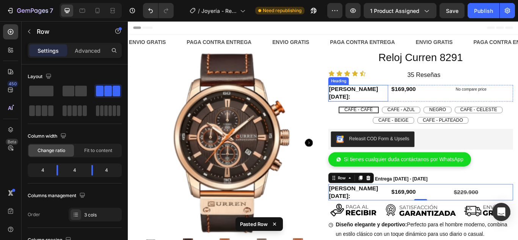
click at [371, 99] on h2 "[PERSON_NAME][DATE]:" at bounding box center [396, 104] width 70 height 19
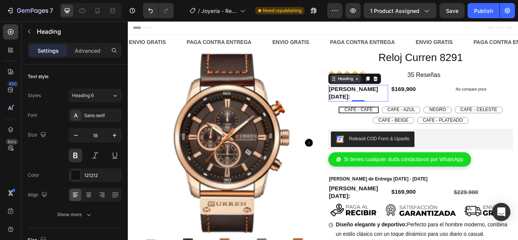
click at [394, 88] on icon at bounding box center [394, 88] width 6 height 6
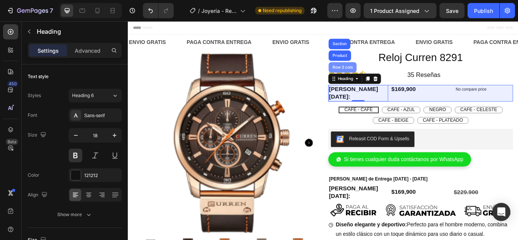
click at [382, 78] on div "Row 3 cols" at bounding box center [378, 75] width 33 height 12
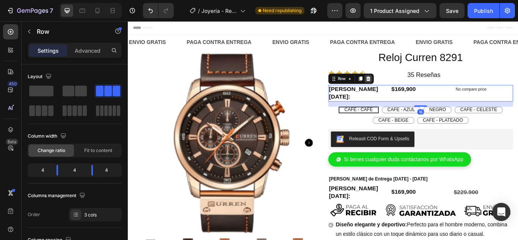
click at [406, 85] on icon at bounding box center [408, 88] width 6 height 6
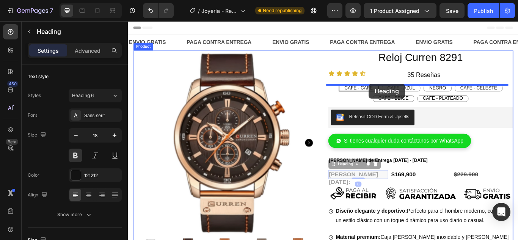
drag, startPoint x: 417, startPoint y: 194, endPoint x: 408, endPoint y: 94, distance: 100.0
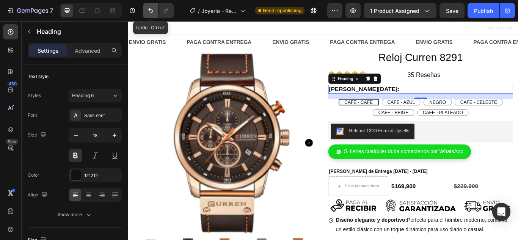
click at [152, 8] on icon "Undo/Redo" at bounding box center [151, 11] width 8 height 8
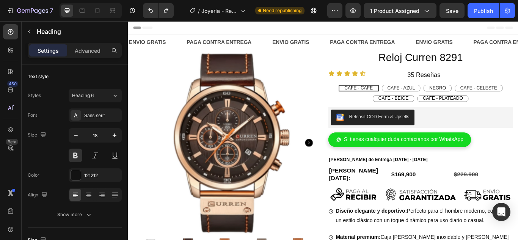
click at [412, 196] on h2 "[PERSON_NAME][DATE]:" at bounding box center [396, 199] width 70 height 19
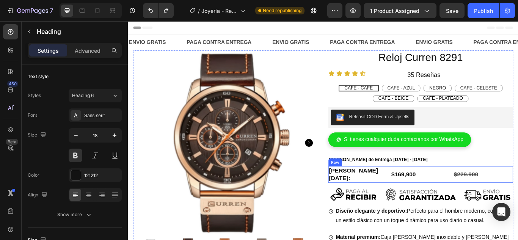
click at [371, 188] on div "Row" at bounding box center [369, 185] width 13 height 7
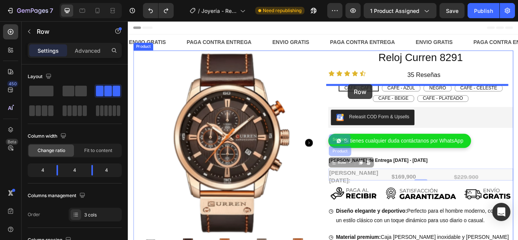
drag, startPoint x: 378, startPoint y: 185, endPoint x: 384, endPoint y: 95, distance: 90.0
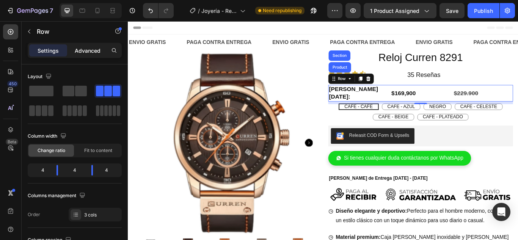
click at [81, 55] on div "Advanced" at bounding box center [88, 50] width 38 height 12
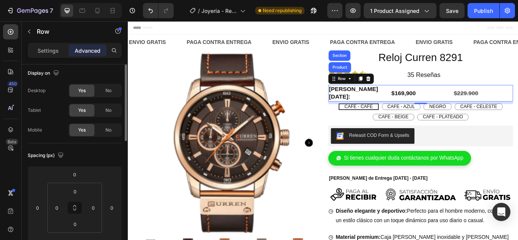
scroll to position [1, 0]
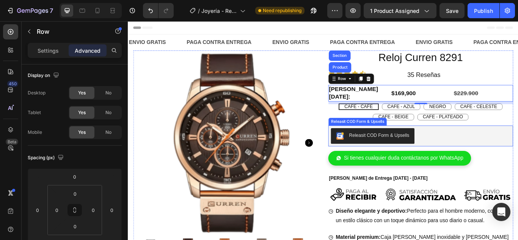
click at [488, 149] on div "Releasit COD Form & Upsells" at bounding box center [468, 155] width 209 height 18
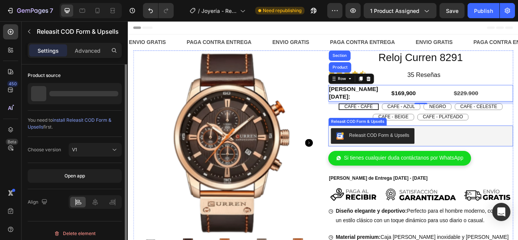
scroll to position [0, 0]
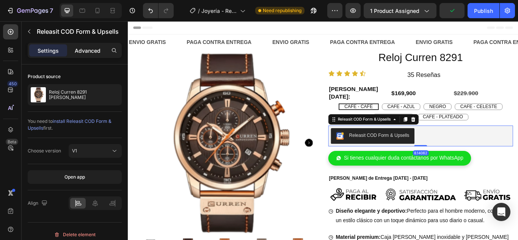
click at [94, 51] on p "Advanced" at bounding box center [88, 51] width 26 height 8
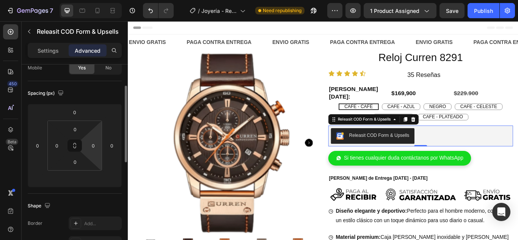
scroll to position [49, 0]
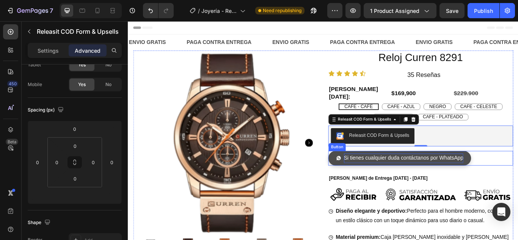
click at [432, 178] on p "Si tienes cualquier duda contáctanos por WhatsApp" at bounding box center [448, 180] width 139 height 11
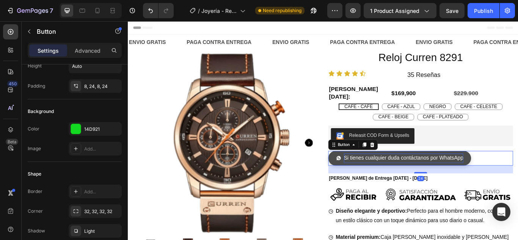
scroll to position [0, 0]
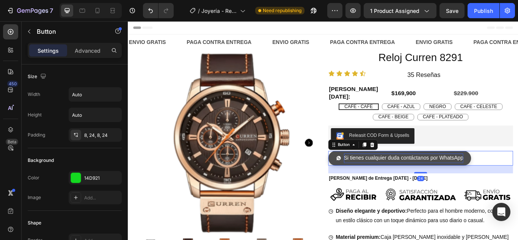
click at [446, 175] on p "Si tienes cualquier duda contáctanos por WhatsApp" at bounding box center [448, 180] width 139 height 11
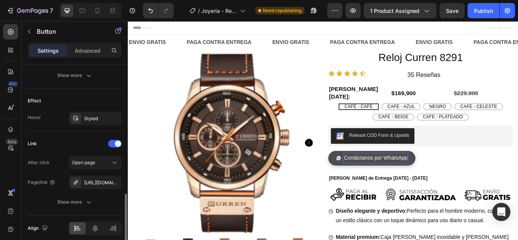
scroll to position [434, 0]
click at [101, 181] on div "https://wa.me/573117238701" at bounding box center [95, 182] width 22 height 7
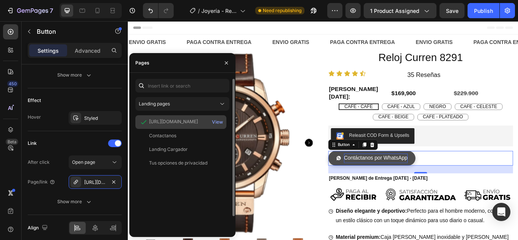
click at [173, 124] on div "https://wa.me/573117238701" at bounding box center [173, 121] width 49 height 7
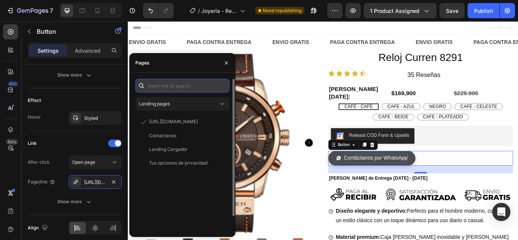
click at [179, 87] on input "text" at bounding box center [182, 86] width 94 height 14
paste input "https://api.whatsapp.com/send?phone=573117238701&text=Hola!%20Podr%C3%ADas%20da…"
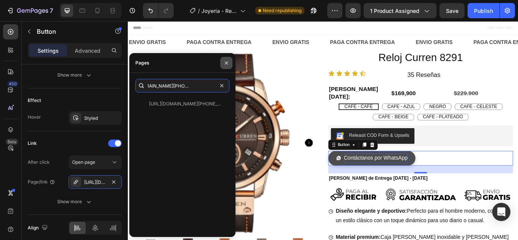
type input "https://api.whatsapp.com/send?phone=573117238701&text=Hola!%20Podr%C3%ADas%20da…"
click at [225, 64] on icon "button" at bounding box center [226, 63] width 6 height 6
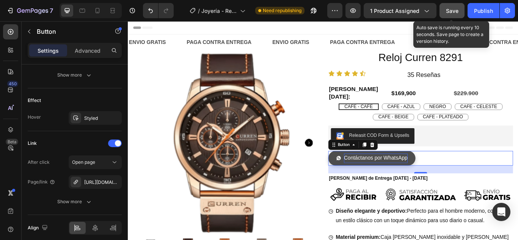
click at [451, 11] on span "Save" at bounding box center [452, 11] width 13 height 6
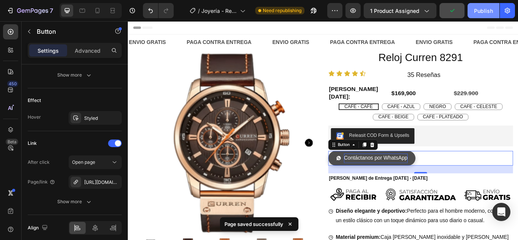
click at [482, 16] on button "Publish" at bounding box center [483, 10] width 32 height 15
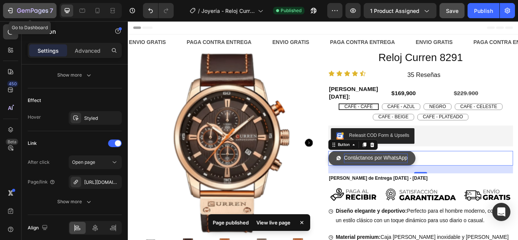
click at [10, 11] on icon "button" at bounding box center [10, 11] width 8 height 8
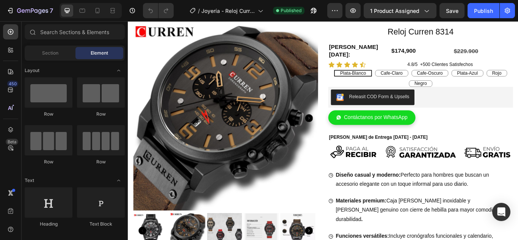
scroll to position [29, 0]
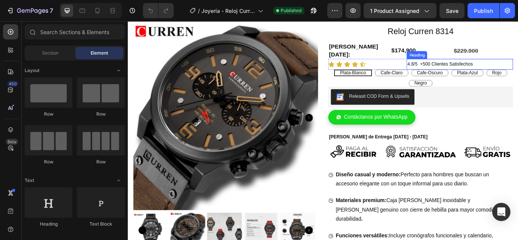
click at [459, 68] on span "4.8/5 +500 Clientes Satisfechos" at bounding box center [491, 71] width 76 height 6
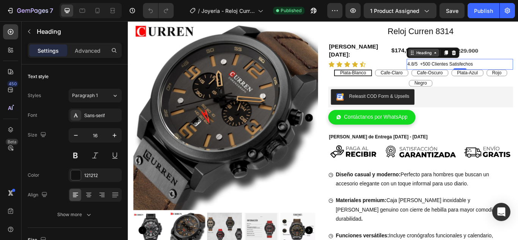
click at [472, 55] on div "Heading" at bounding box center [472, 58] width 21 height 7
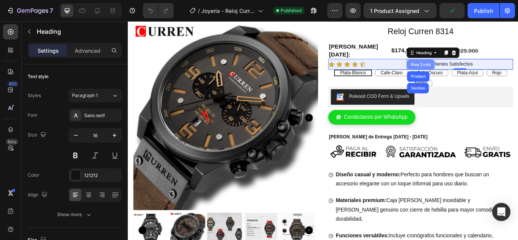
click at [468, 70] on div "Row 2 cols" at bounding box center [469, 72] width 26 height 5
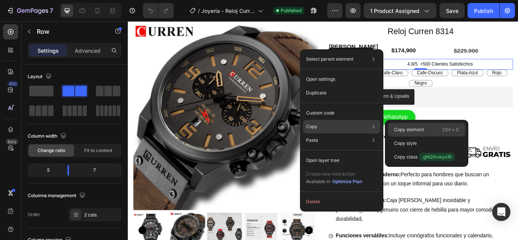
click at [403, 127] on p "Copy element" at bounding box center [409, 129] width 30 height 7
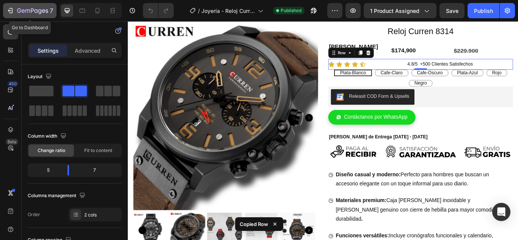
click at [17, 11] on div "7" at bounding box center [29, 10] width 47 height 9
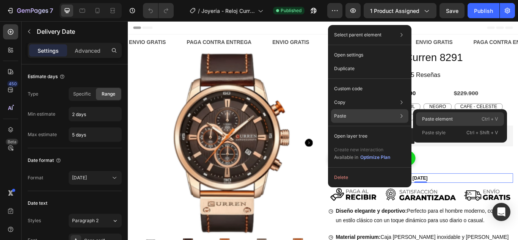
click at [441, 119] on p "Paste element" at bounding box center [437, 119] width 31 height 7
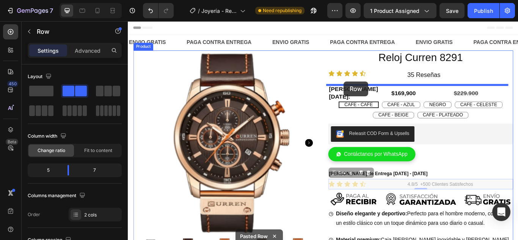
drag, startPoint x: 374, startPoint y: 192, endPoint x: 379, endPoint y: 91, distance: 100.9
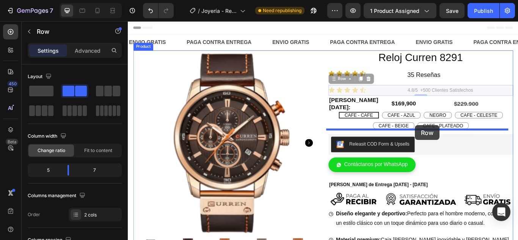
drag, startPoint x: 376, startPoint y: 88, endPoint x: 462, endPoint y: 142, distance: 101.9
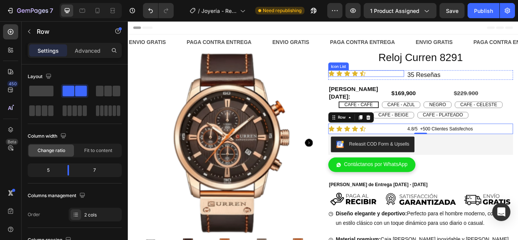
click at [413, 81] on div "Icon Icon Icon Icon Icon" at bounding box center [405, 82] width 88 height 8
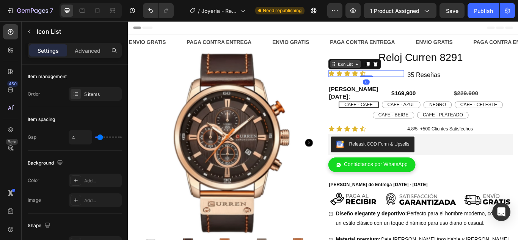
click at [382, 72] on div "Icon List" at bounding box center [381, 71] width 21 height 7
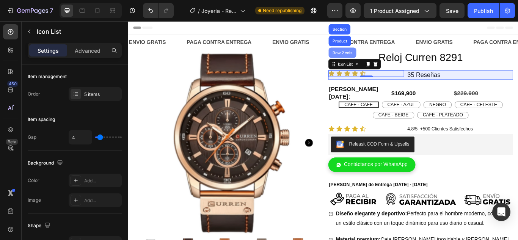
click at [376, 60] on div "Row 2 cols" at bounding box center [378, 58] width 26 height 5
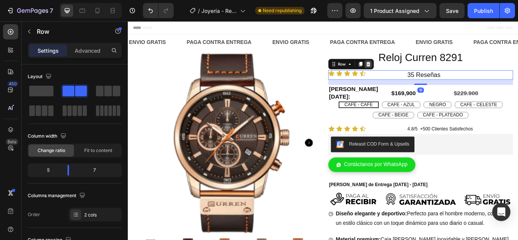
click at [405, 72] on icon at bounding box center [408, 71] width 6 height 6
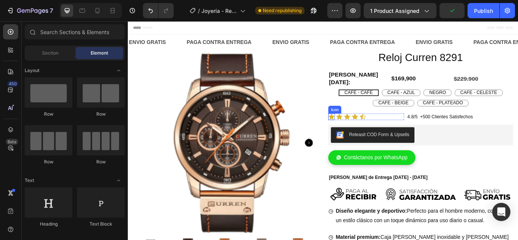
click at [372, 121] on div "Icon" at bounding box center [368, 124] width 15 height 9
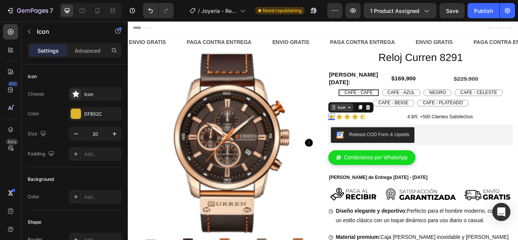
click at [376, 122] on div "Icon" at bounding box center [377, 122] width 12 height 0
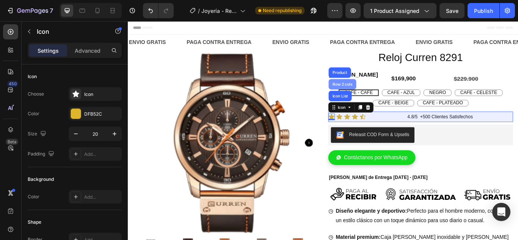
click at [373, 92] on div "Row 2 cols" at bounding box center [378, 94] width 26 height 5
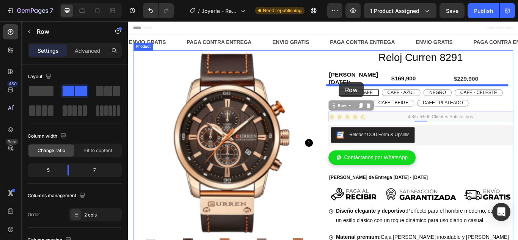
drag, startPoint x: 371, startPoint y: 115, endPoint x: 374, endPoint y: 92, distance: 22.5
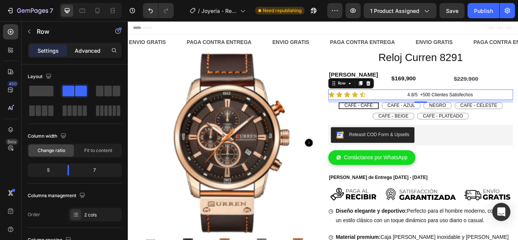
click at [87, 51] on p "Advanced" at bounding box center [88, 51] width 26 height 8
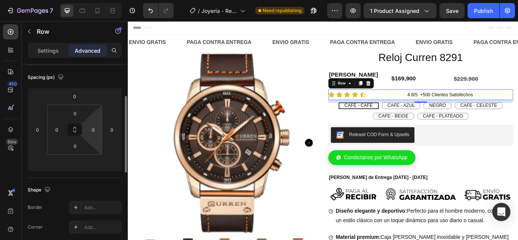
scroll to position [82, 0]
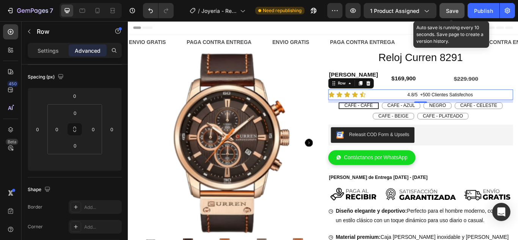
click at [452, 11] on span "Save" at bounding box center [452, 11] width 13 height 6
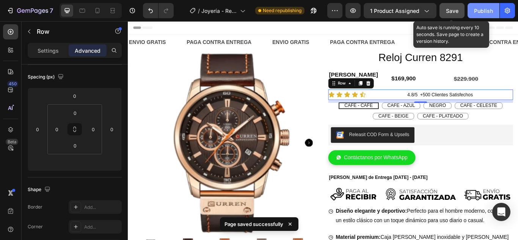
click at [485, 13] on div "Publish" at bounding box center [483, 11] width 19 height 8
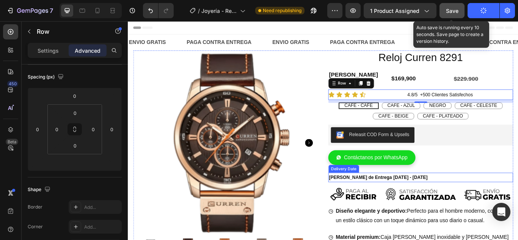
click at [505, 198] on div "[PERSON_NAME] de Entrega [DATE] - [DATE]" at bounding box center [468, 203] width 215 height 11
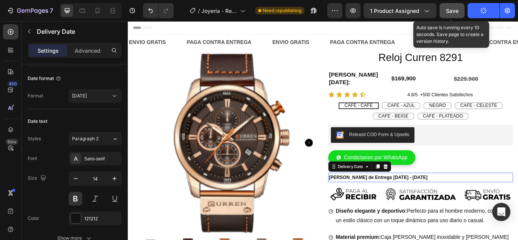
scroll to position [0, 0]
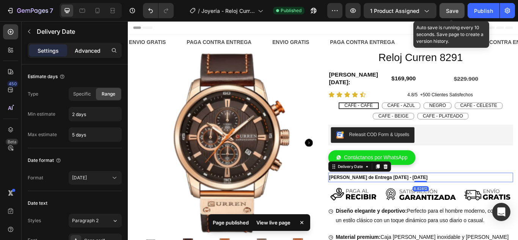
click at [89, 53] on p "Advanced" at bounding box center [88, 51] width 26 height 8
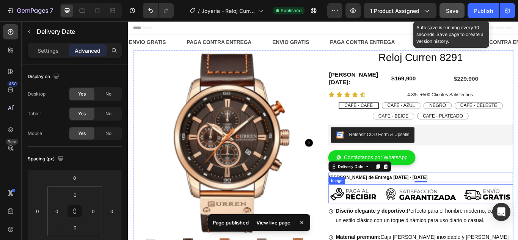
click at [404, 215] on img at bounding box center [468, 222] width 215 height 22
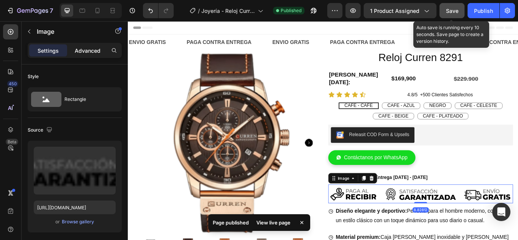
click at [89, 49] on p "Advanced" at bounding box center [88, 51] width 26 height 8
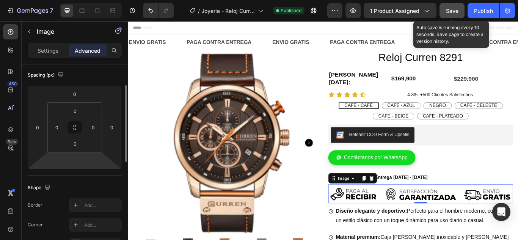
scroll to position [85, 0]
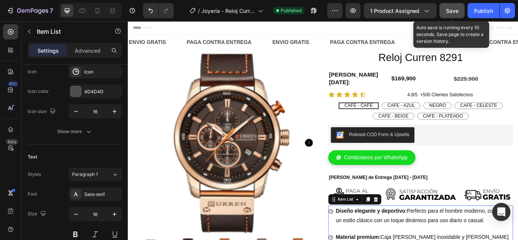
scroll to position [0, 0]
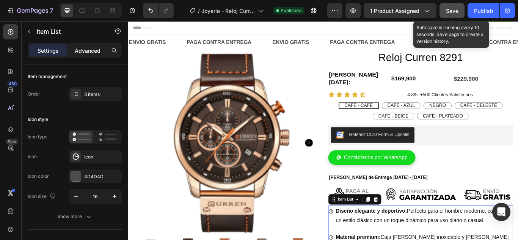
click at [84, 50] on p "Advanced" at bounding box center [88, 51] width 26 height 8
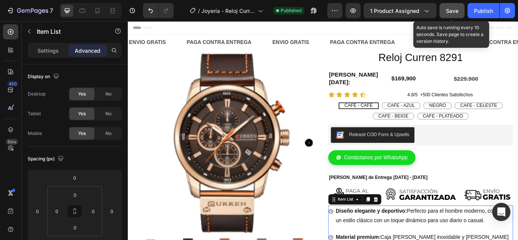
type input "100%"
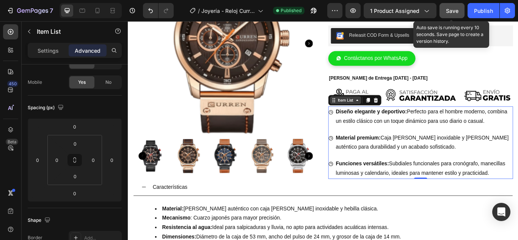
scroll to position [133, 0]
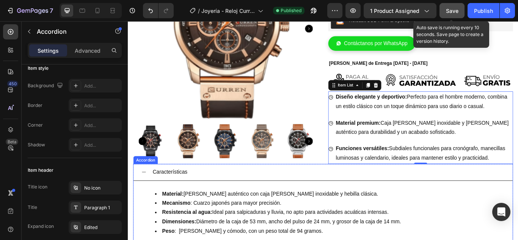
click at [350, 193] on div "Características" at bounding box center [361, 197] width 412 height 13
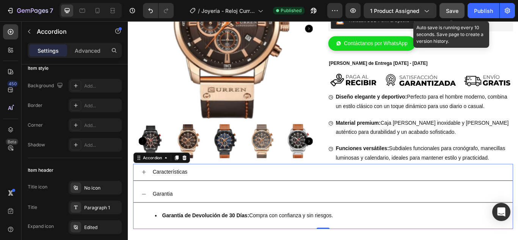
scroll to position [0, 0]
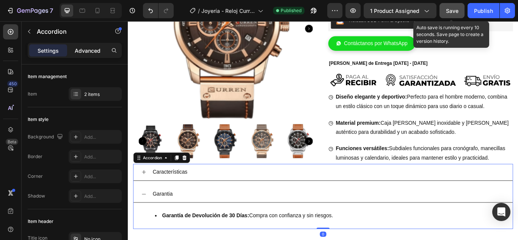
click at [87, 53] on p "Advanced" at bounding box center [88, 51] width 26 height 8
type input "100%"
type input "100"
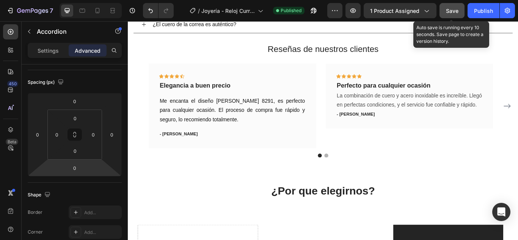
scroll to position [473, 0]
click at [450, 9] on span "Save" at bounding box center [452, 11] width 13 height 6
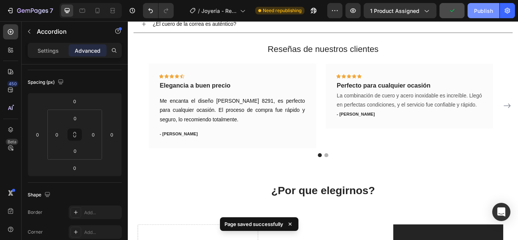
click at [488, 7] on div "Publish" at bounding box center [483, 11] width 19 height 8
